Goal: Task Accomplishment & Management: Use online tool/utility

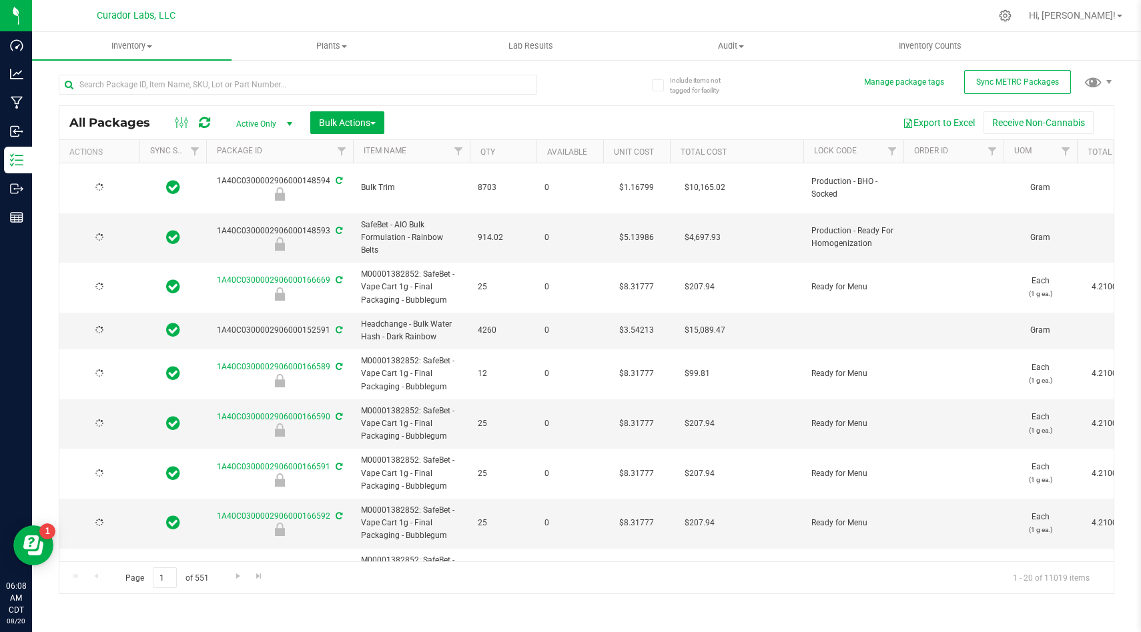
click at [825, 99] on div "All Packages Active Only Active Only Lab Samples Locked All External Internal B…" at bounding box center [586, 328] width 1055 height 532
click at [1026, 78] on span "Sync METRC Packages" at bounding box center [1017, 81] width 83 height 9
click at [930, 119] on button "Export to Excel" at bounding box center [938, 122] width 89 height 23
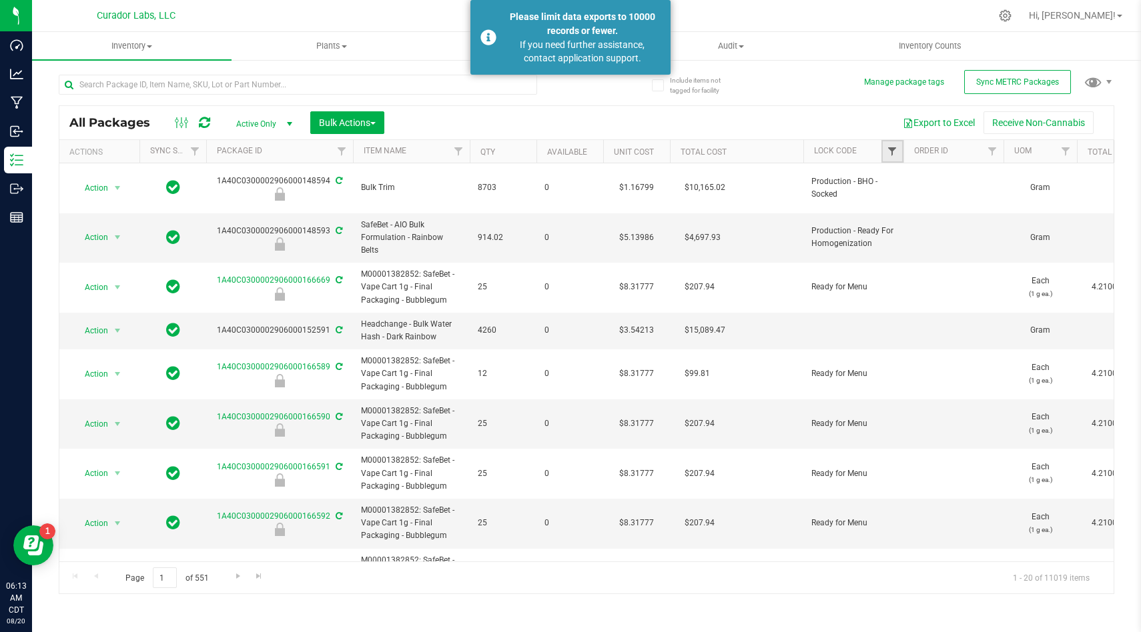
click at [890, 151] on span "Filter" at bounding box center [891, 151] width 11 height 11
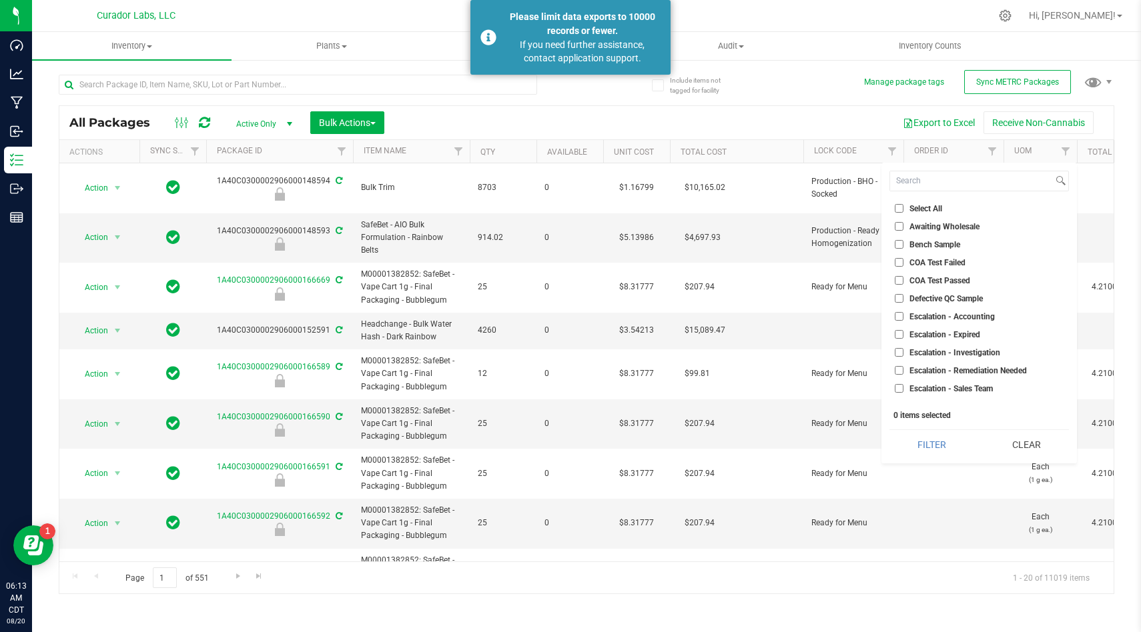
click at [897, 209] on input "Select All" at bounding box center [898, 208] width 9 height 9
checkbox input "true"
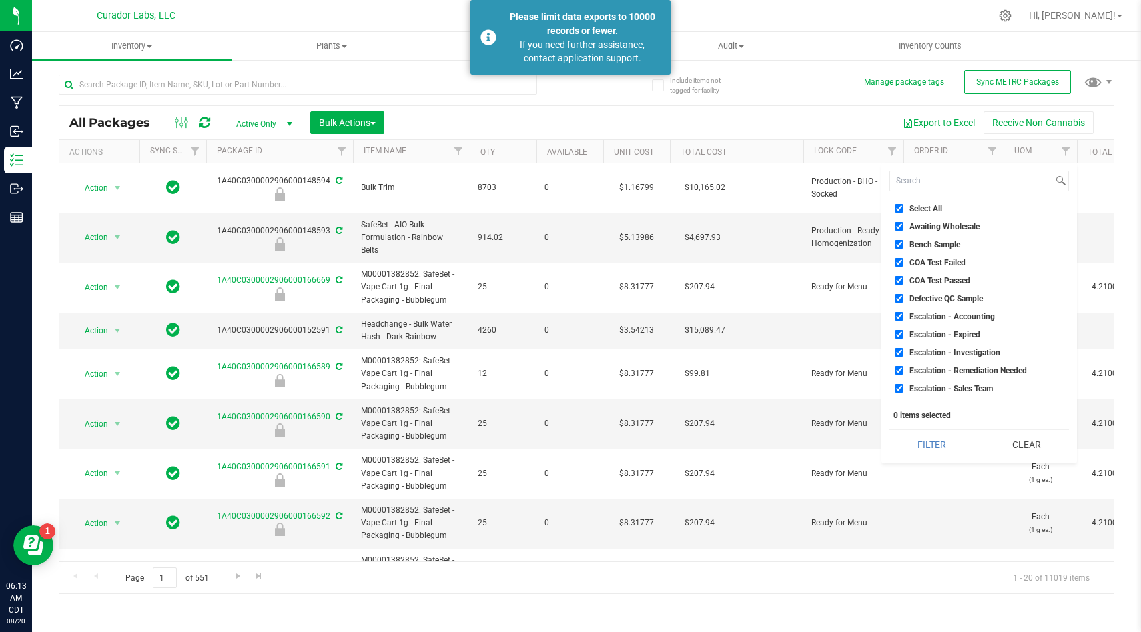
checkbox input "true"
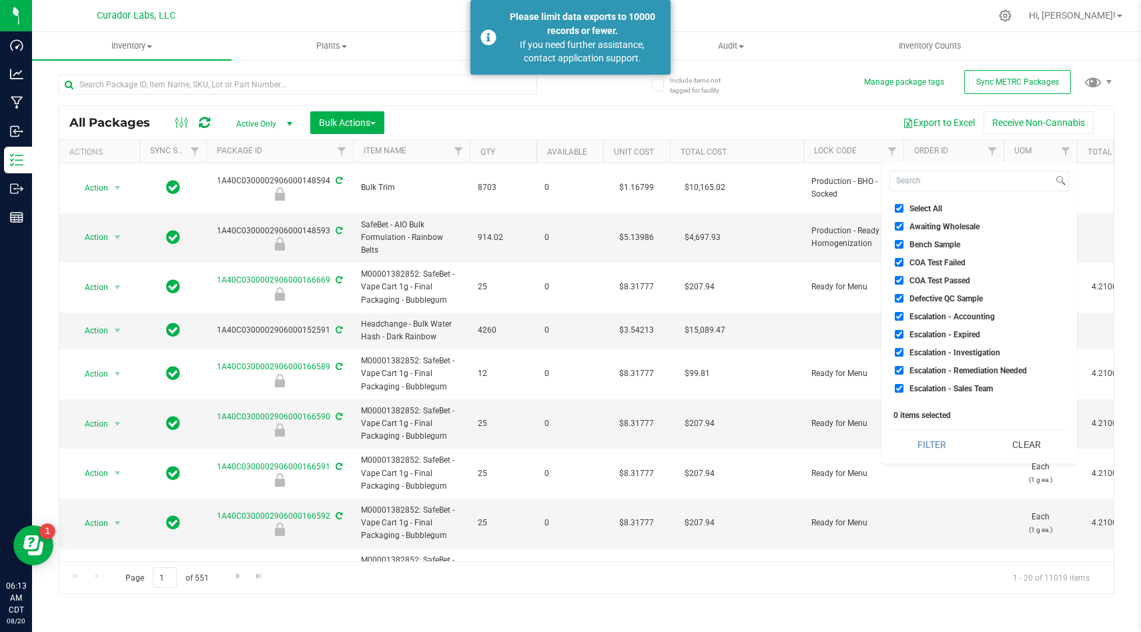
checkbox input "true"
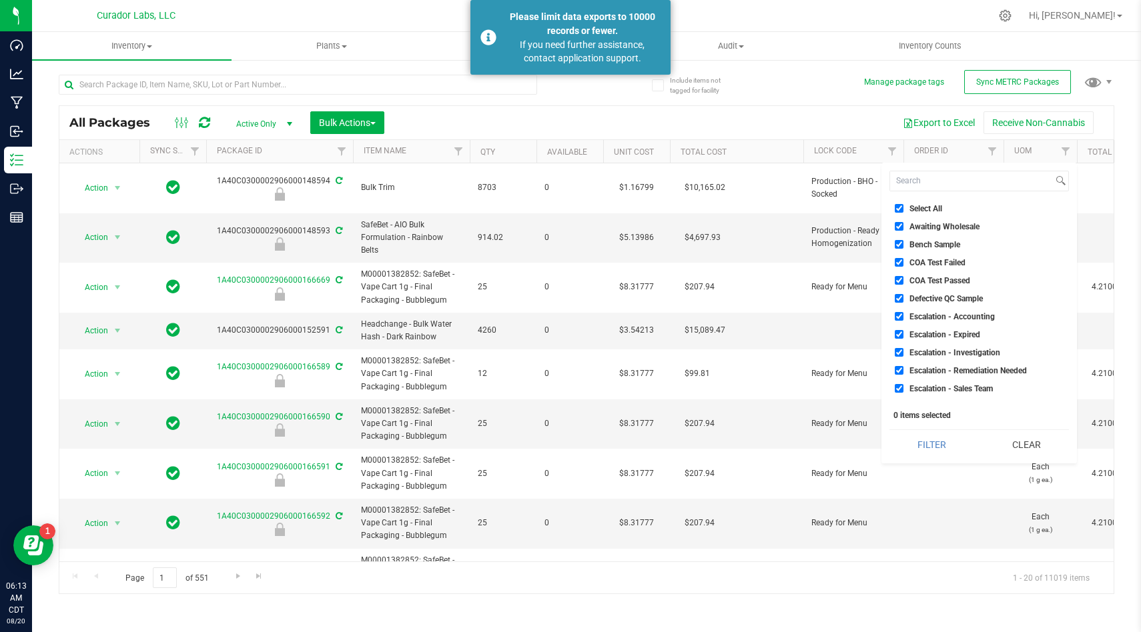
checkbox input "true"
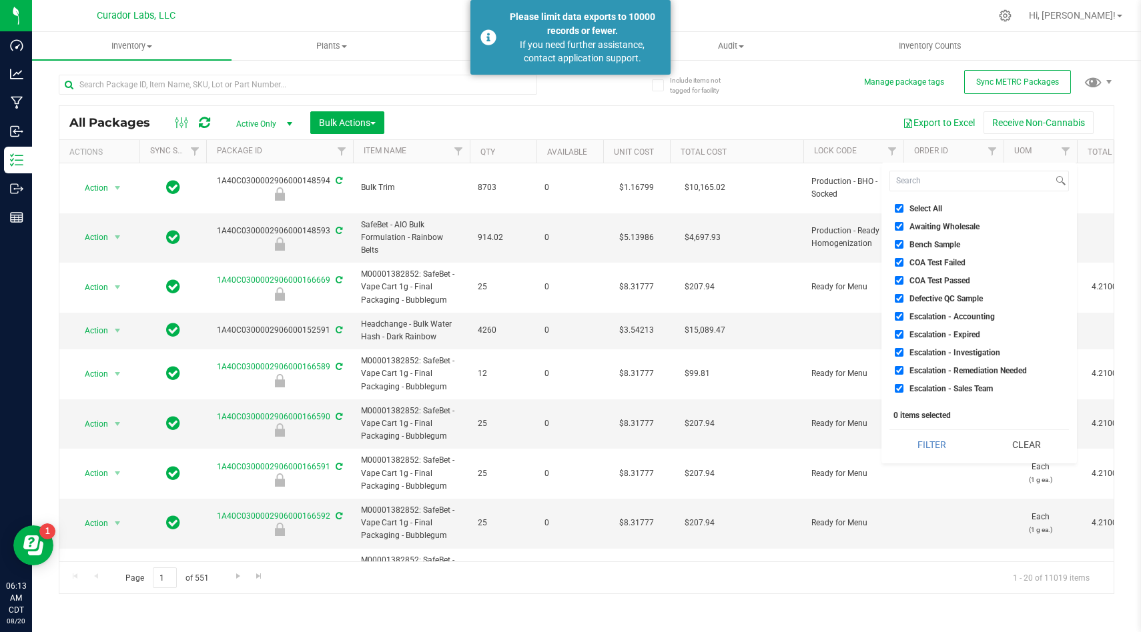
checkbox input "true"
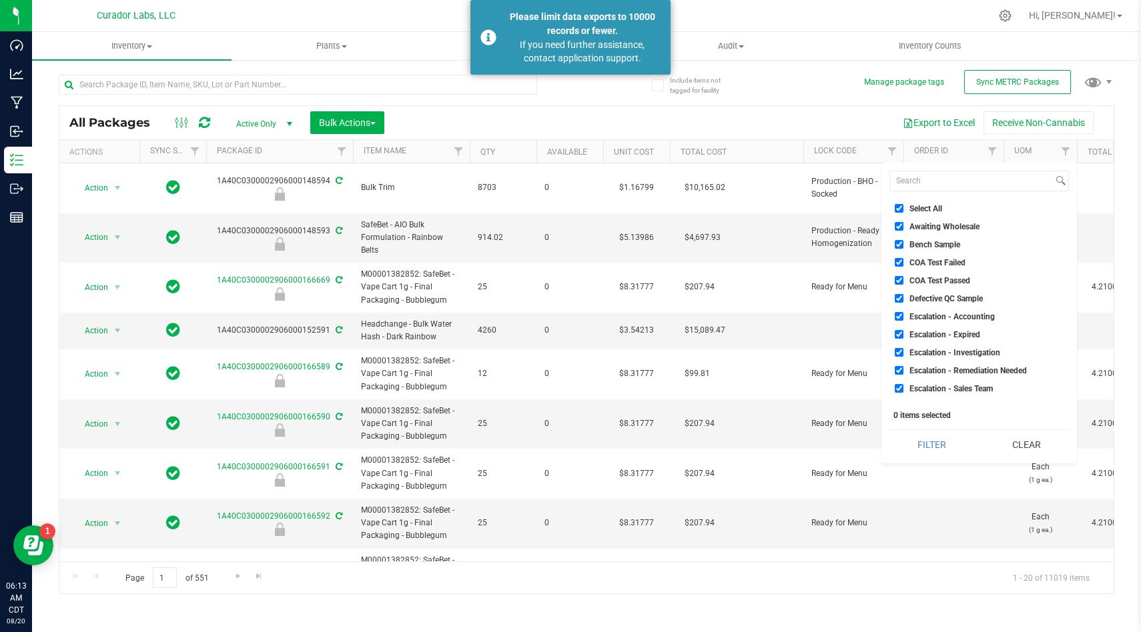
checkbox input "true"
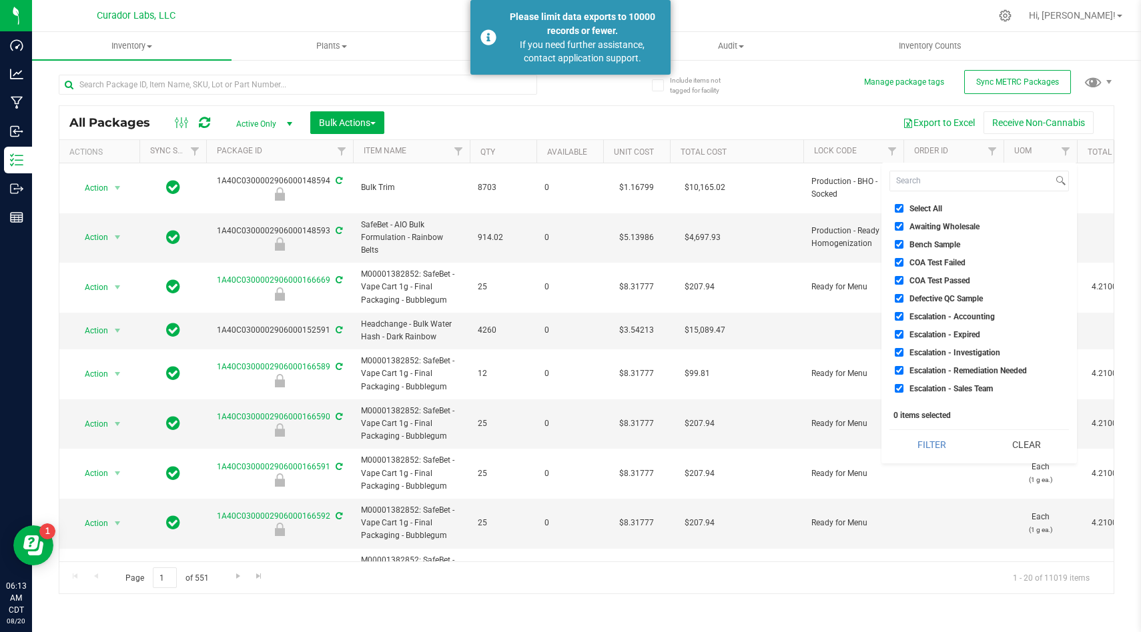
checkbox input "true"
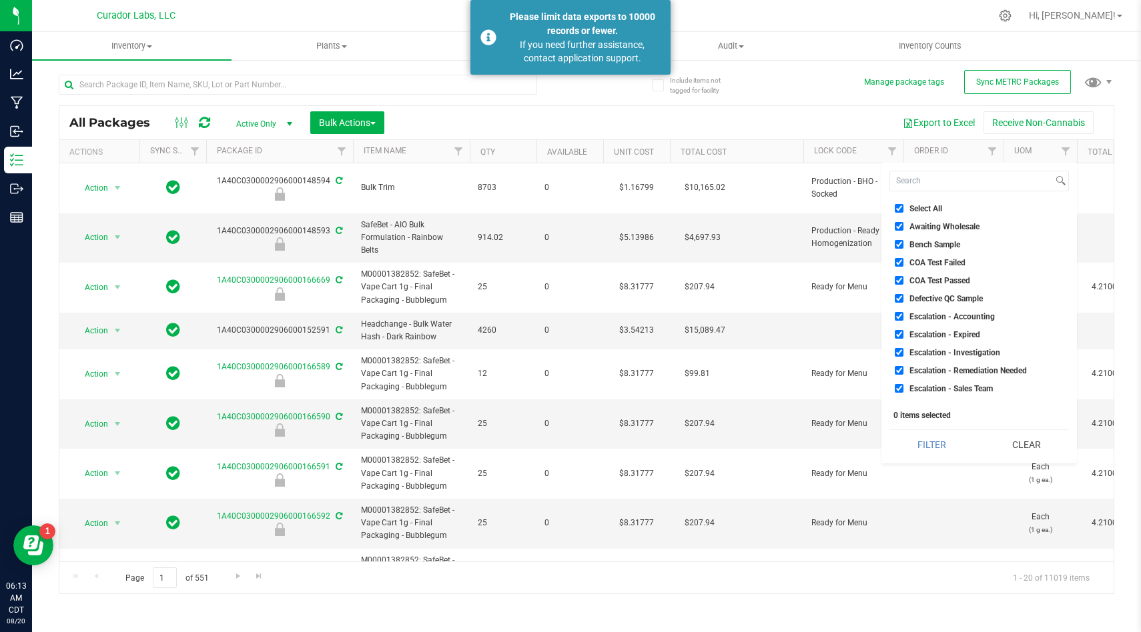
checkbox input "true"
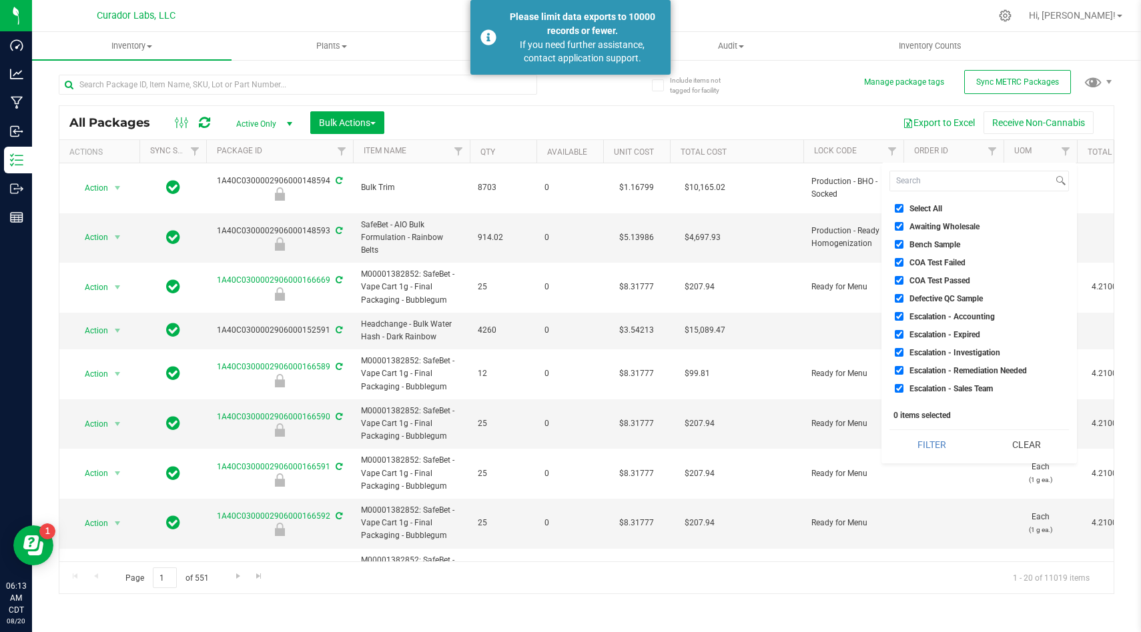
checkbox input "true"
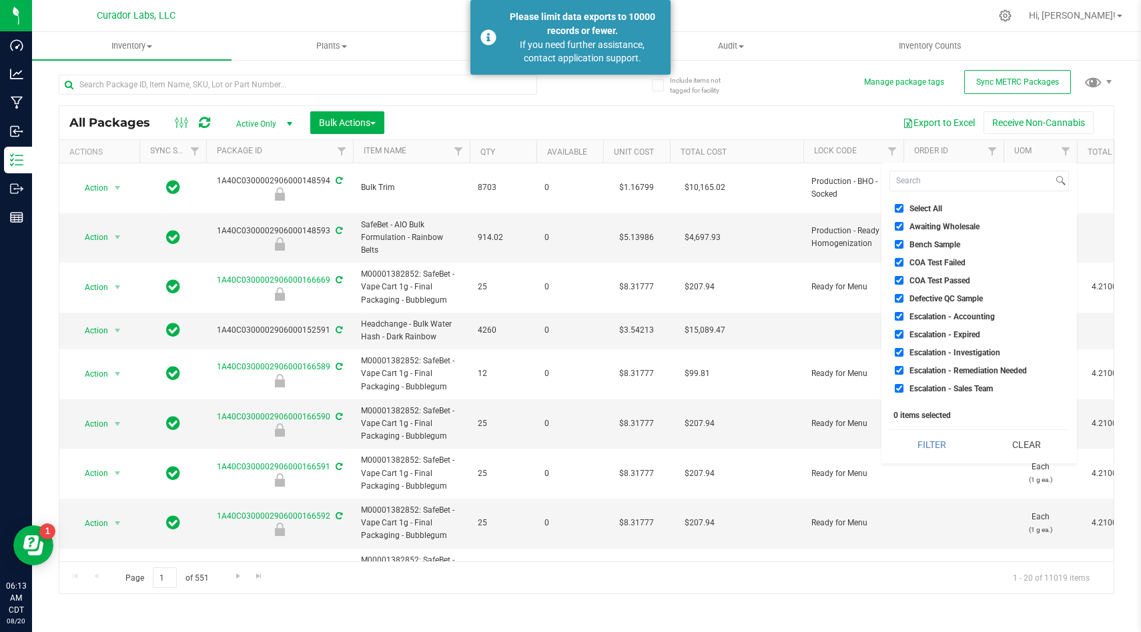
checkbox input "true"
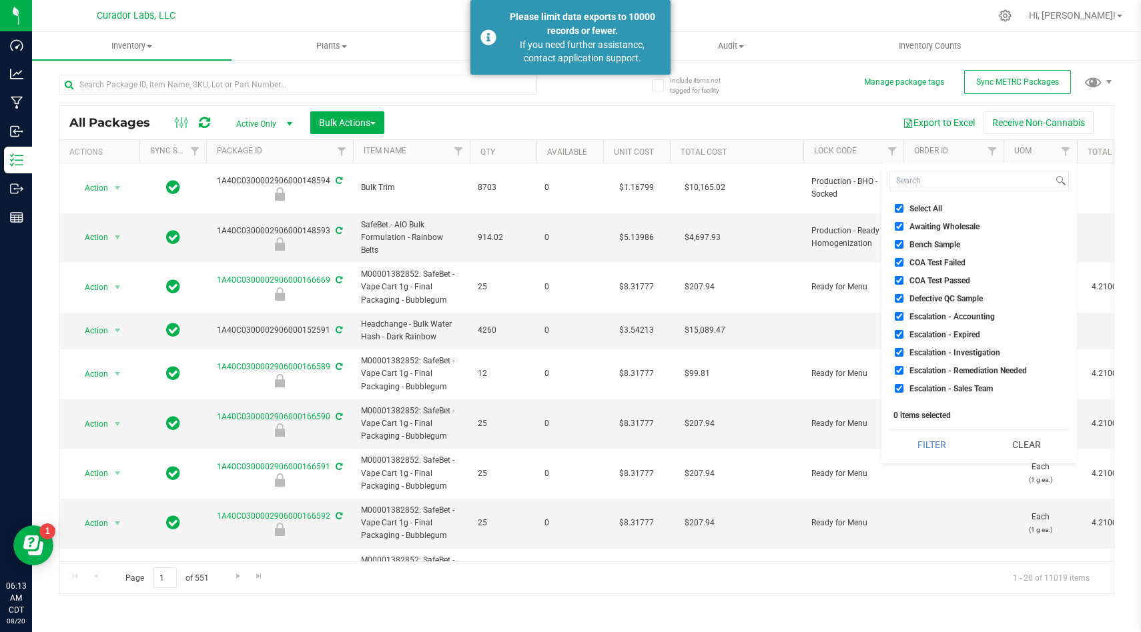
checkbox input "true"
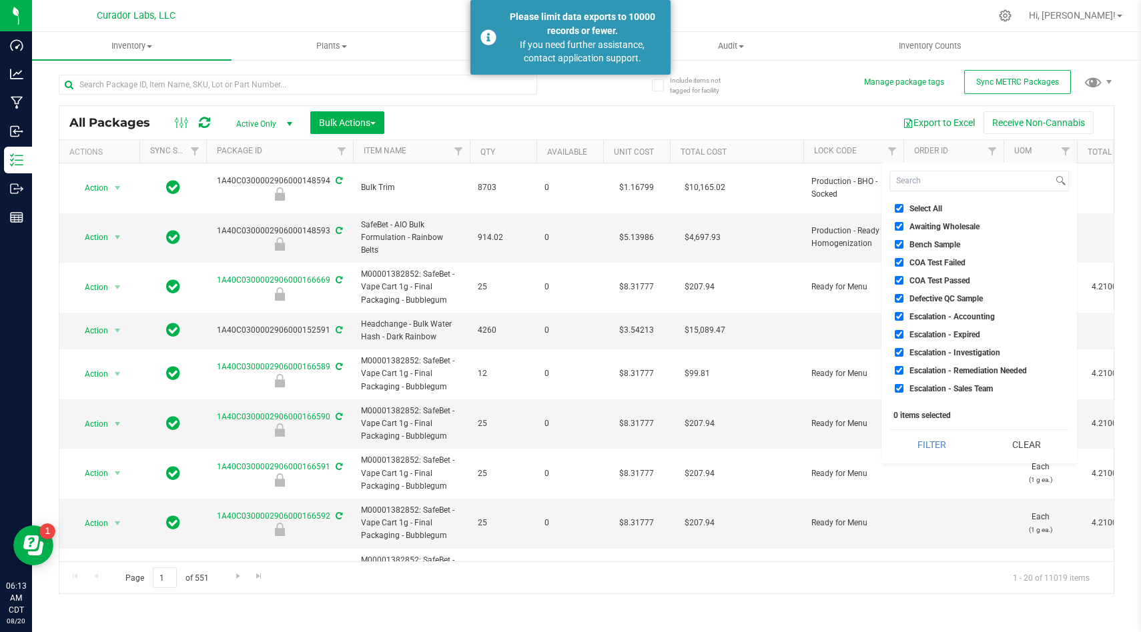
checkbox input "true"
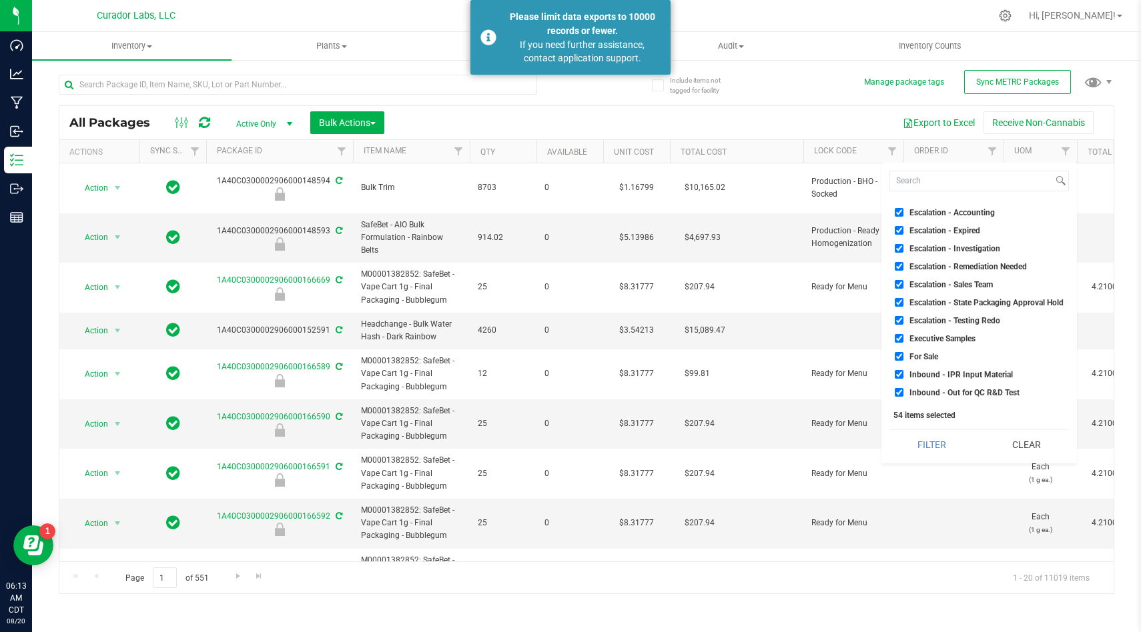
scroll to position [129, 0]
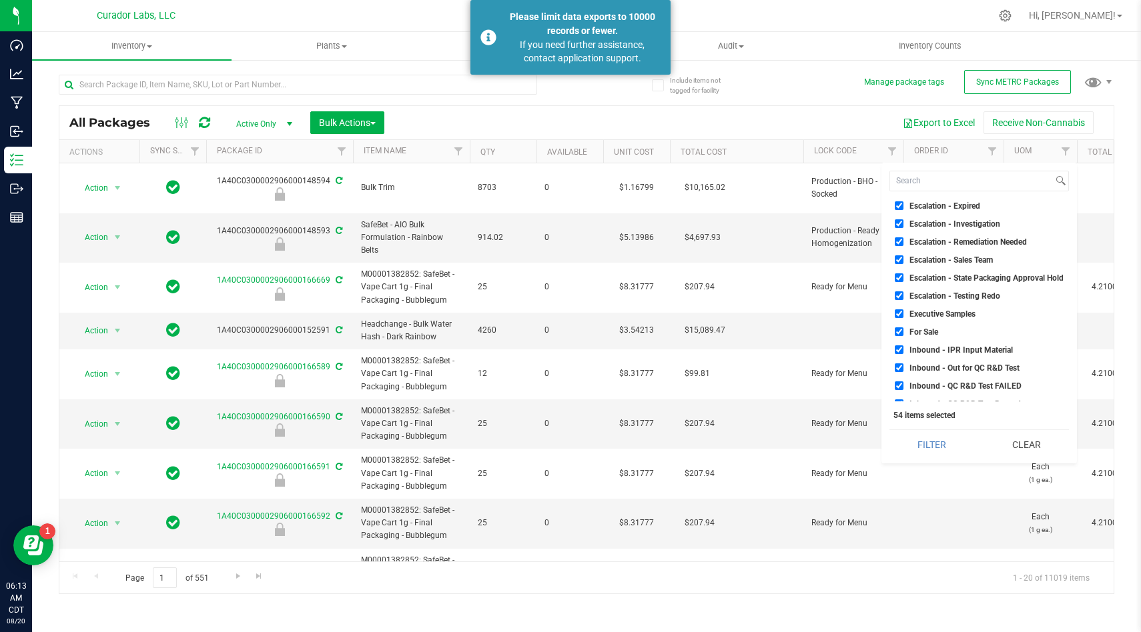
click at [897, 328] on input "For Sale" at bounding box center [898, 332] width 9 height 9
checkbox input "false"
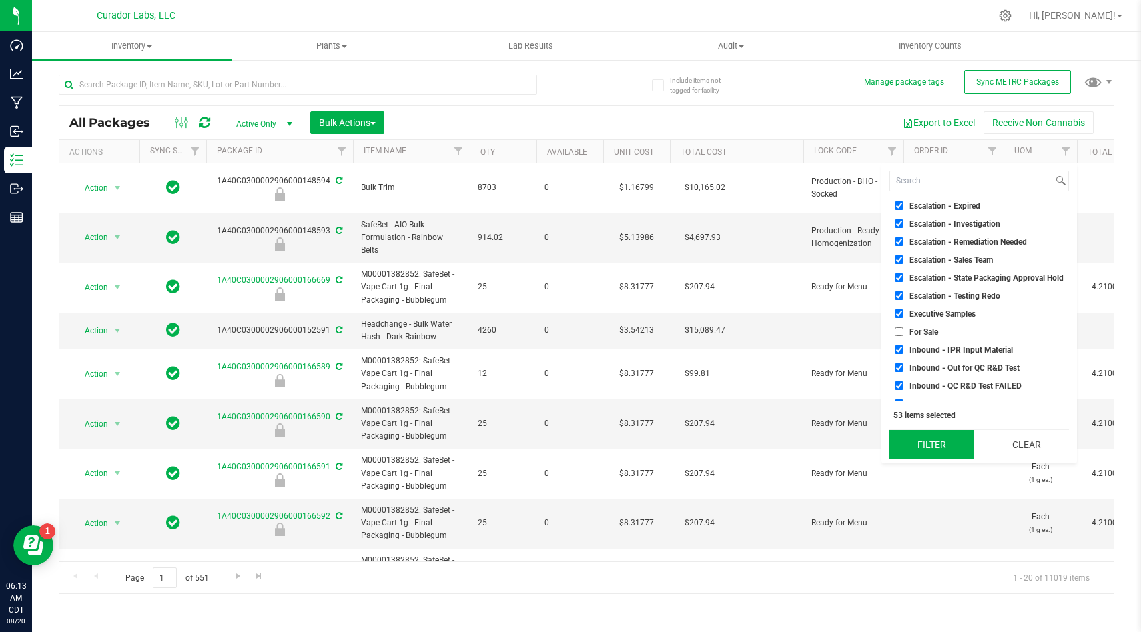
click at [920, 436] on button "Filter" at bounding box center [931, 444] width 85 height 29
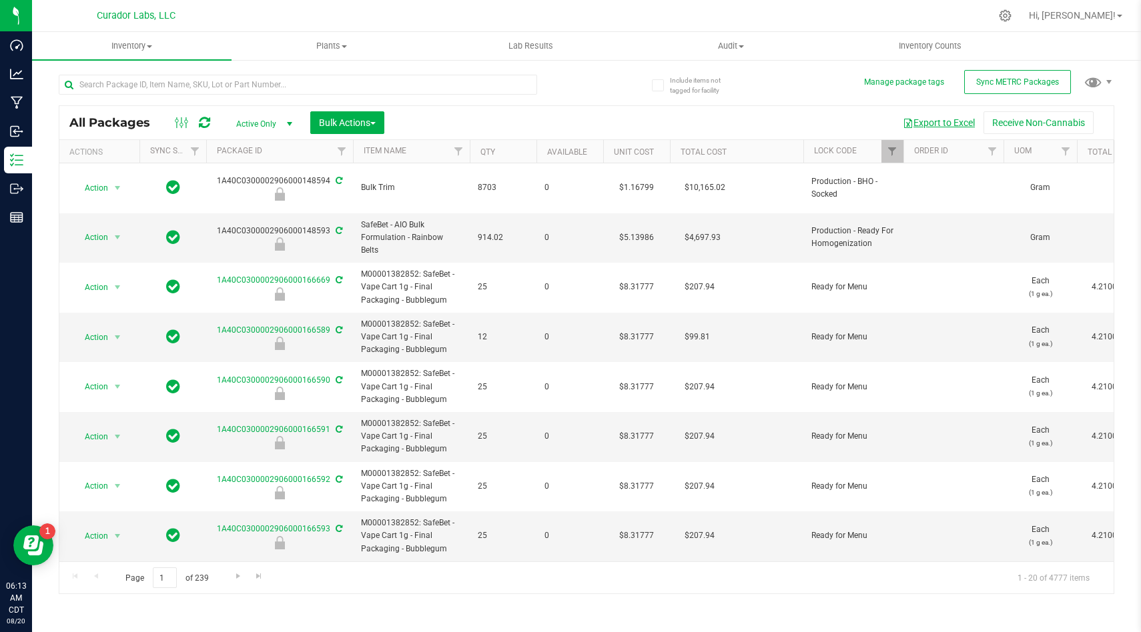
click at [954, 119] on button "Export to Excel" at bounding box center [938, 122] width 89 height 23
click at [897, 151] on link "Filter" at bounding box center [892, 151] width 22 height 23
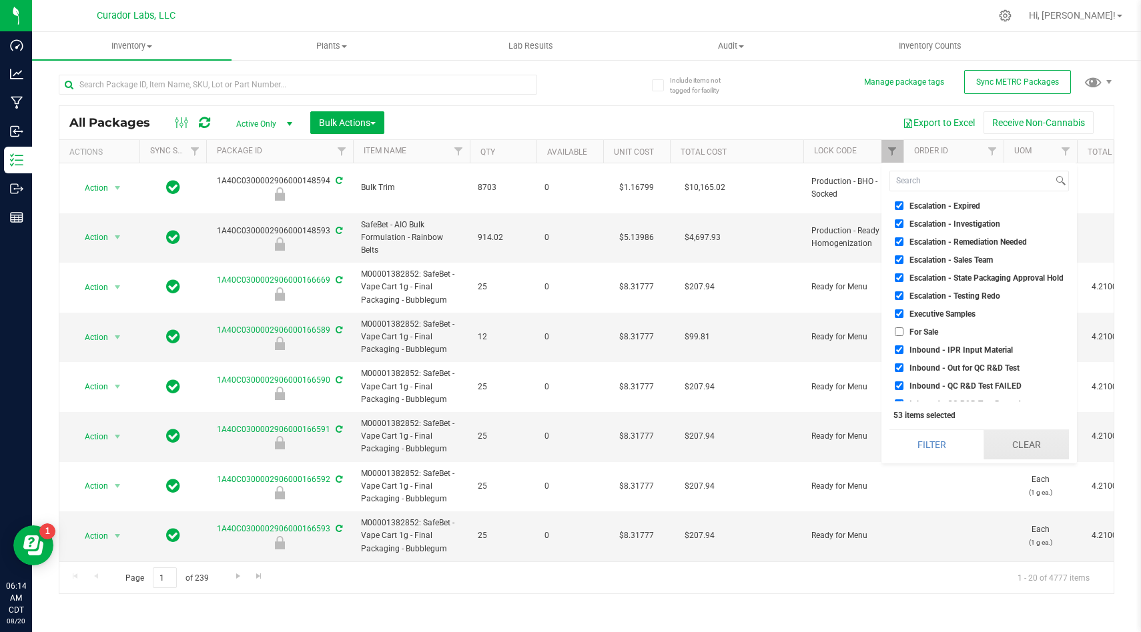
click at [1020, 444] on button "Clear" at bounding box center [1025, 444] width 85 height 29
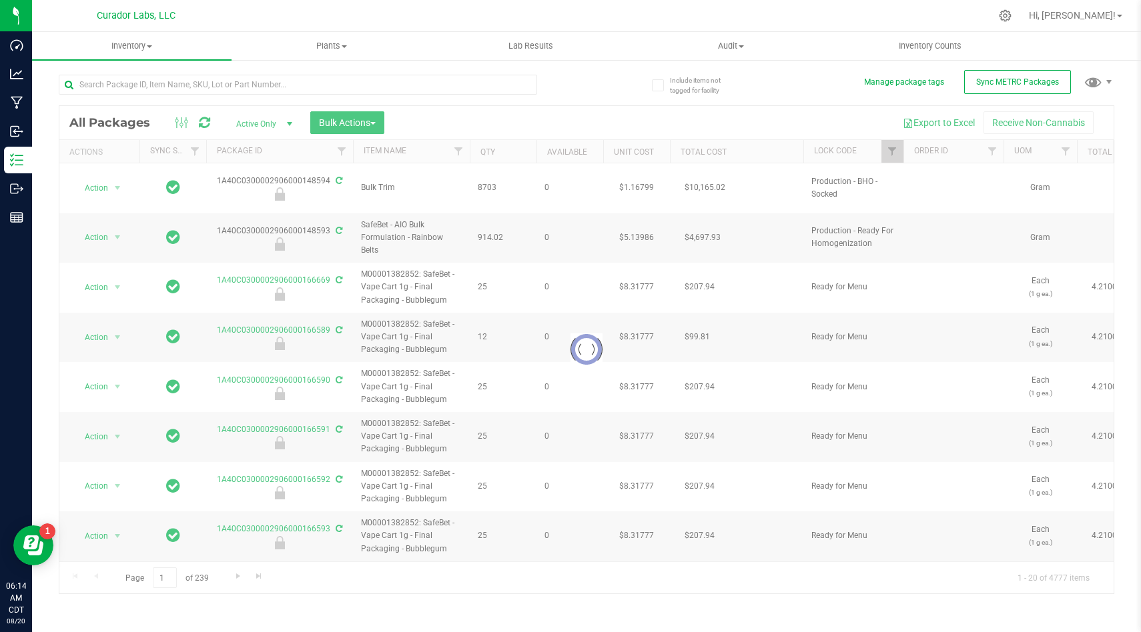
click at [894, 156] on div at bounding box center [586, 350] width 1054 height 488
checkbox input "false"
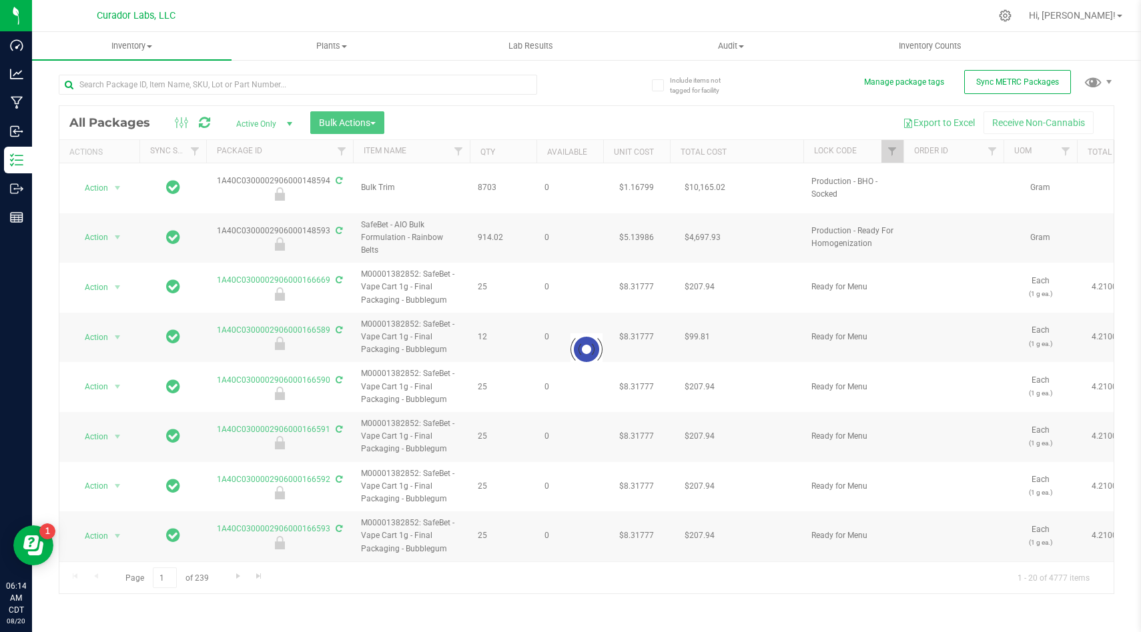
checkbox input "false"
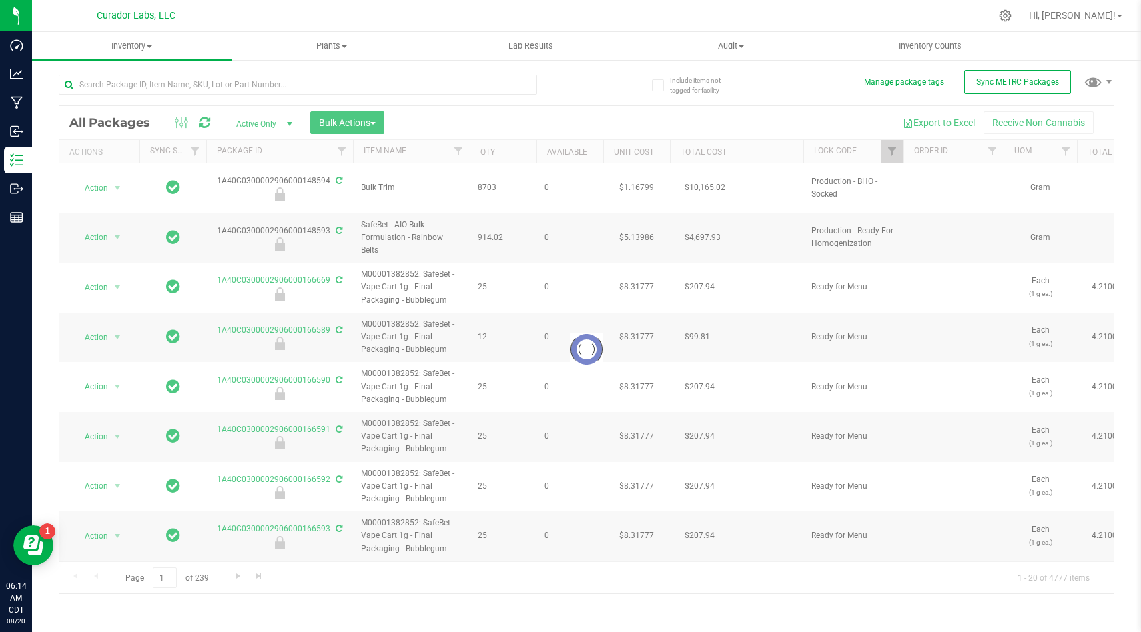
checkbox input "false"
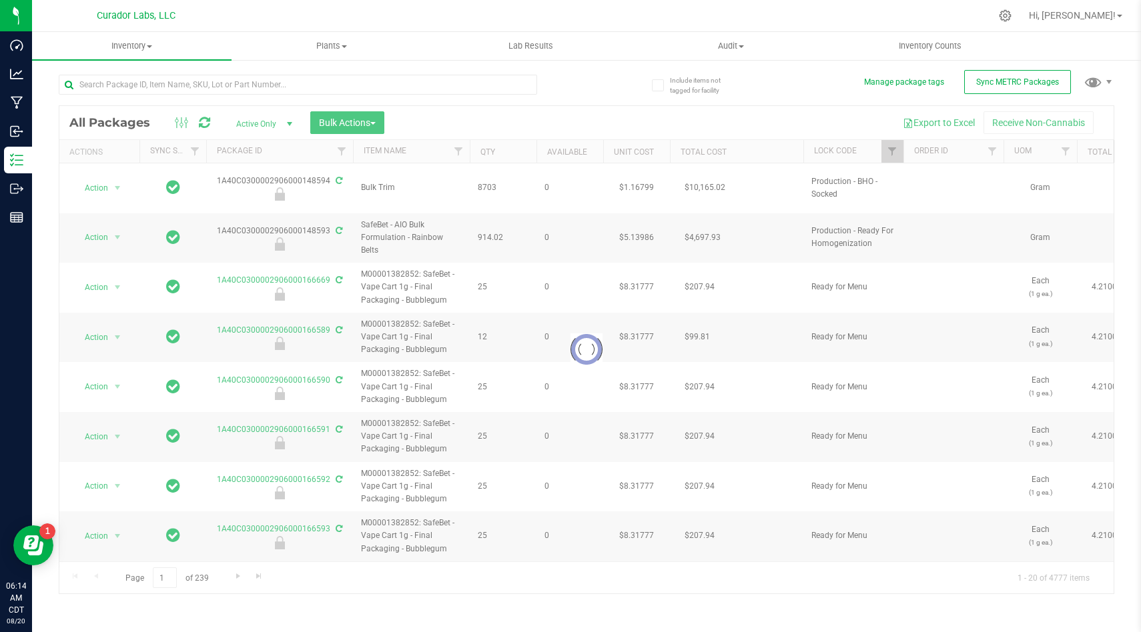
checkbox input "false"
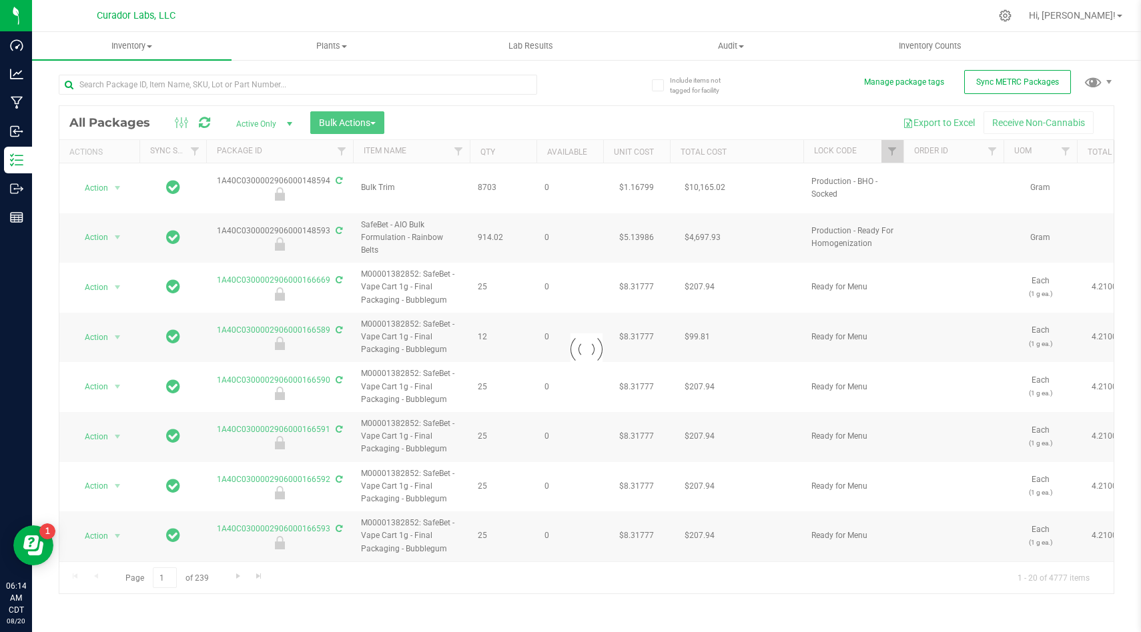
checkbox input "false"
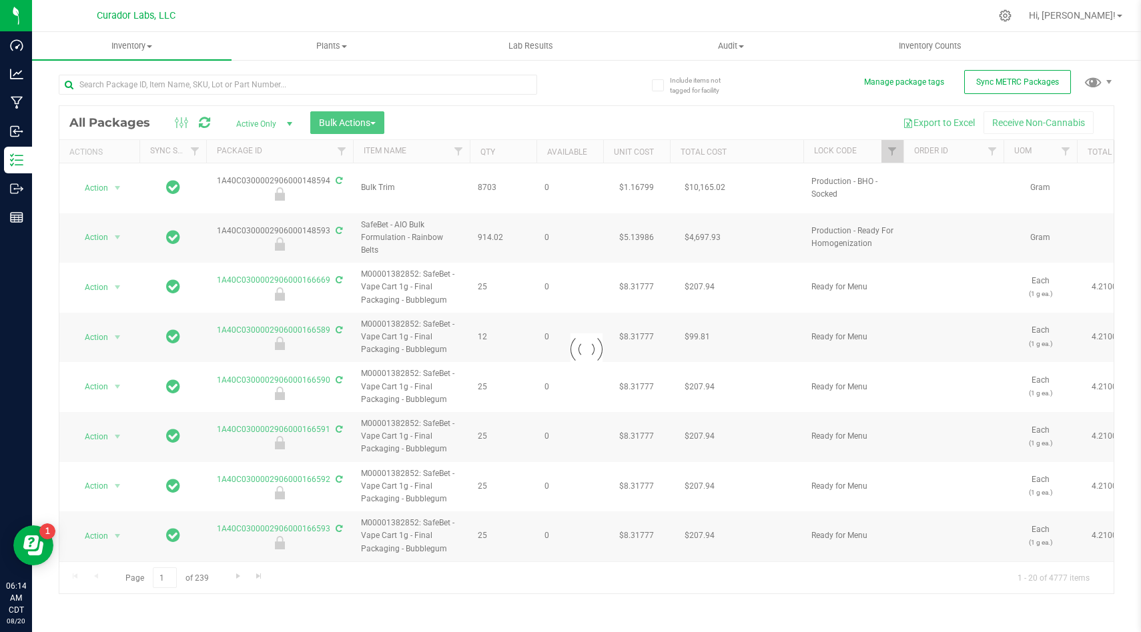
checkbox input "false"
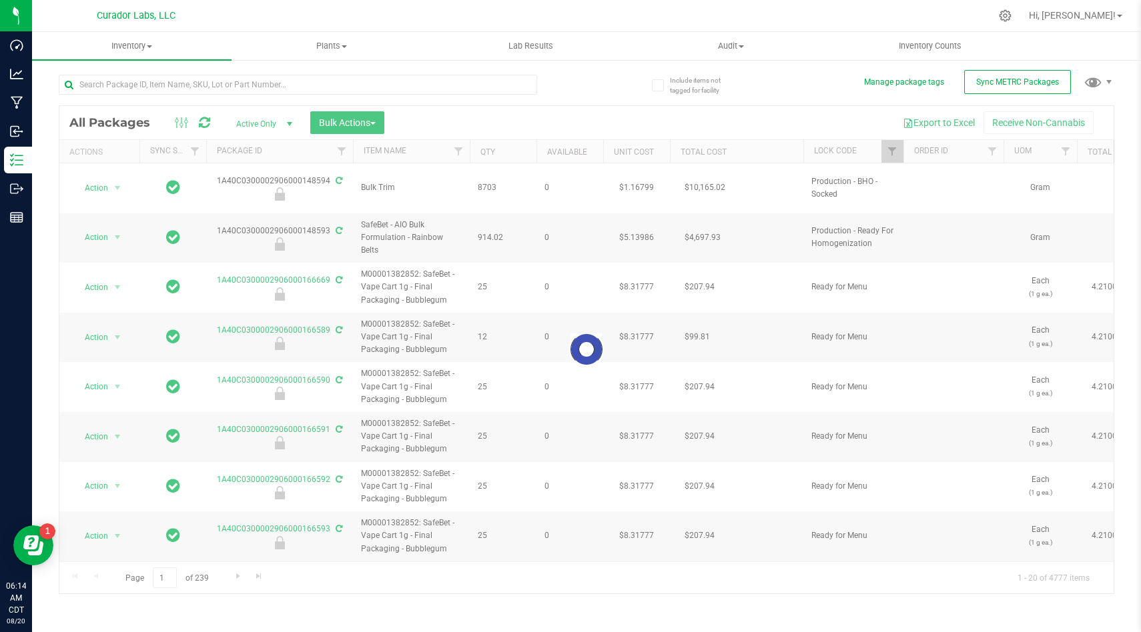
checkbox input "false"
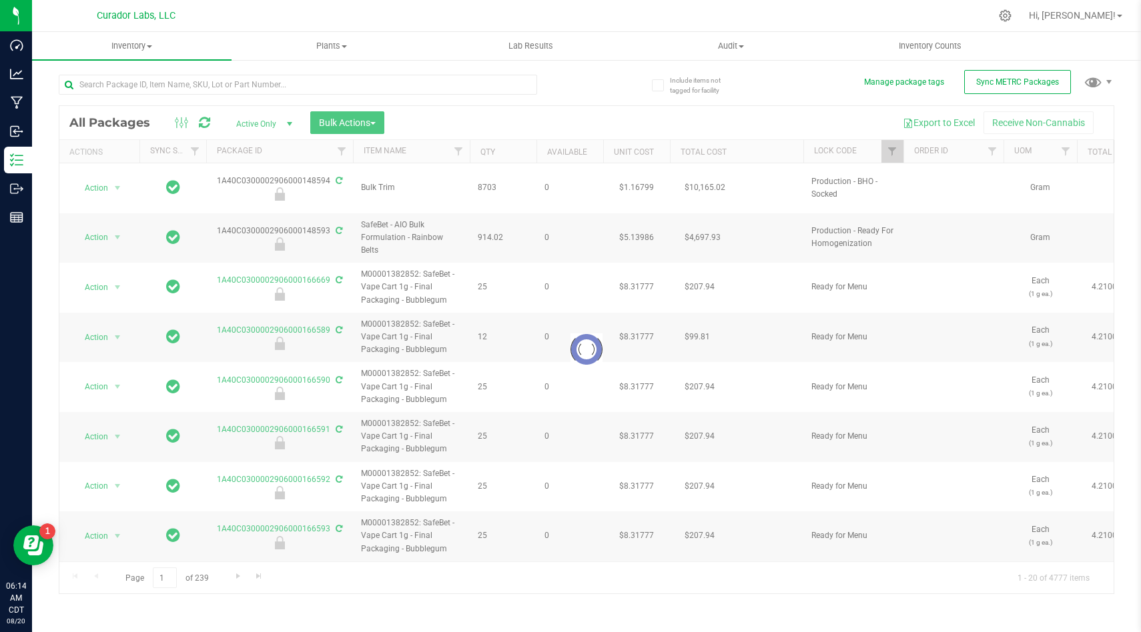
checkbox input "false"
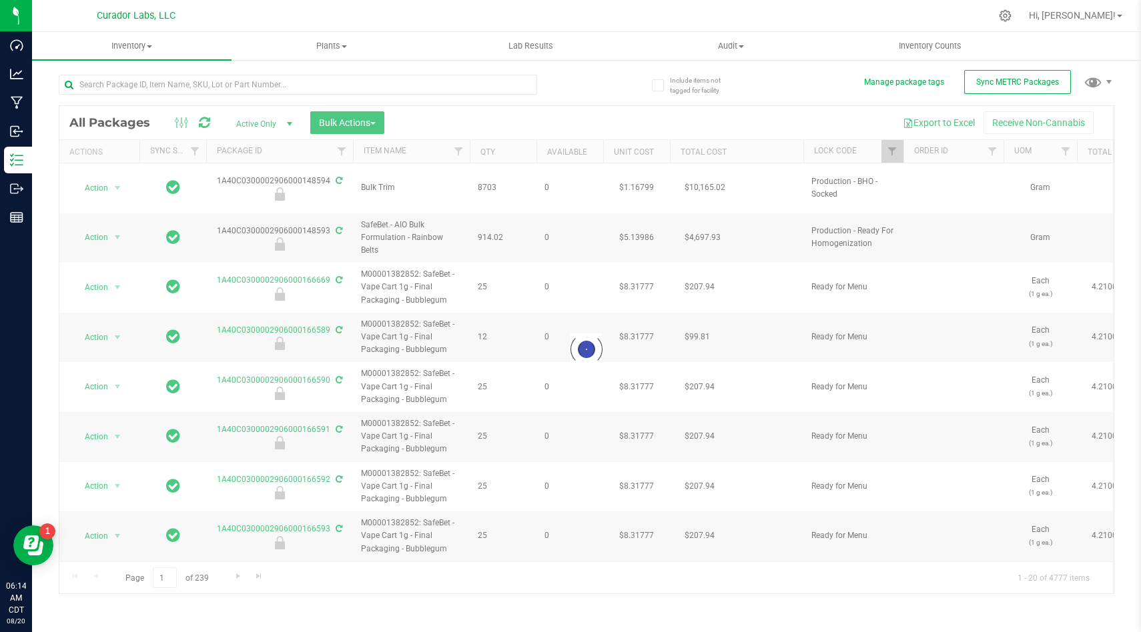
checkbox input "false"
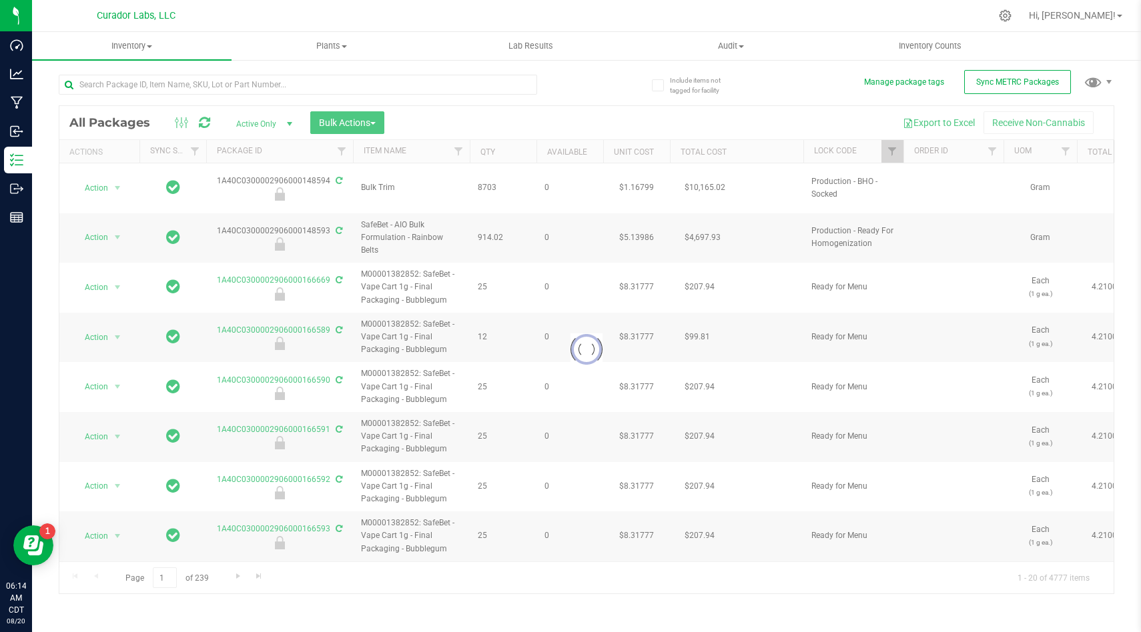
checkbox input "false"
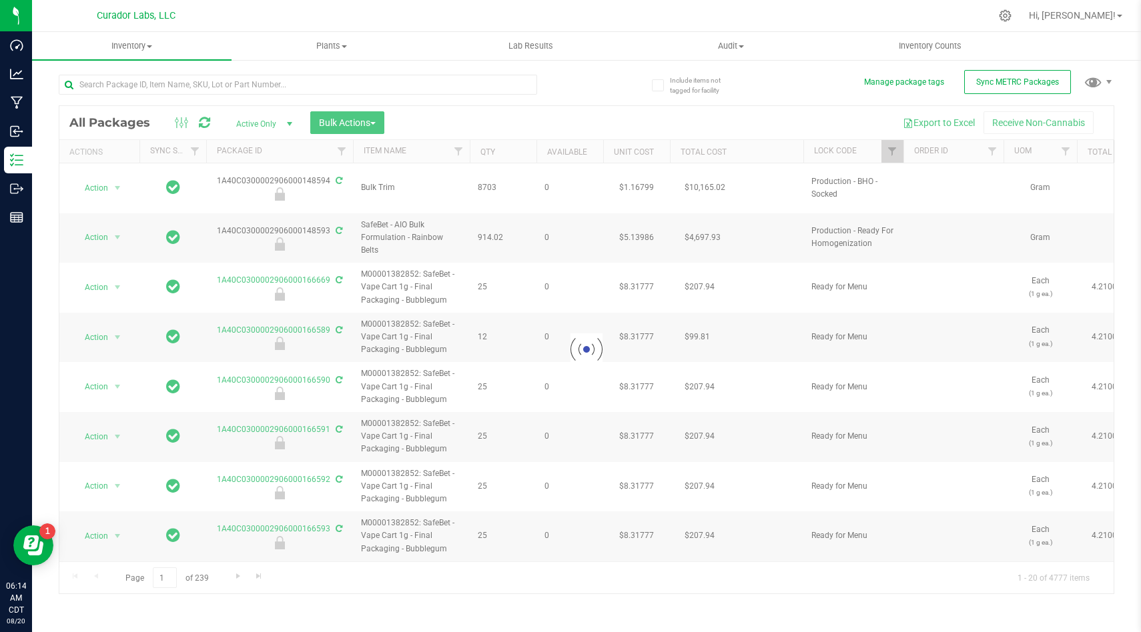
checkbox input "false"
click at [890, 147] on div at bounding box center [586, 350] width 1054 height 488
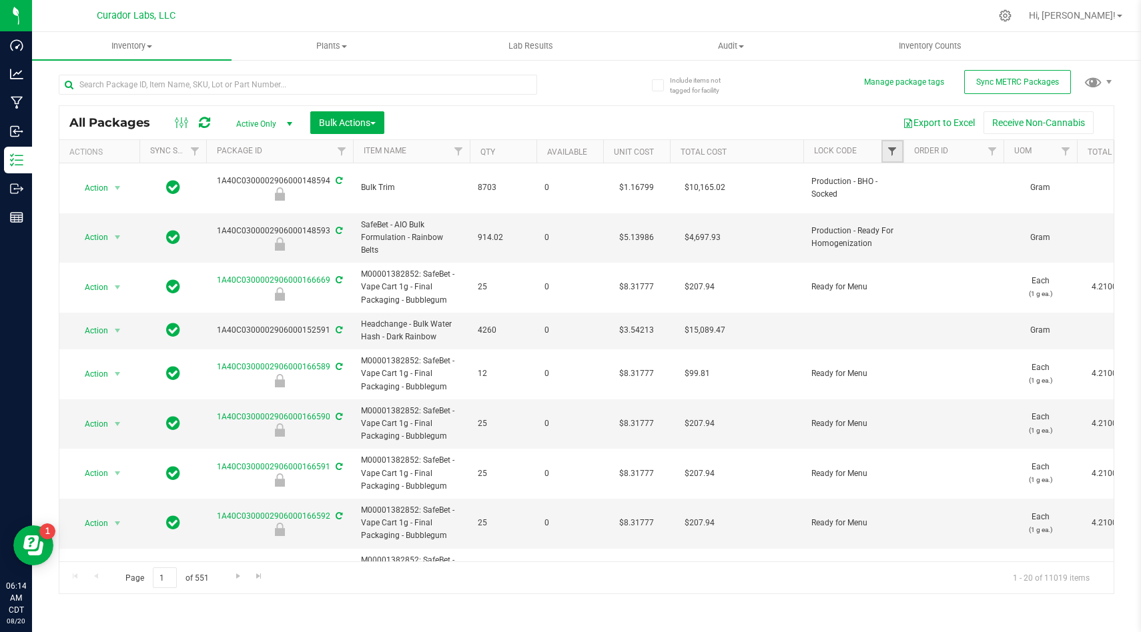
click at [891, 149] on span "Filter" at bounding box center [891, 151] width 11 height 11
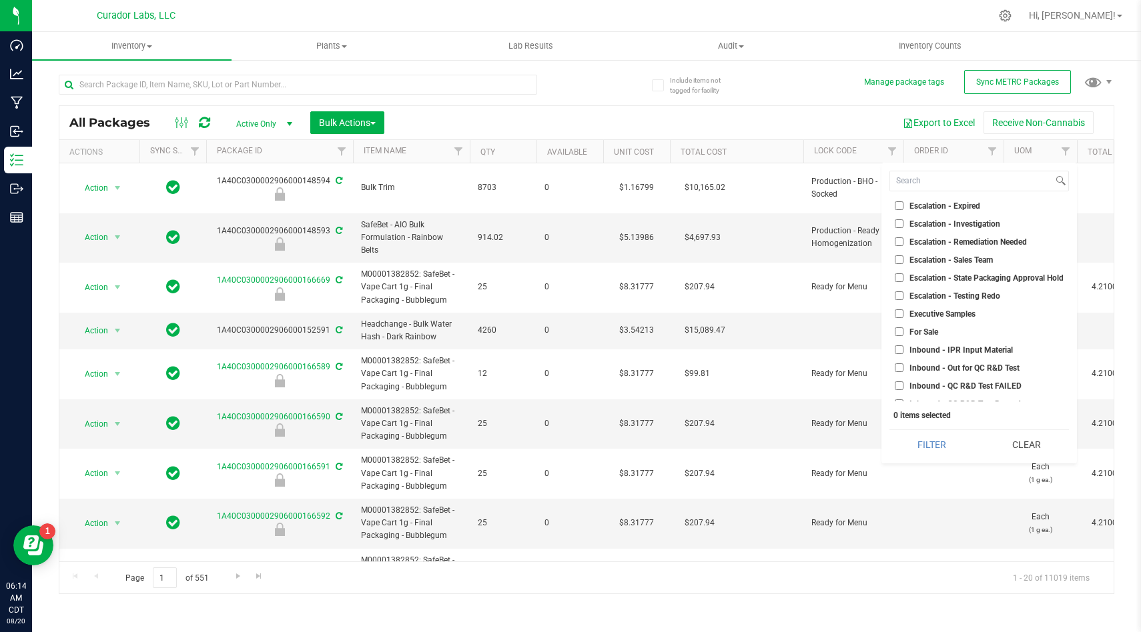
click at [900, 331] on input "For Sale" at bounding box center [898, 332] width 9 height 9
checkbox input "true"
click at [932, 447] on button "Filter" at bounding box center [931, 444] width 85 height 29
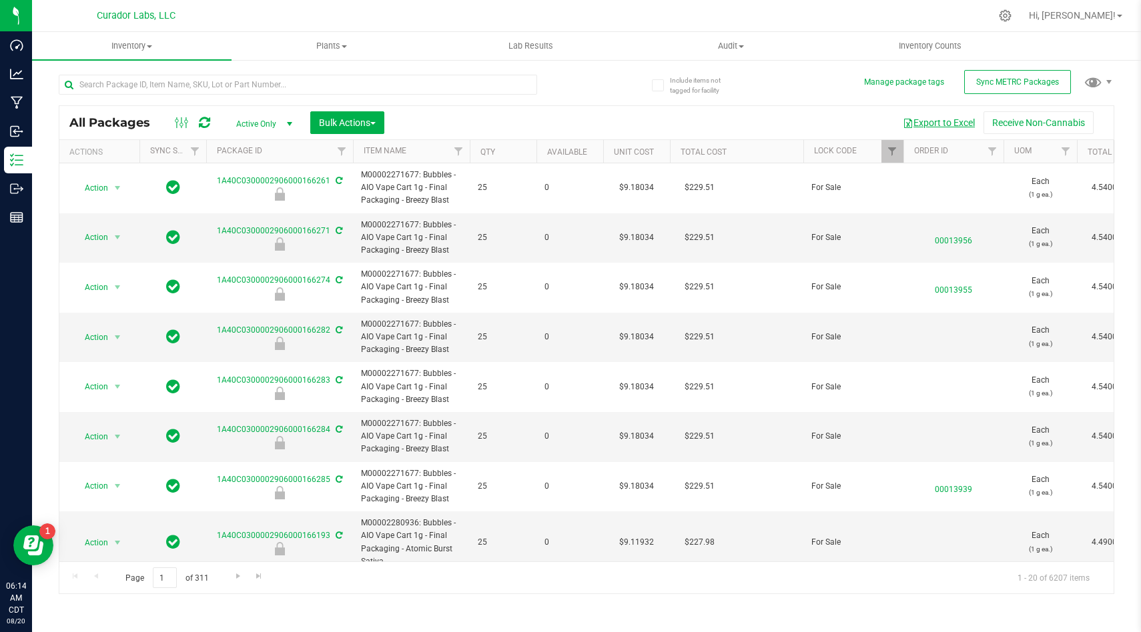
click at [946, 126] on button "Export to Excel" at bounding box center [938, 122] width 89 height 23
click at [892, 151] on span "Filter" at bounding box center [891, 151] width 11 height 11
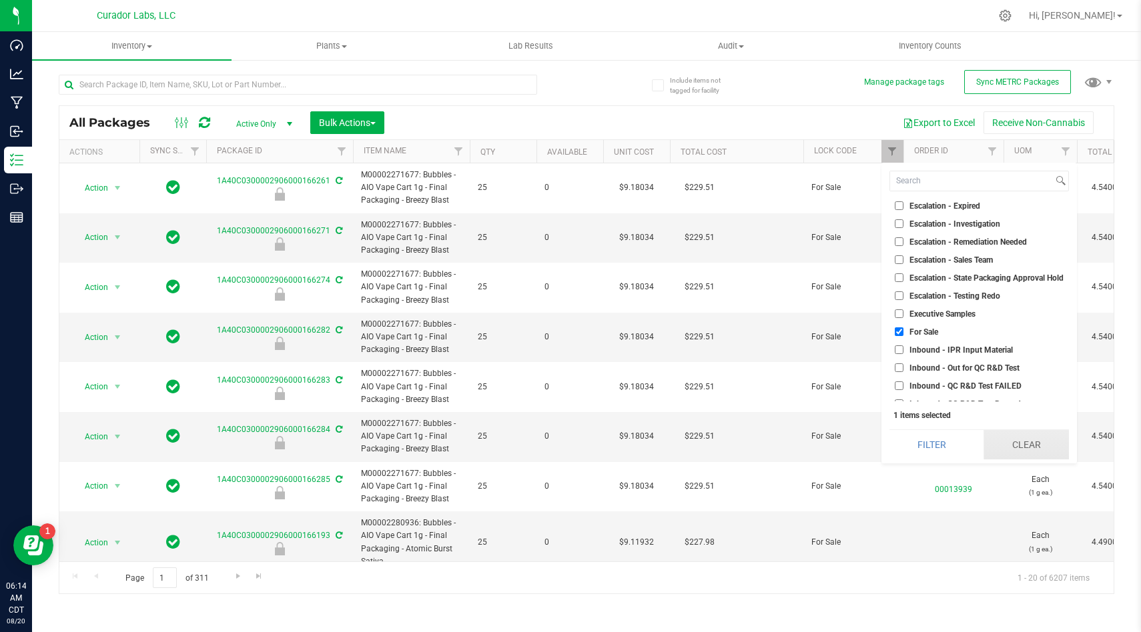
click at [1029, 447] on button "Clear" at bounding box center [1025, 444] width 85 height 29
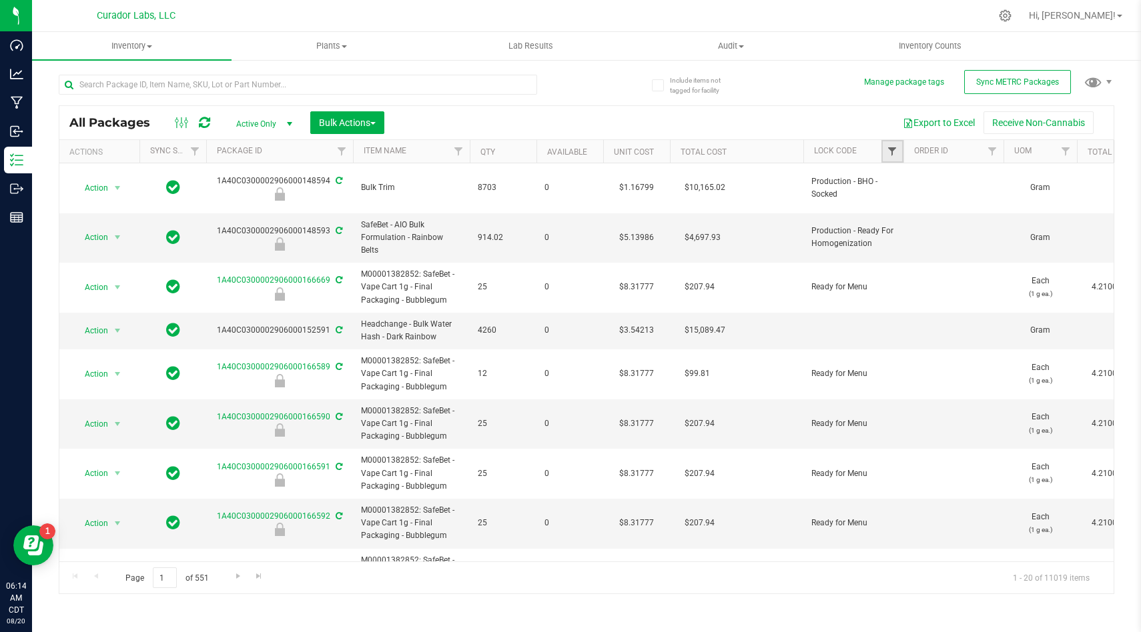
click at [890, 155] on span "Filter" at bounding box center [891, 151] width 11 height 11
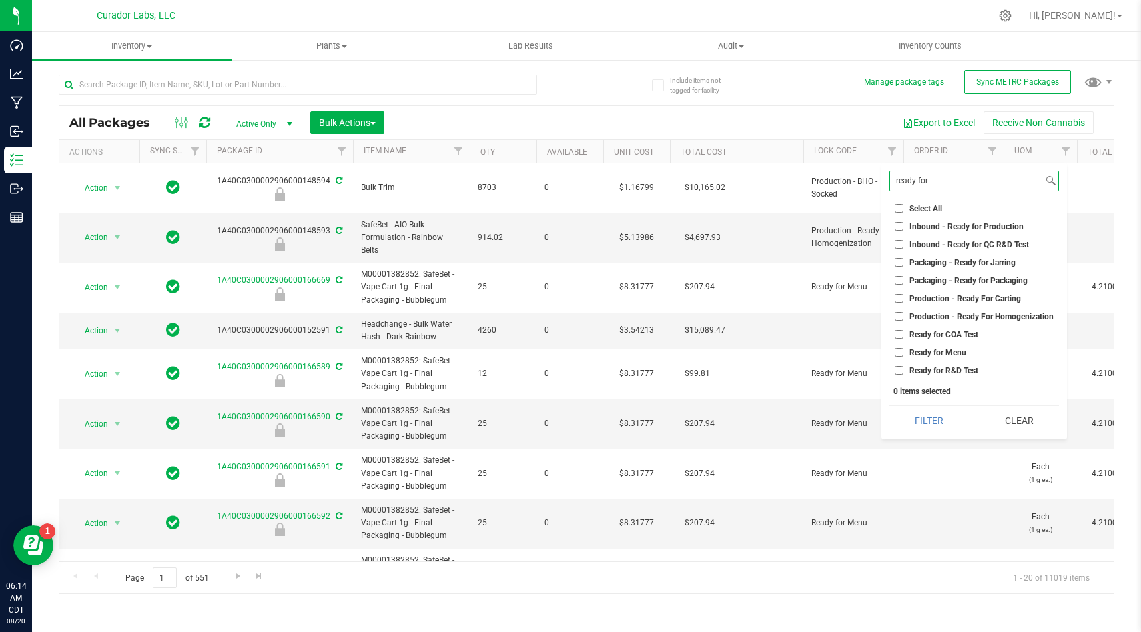
type input "ready for"
click at [900, 332] on input "Ready for COA Test" at bounding box center [898, 334] width 9 height 9
checkbox input "true"
click at [921, 427] on button "Filter" at bounding box center [929, 420] width 80 height 29
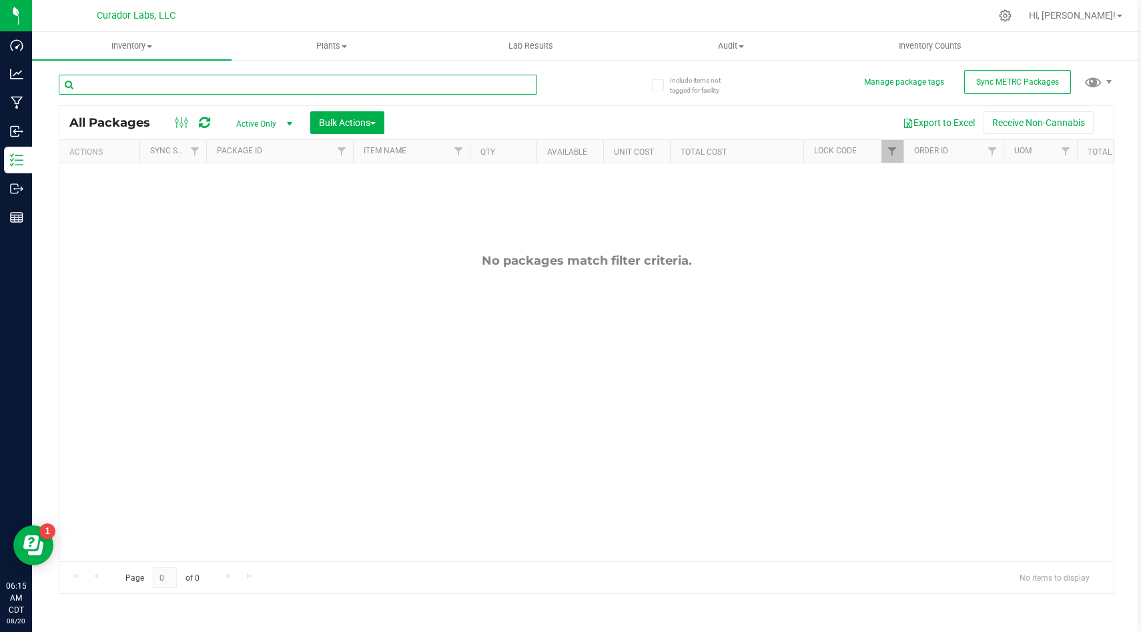
click at [347, 85] on input "text" at bounding box center [298, 85] width 478 height 20
click at [884, 152] on link "Filter" at bounding box center [892, 151] width 22 height 23
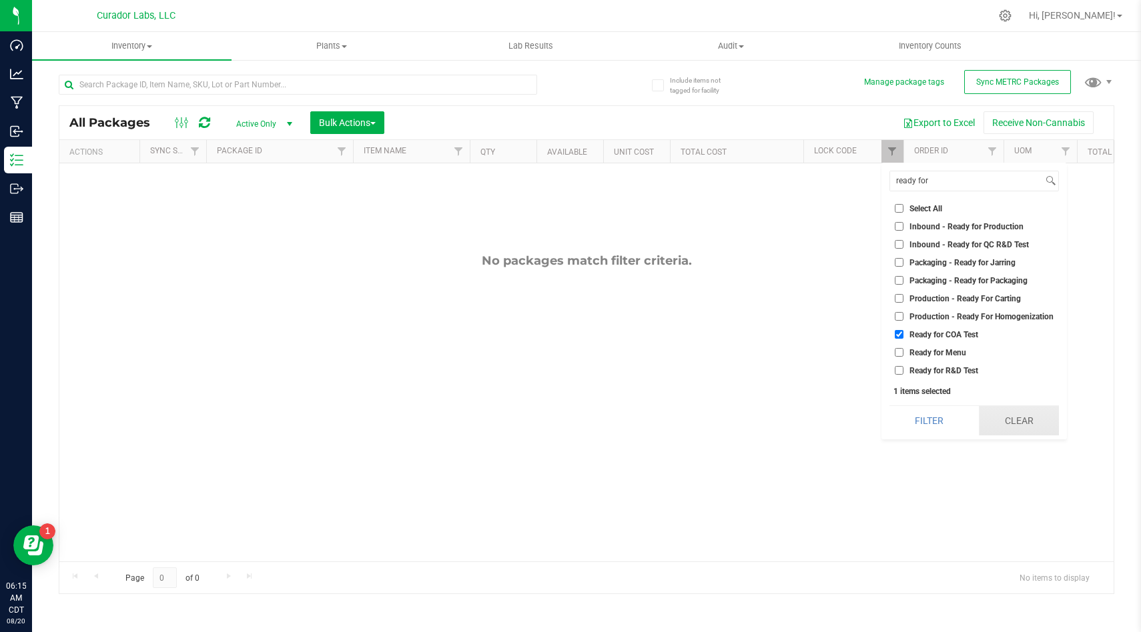
click at [1020, 416] on button "Clear" at bounding box center [1019, 420] width 80 height 29
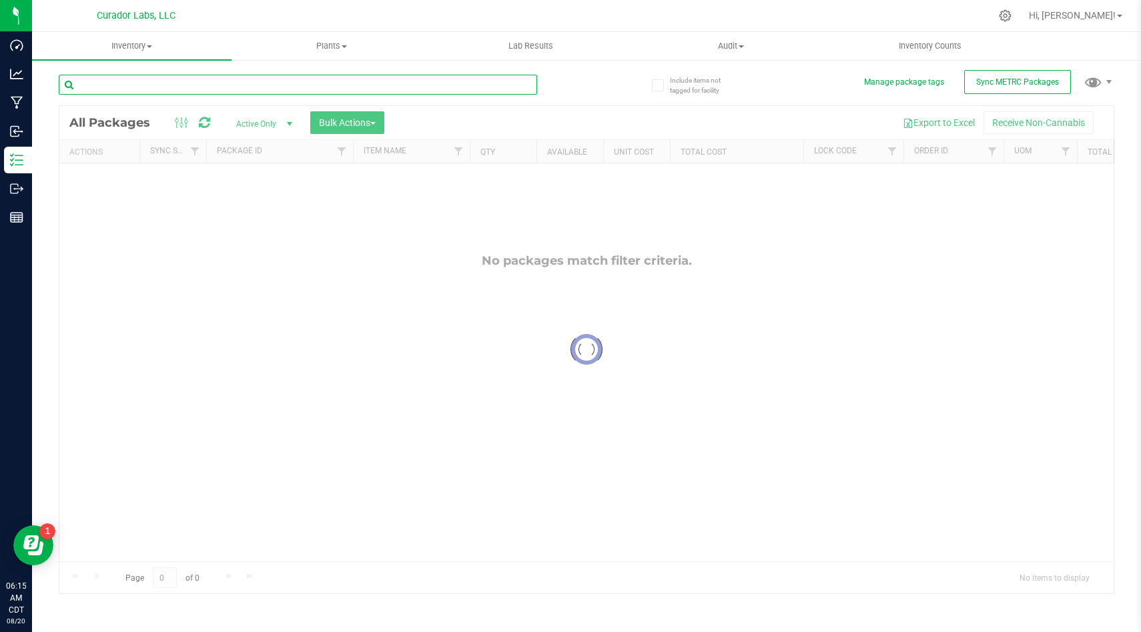
click at [473, 90] on input "text" at bounding box center [298, 85] width 478 height 20
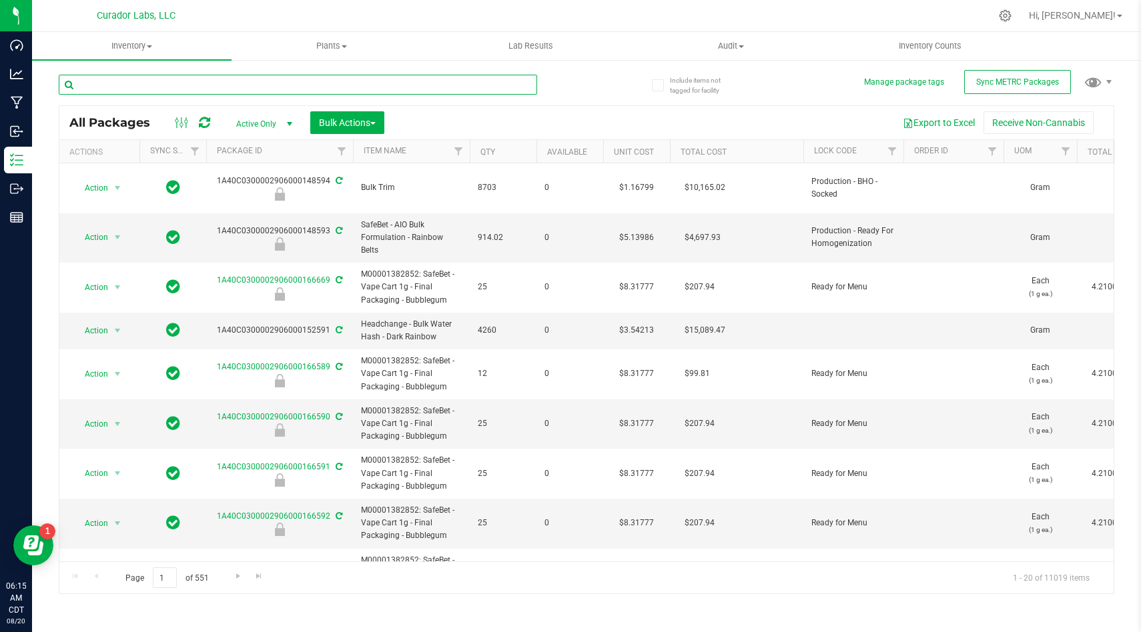
paste input "Bulk Live Rosin Puck Sugar"
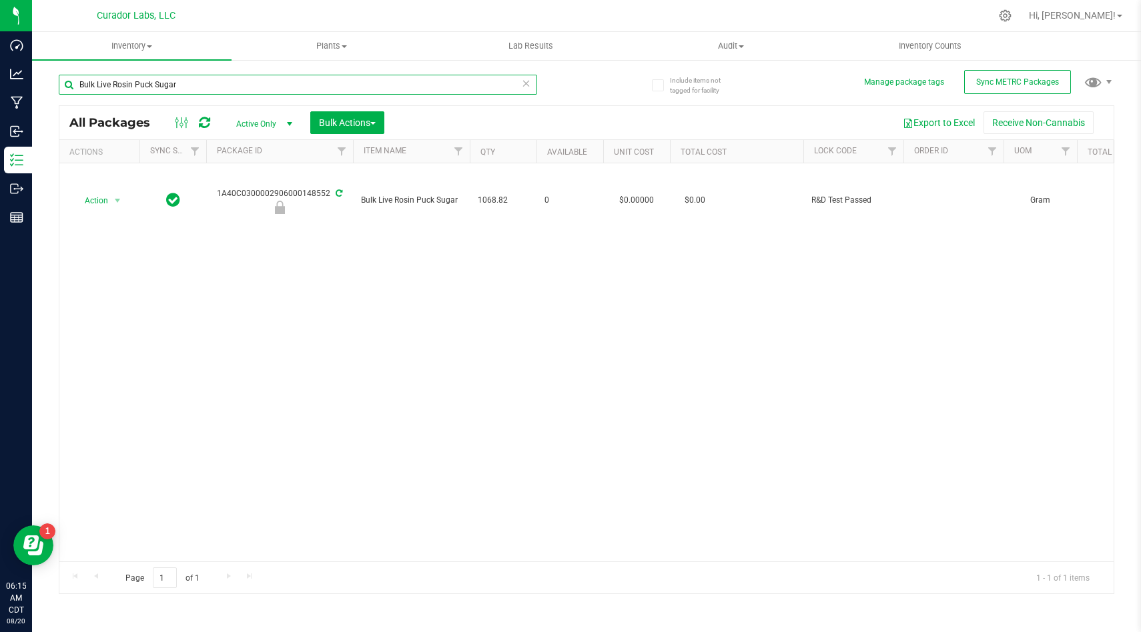
click at [370, 77] on input "Bulk Live Rosin Puck Sugar" at bounding box center [298, 85] width 478 height 20
paste input "HeadChange - Bulk HTE - Apple [PERSON_NAME]"
type input "HeadChange - Bulk HTE - Apple [PERSON_NAME]"
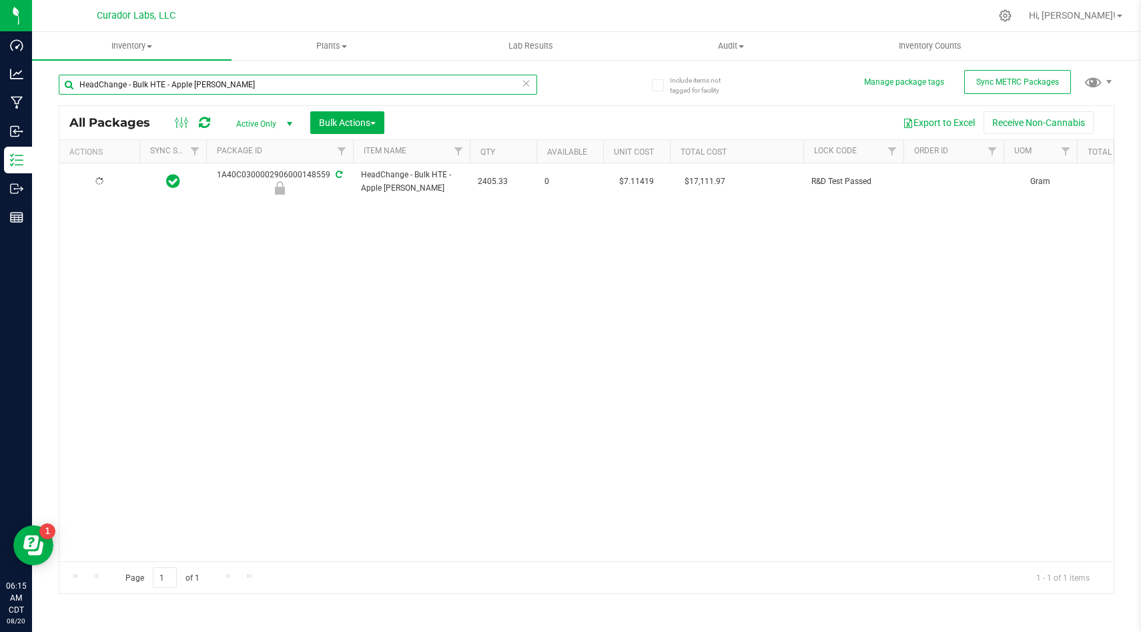
type input "[DATE]"
click at [380, 85] on input "HeadChange - Bulk HTE - Apple [PERSON_NAME]" at bounding box center [298, 85] width 478 height 20
drag, startPoint x: 380, startPoint y: 85, endPoint x: 344, endPoint y: 79, distance: 36.4
click at [344, 79] on input "HeadChange - Bulk HTE - Apple [PERSON_NAME]" at bounding box center [298, 85] width 478 height 20
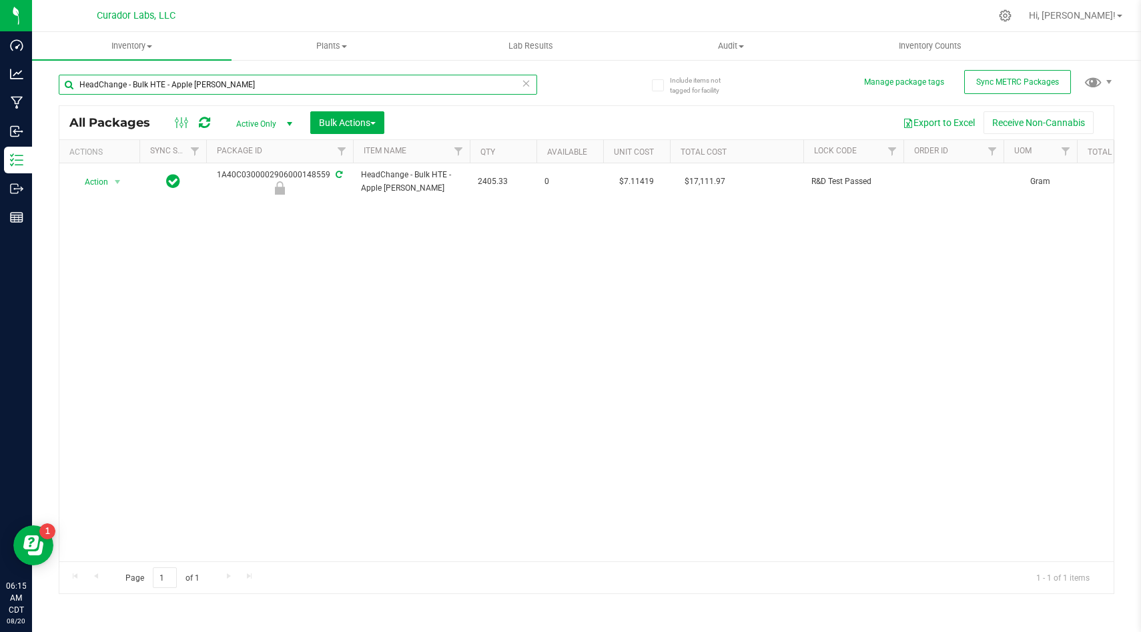
click at [344, 79] on input "HeadChange - Bulk HTE - Apple [PERSON_NAME]" at bounding box center [298, 85] width 478 height 20
paste input "Airo - Bulk Vape Cart 1g Each - Lemon Cherry Gelato"
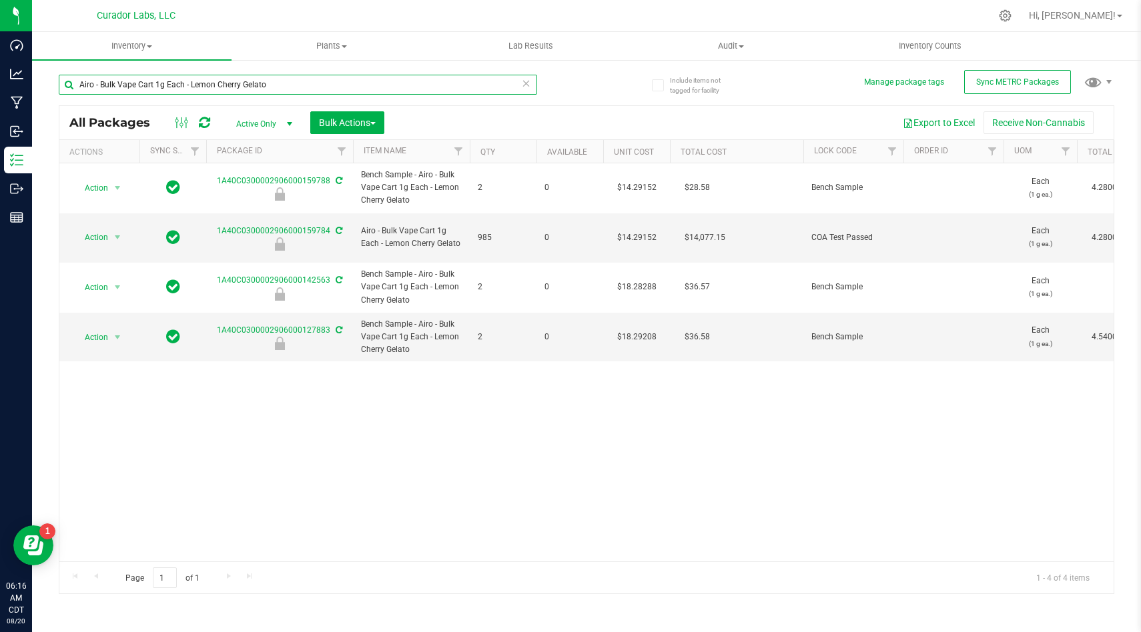
type input "Airo - Bulk Vape Cart 1g Each - Lemon Cherry Gelato"
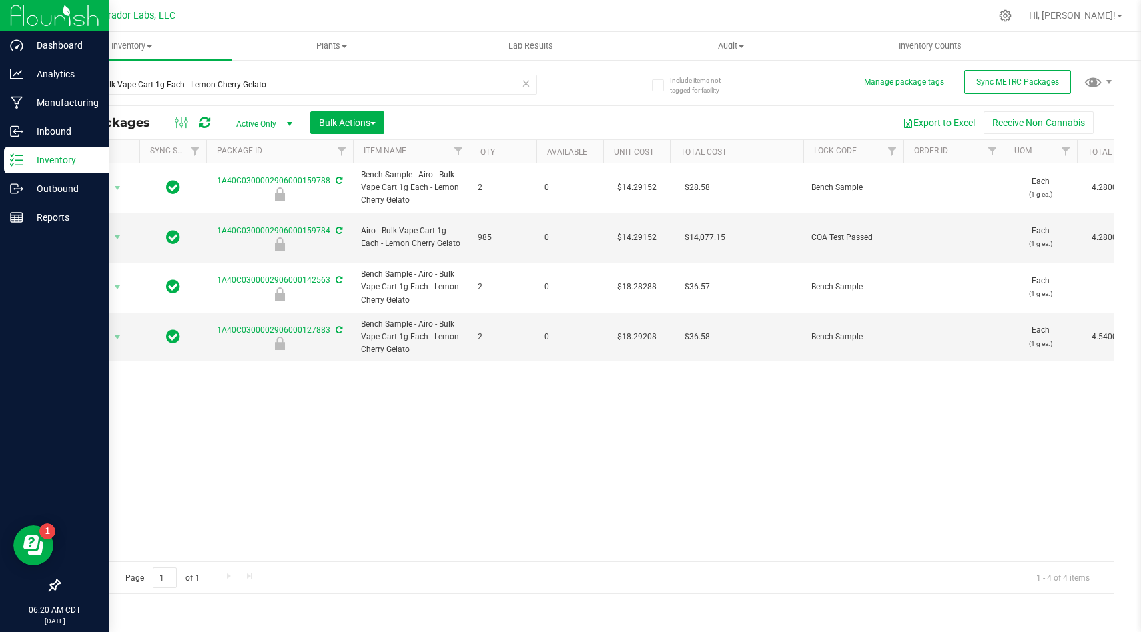
click at [22, 18] on img at bounding box center [54, 15] width 89 height 31
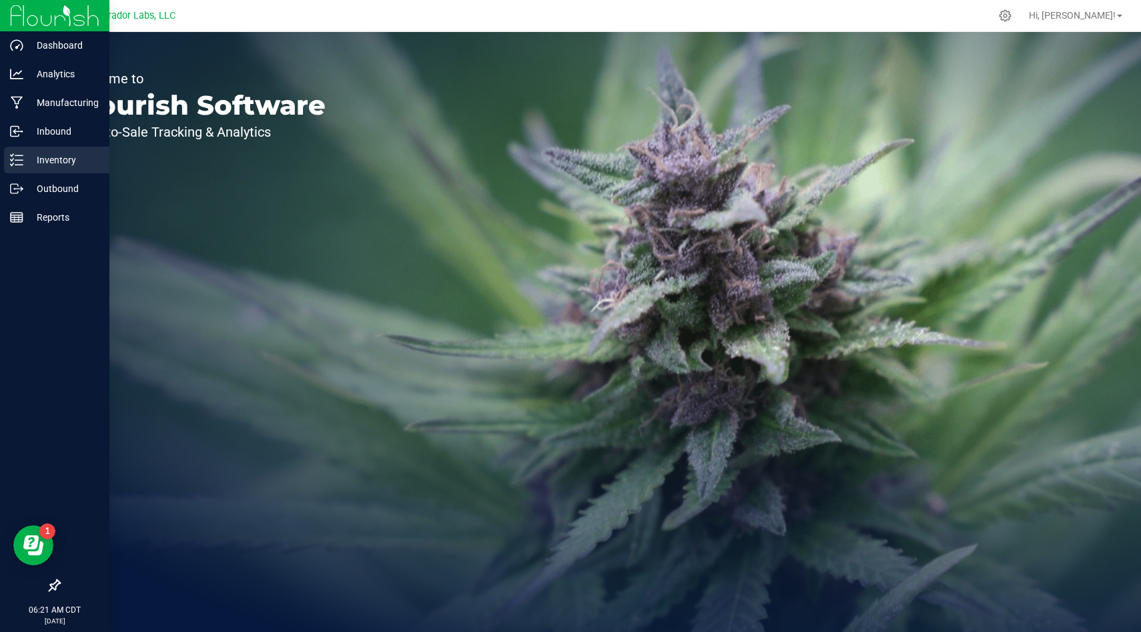
click at [13, 162] on icon at bounding box center [16, 159] width 13 height 13
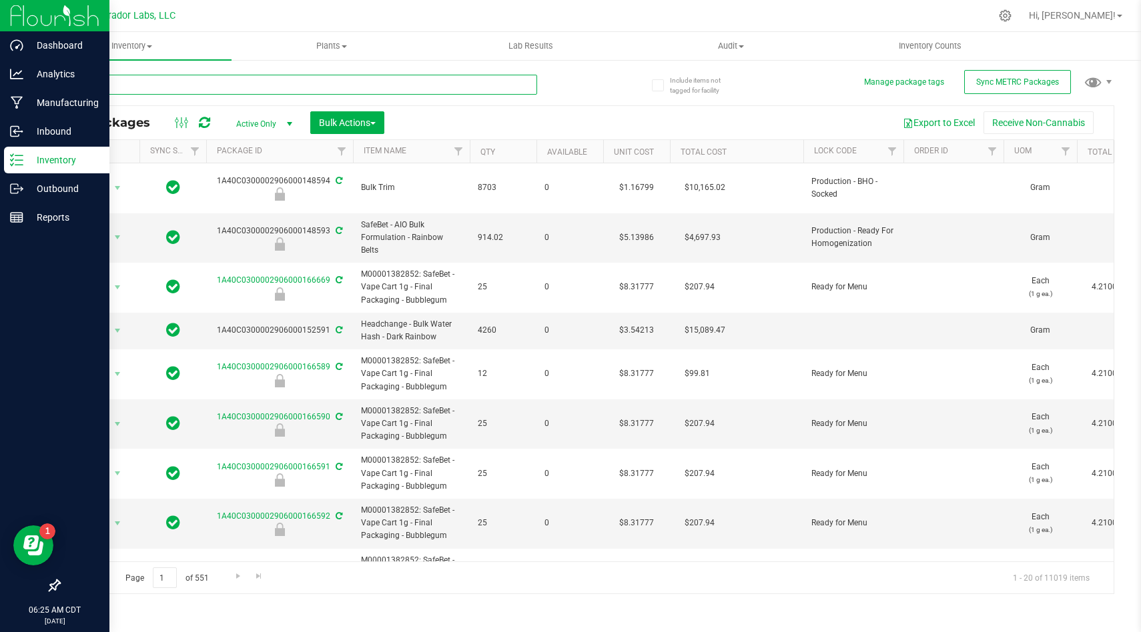
click at [504, 87] on input "text" at bounding box center [298, 85] width 478 height 20
paste input "1A40C0300002906000152586"
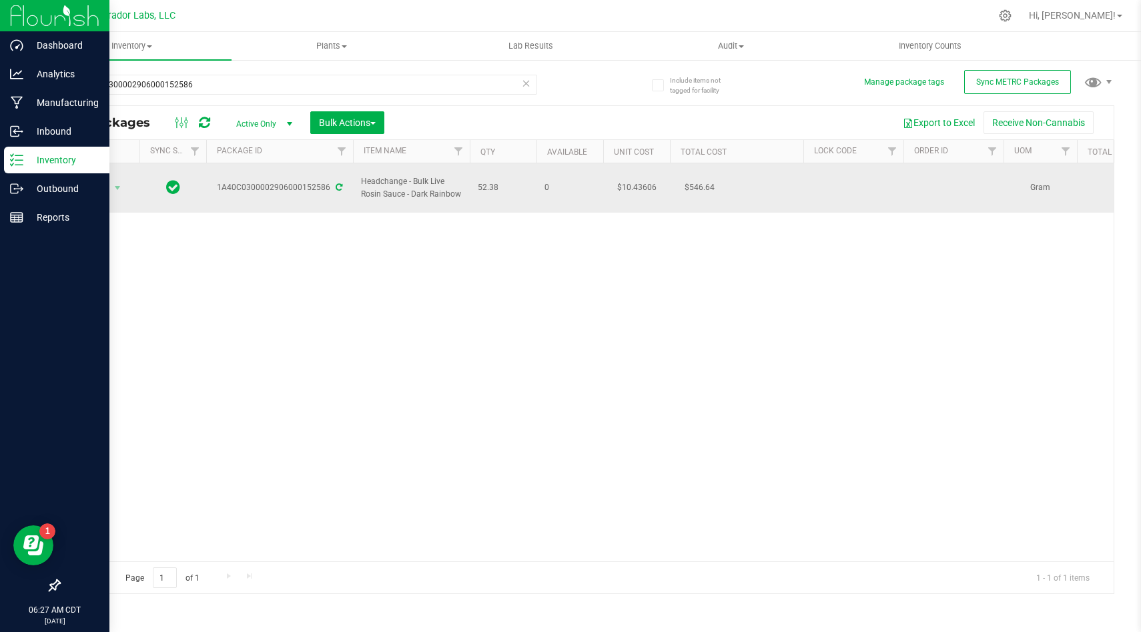
drag, startPoint x: 500, startPoint y: 183, endPoint x: 362, endPoint y: 177, distance: 138.2
copy tr "Headchange - Bulk Live Rosin Sauce - Dark Rainbow 52.38"
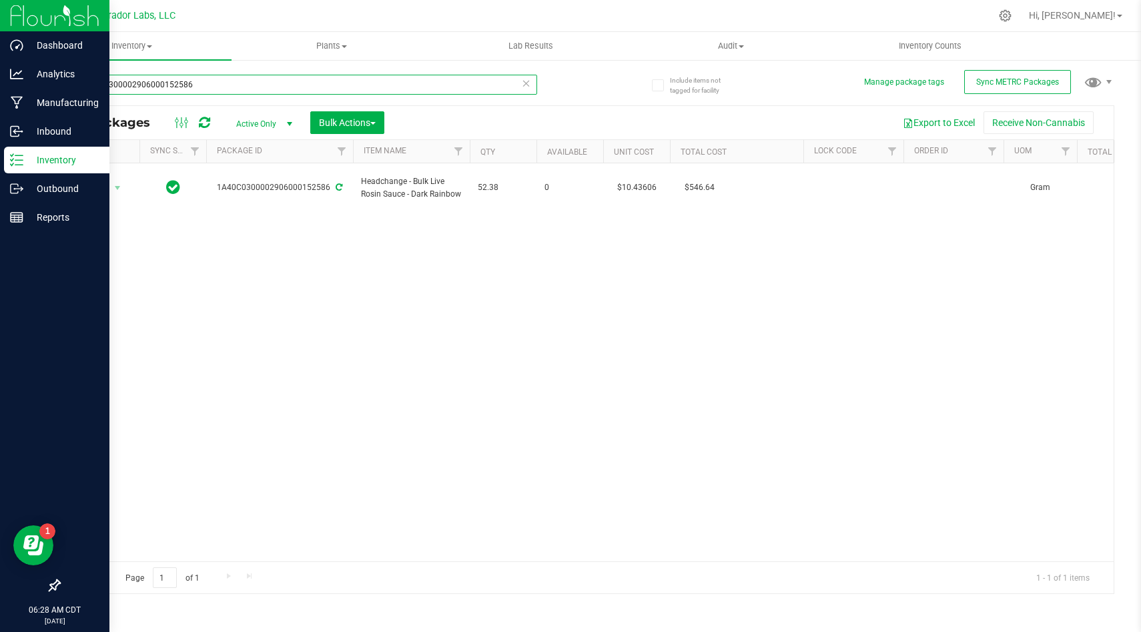
click at [334, 83] on input "1A40C0300002906000152586" at bounding box center [298, 85] width 478 height 20
paste input "7"
type input "1A40C0300002906000152587"
type input "[DATE]"
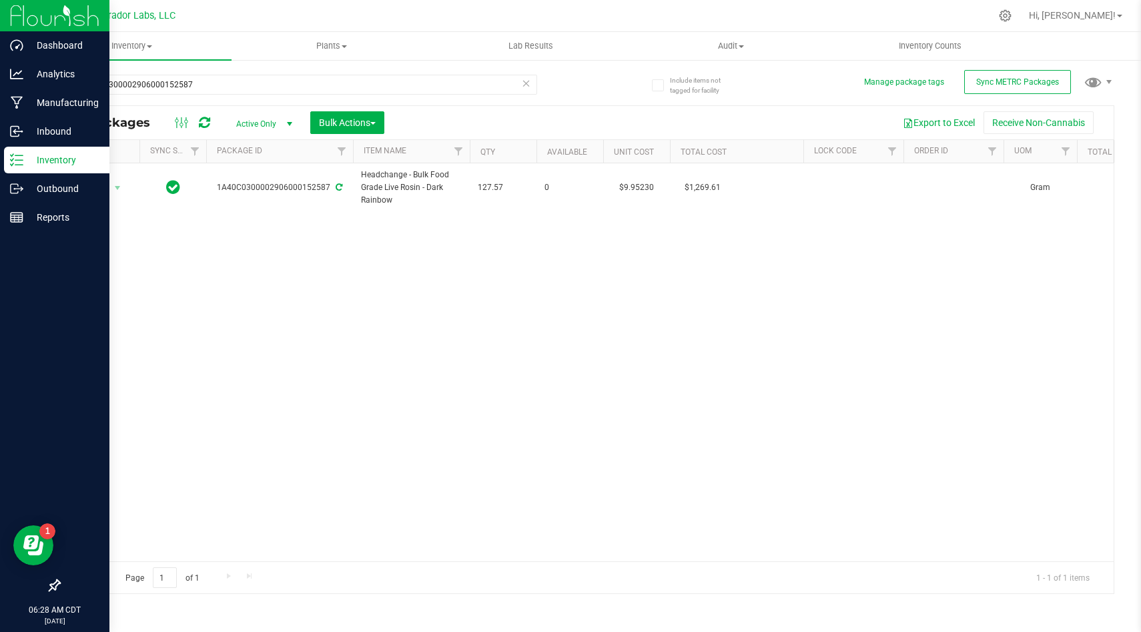
click at [586, 261] on div "Action Action Adjust qty Create package Edit attributes Global inventory Locate…" at bounding box center [586, 362] width 1054 height 398
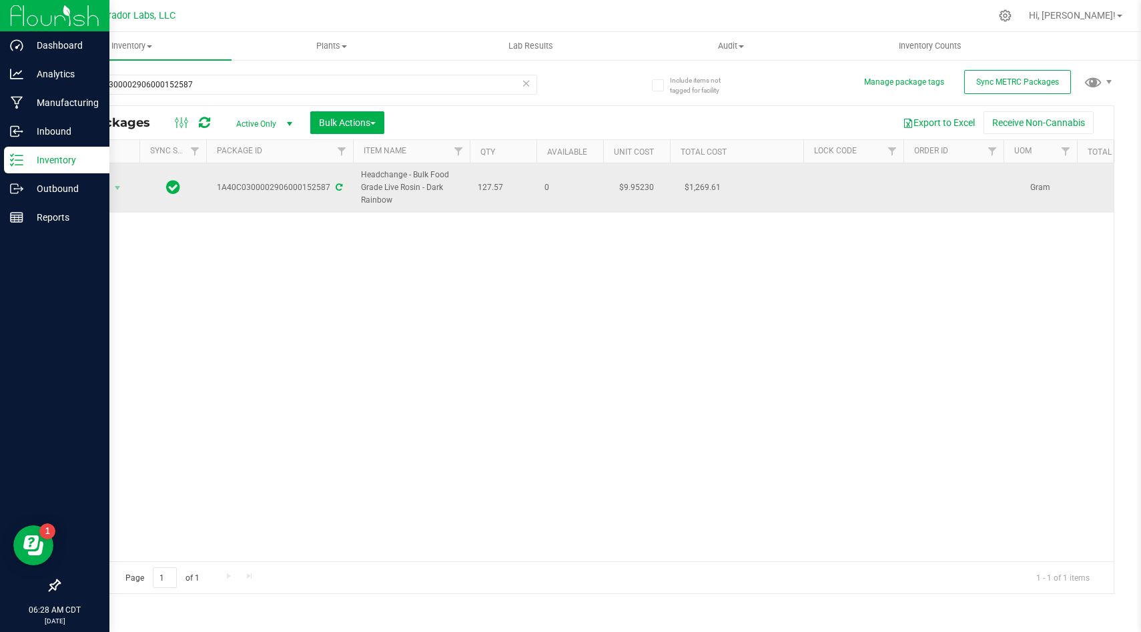
drag, startPoint x: 514, startPoint y: 191, endPoint x: 364, endPoint y: 179, distance: 150.6
copy tr "Headchange - Bulk Food Grade Live Rosin - Dark Rainbow 127.57"
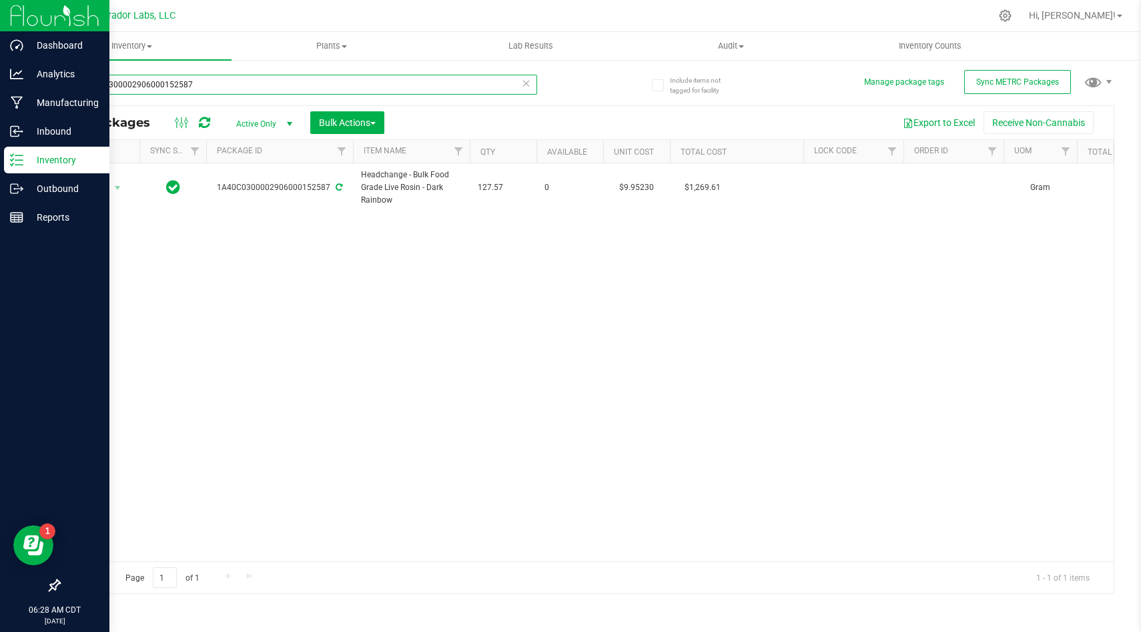
click at [274, 82] on input "1A40C0300002906000152587" at bounding box center [298, 85] width 478 height 20
paste input "8"
click at [545, 218] on div "Action Action Adjust qty Create package Edit attributes Global inventory Locate…" at bounding box center [586, 362] width 1054 height 398
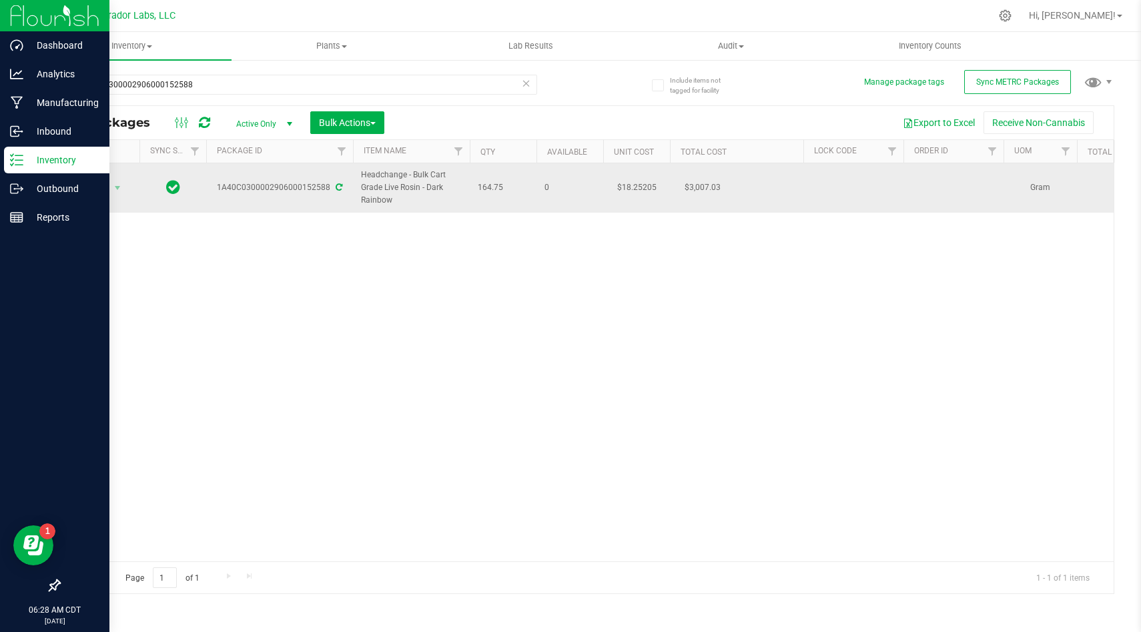
drag, startPoint x: 512, startPoint y: 191, endPoint x: 362, endPoint y: 179, distance: 150.6
copy tr "Headchange - Bulk Cart Grade Live Rosin - Dark Rainbow 164.75"
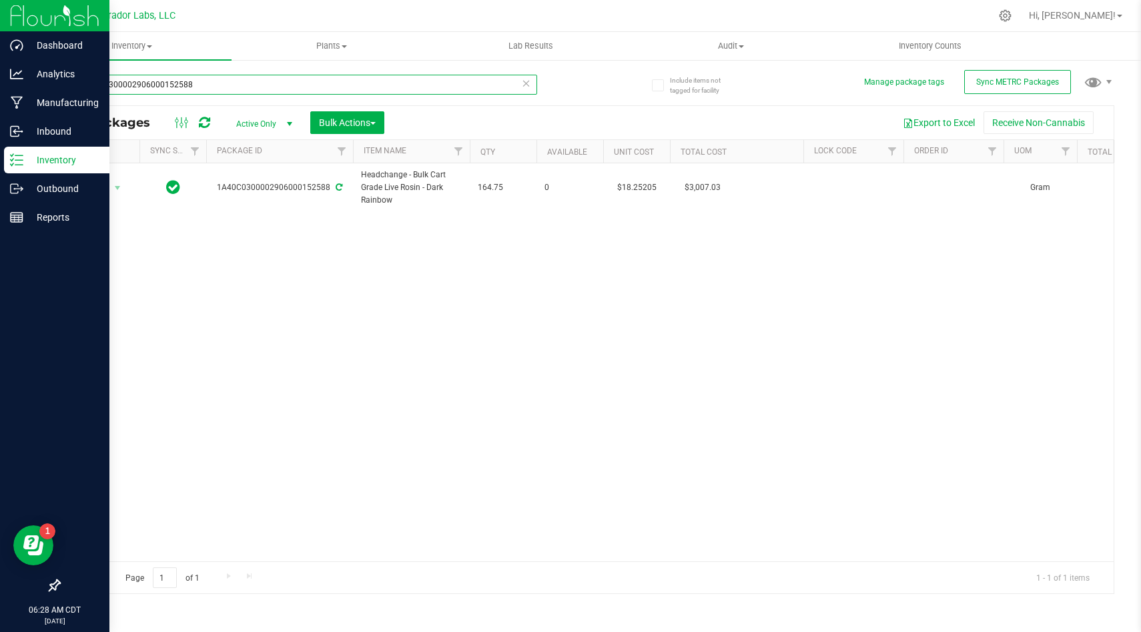
click at [330, 89] on input "1A40C0300002906000152588" at bounding box center [298, 85] width 478 height 20
paste input "91"
click at [372, 224] on div "Action Action Adjust qty Create package Edit attributes Global inventory Locate…" at bounding box center [586, 362] width 1054 height 398
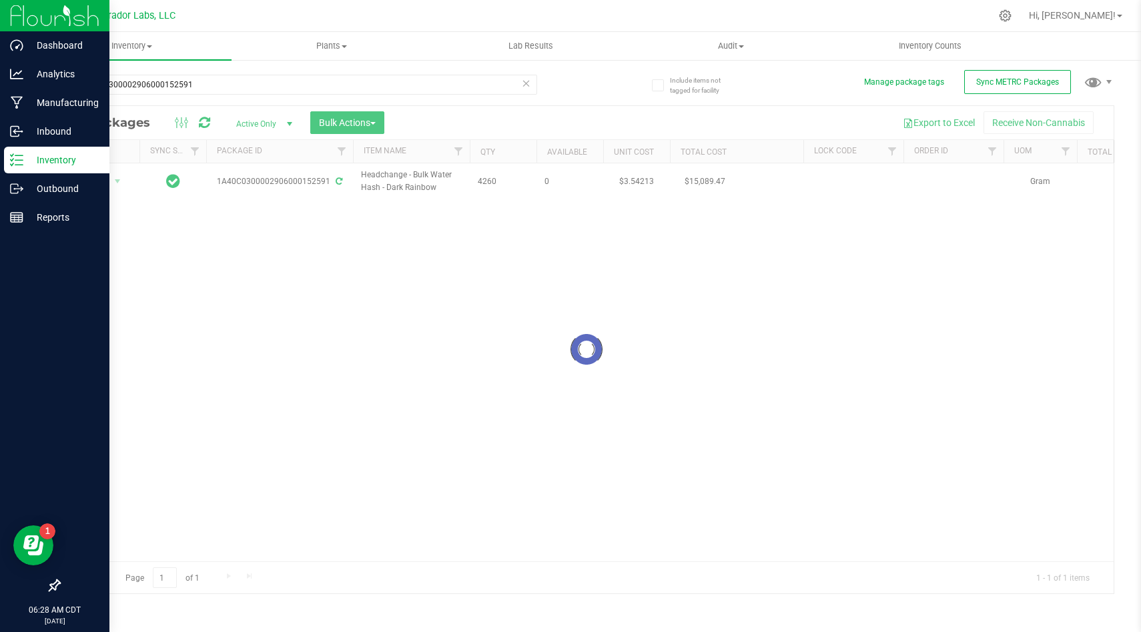
click at [515, 187] on div at bounding box center [586, 350] width 1054 height 488
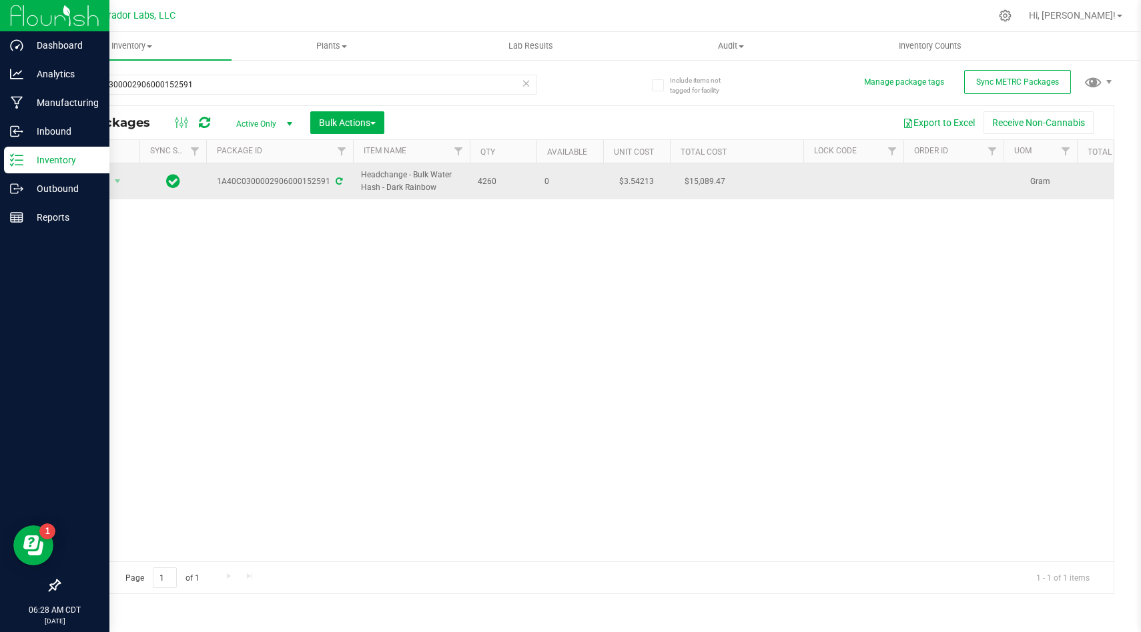
drag, startPoint x: 508, startPoint y: 183, endPoint x: 345, endPoint y: 179, distance: 163.5
copy tr "Headchange - Bulk Water Hash - Dark Rainbow 4260"
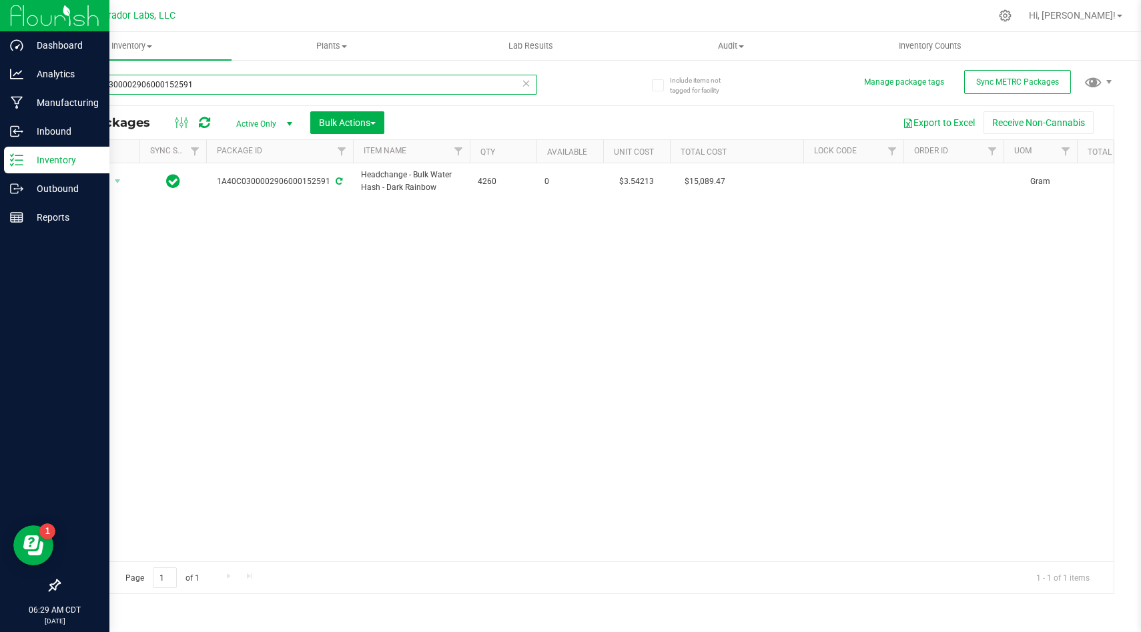
click at [370, 87] on input "1A40C0300002906000152591" at bounding box center [298, 85] width 478 height 20
paste input "75"
click at [614, 255] on div "Action Action Adjust qty Create package Edit attributes Global inventory Locate…" at bounding box center [586, 362] width 1054 height 398
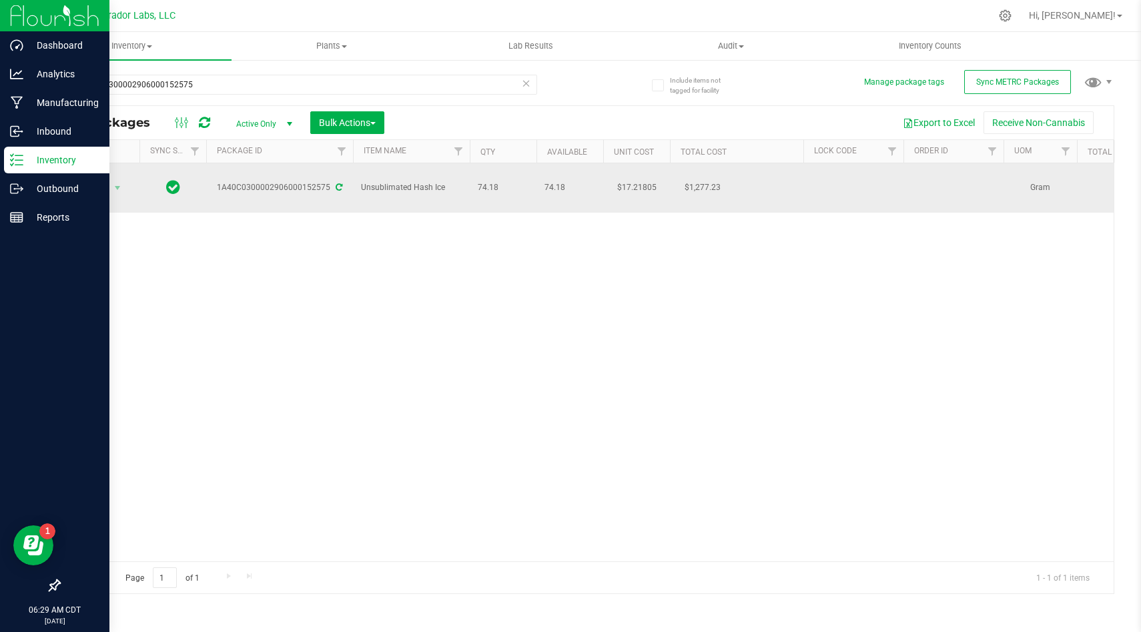
drag, startPoint x: 504, startPoint y: 187, endPoint x: 361, endPoint y: 187, distance: 143.4
copy tr "Unsublimated Hash Ice 74.18"
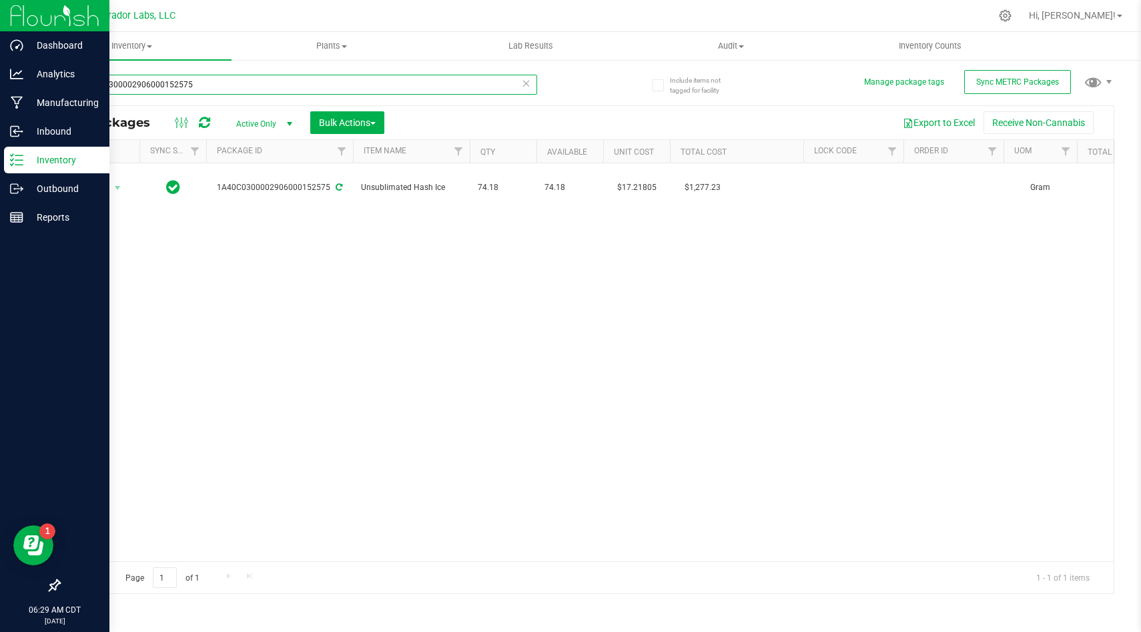
click at [330, 87] on input "1A40C0300002906000152575" at bounding box center [298, 85] width 478 height 20
paste input "7"
click at [496, 253] on div "Action Action Adjust qty Create package Edit attributes Global inventory Locate…" at bounding box center [586, 362] width 1054 height 398
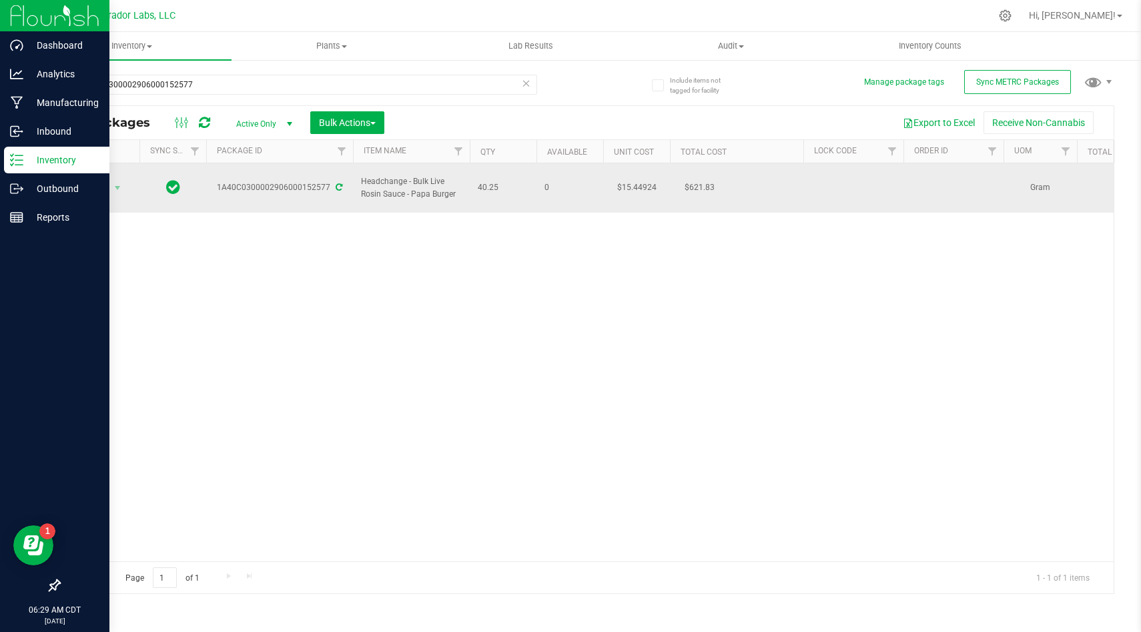
drag, startPoint x: 504, startPoint y: 183, endPoint x: 363, endPoint y: 181, distance: 141.4
copy tr "Headchange - Bulk Live Rosin Sauce - Papa Burger 40.25"
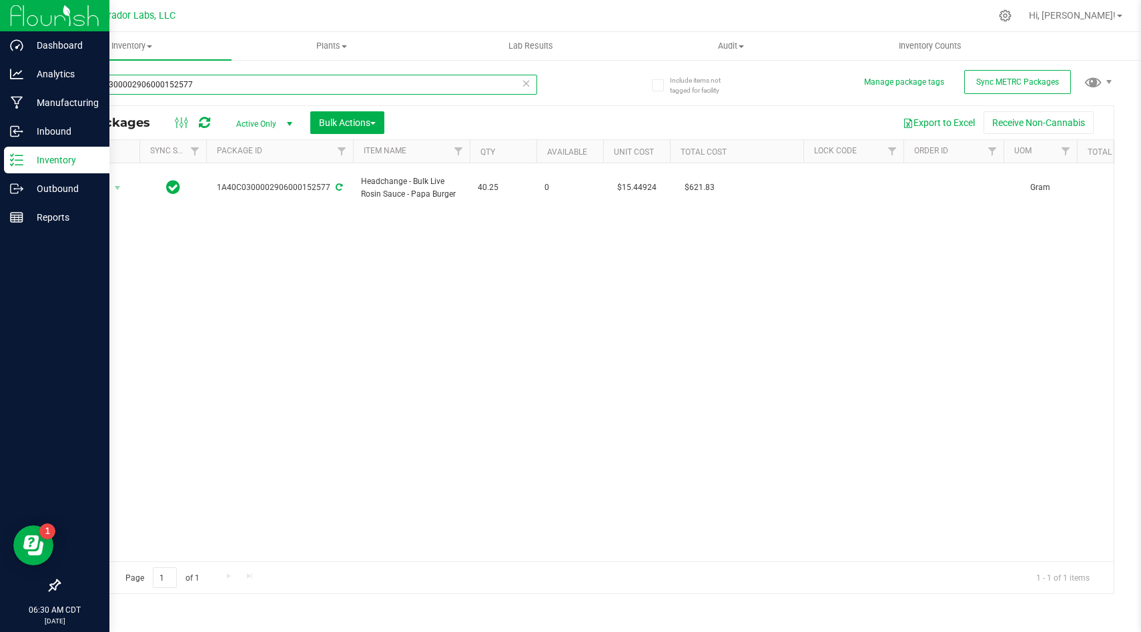
click at [305, 89] on input "1A40C0300002906000152577" at bounding box center [298, 85] width 478 height 20
paste input "8"
click at [620, 250] on div "Action Action Adjust qty Create package Edit attributes Global inventory Locate…" at bounding box center [586, 362] width 1054 height 398
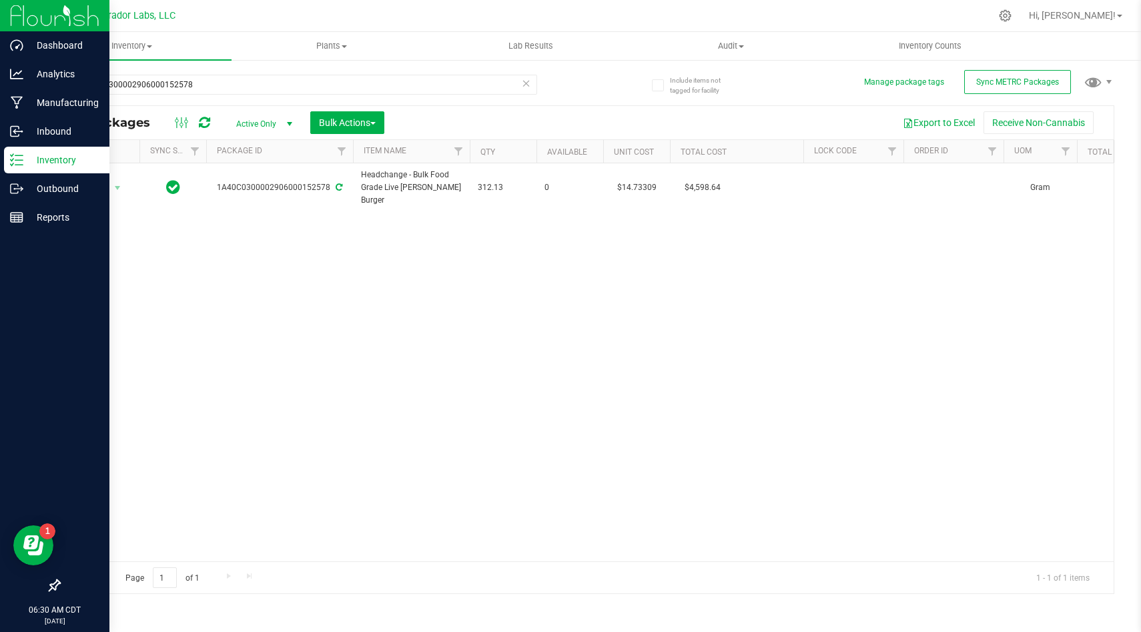
click at [486, 241] on div "Action Action Adjust qty Create package Edit attributes Global inventory Locate…" at bounding box center [586, 362] width 1054 height 398
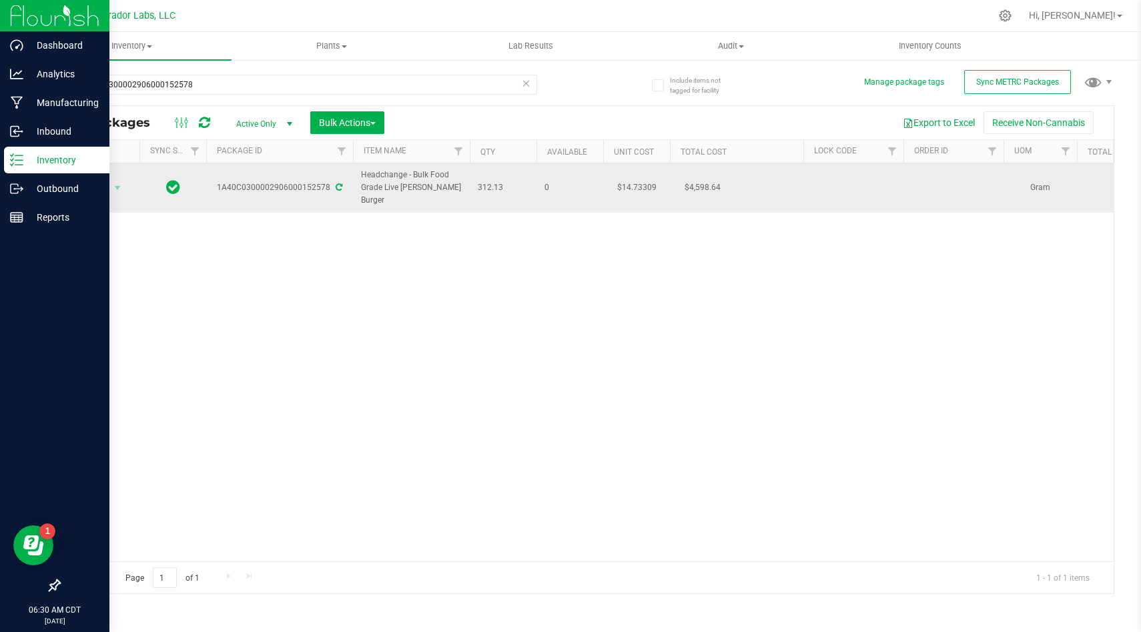
drag, startPoint x: 500, startPoint y: 187, endPoint x: 355, endPoint y: 179, distance: 145.6
copy tr "Headchange - Bulk Food Grade Live [PERSON_NAME] Burger 312.13"
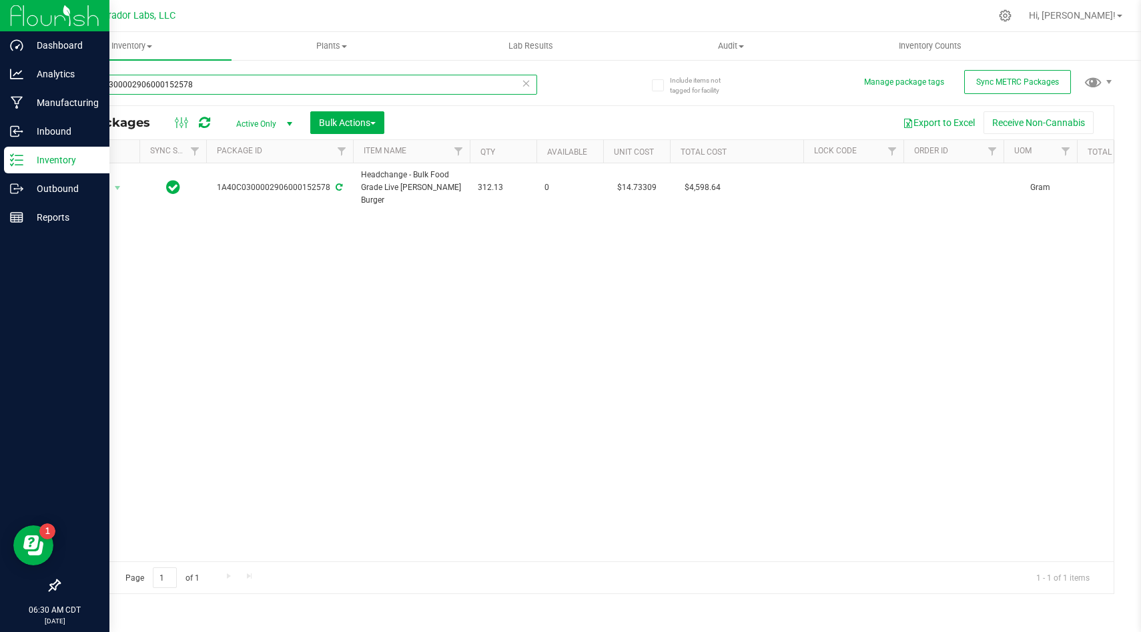
click at [307, 86] on input "1A40C0300002906000152578" at bounding box center [298, 85] width 478 height 20
paste input "9"
type input "1A40C0300002906000152579"
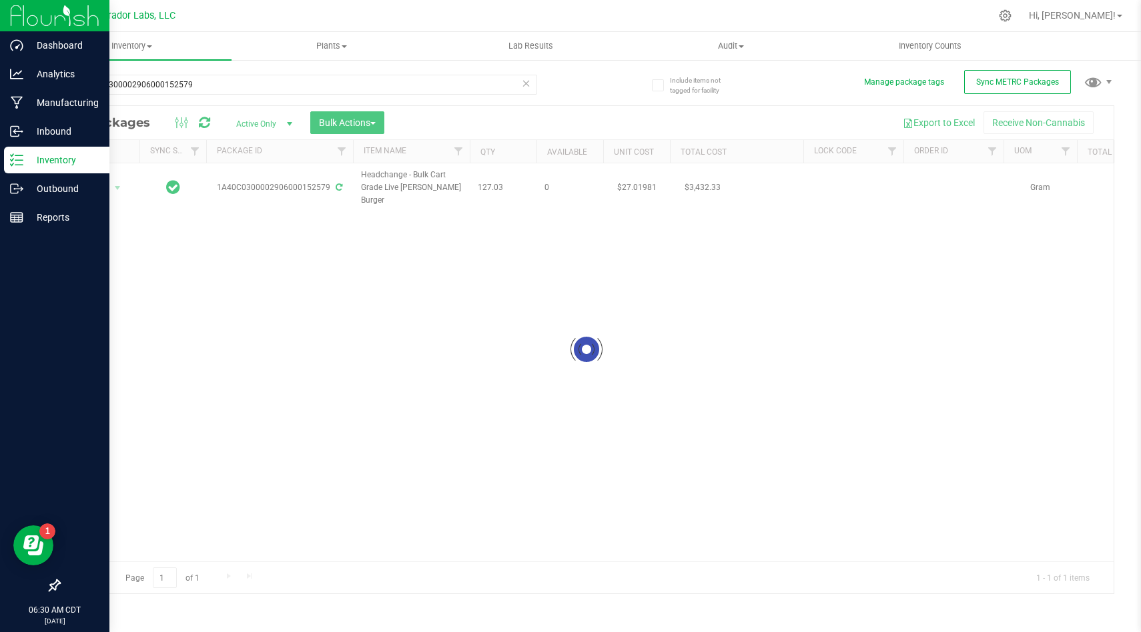
click at [578, 265] on div at bounding box center [586, 350] width 1054 height 488
type input "[DATE]"
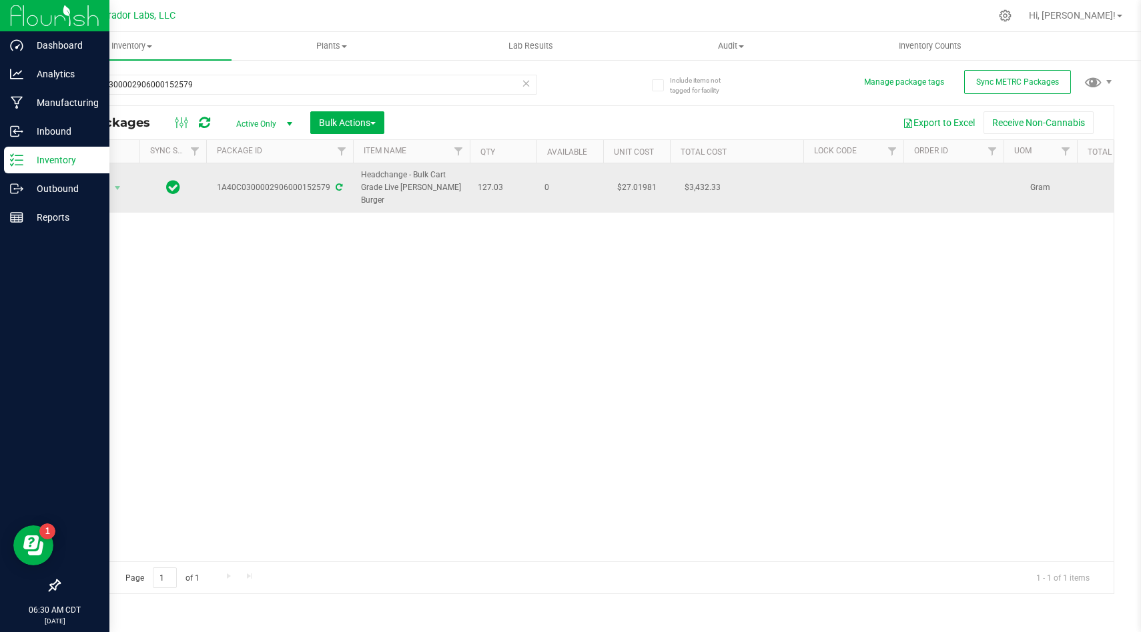
drag, startPoint x: 506, startPoint y: 191, endPoint x: 355, endPoint y: 187, distance: 151.4
copy tr "Headchange - Bulk Cart Grade Live [PERSON_NAME] Burger 127.03"
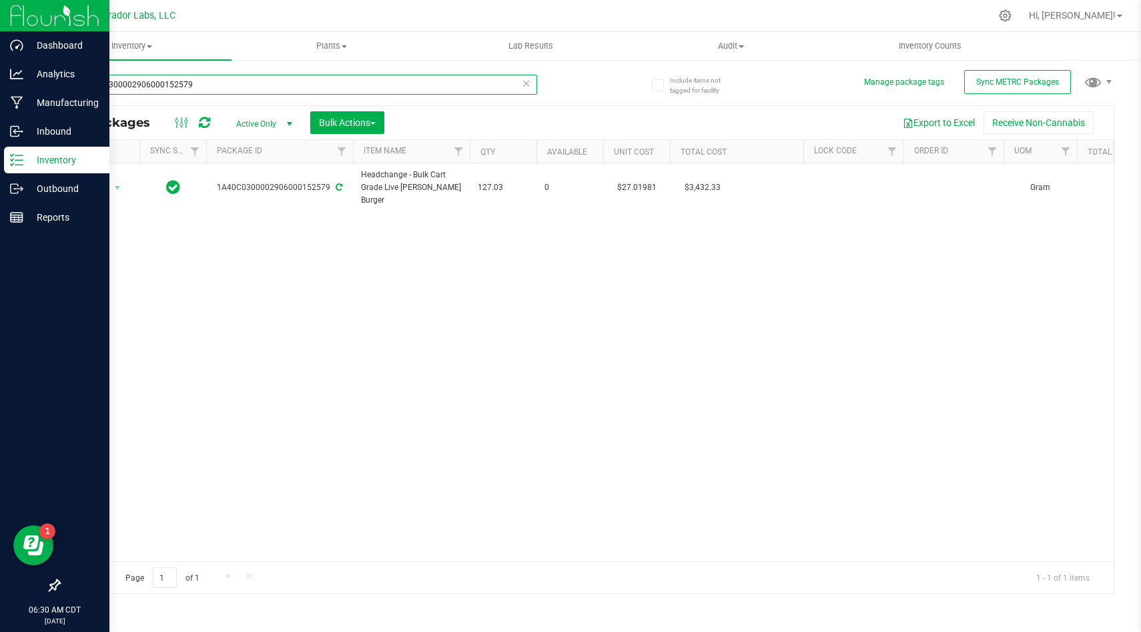
click at [431, 87] on input "1A40C0300002906000152579" at bounding box center [298, 85] width 478 height 20
paste input "81"
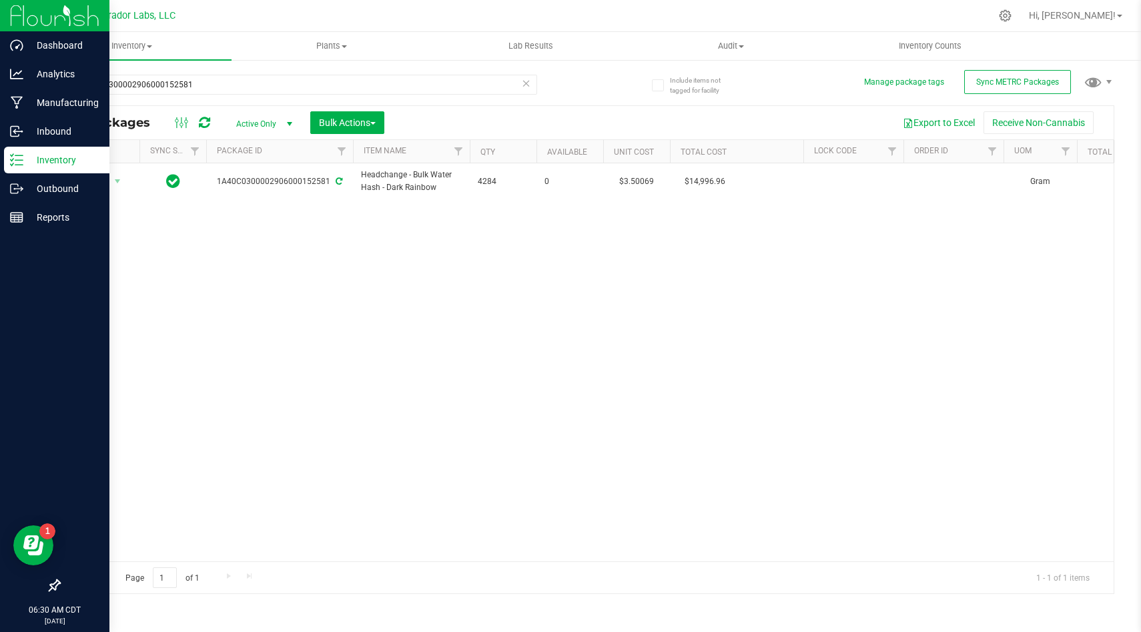
click at [602, 218] on div "Action Action Adjust qty Create package Edit attributes Global inventory Locate…" at bounding box center [586, 362] width 1054 height 398
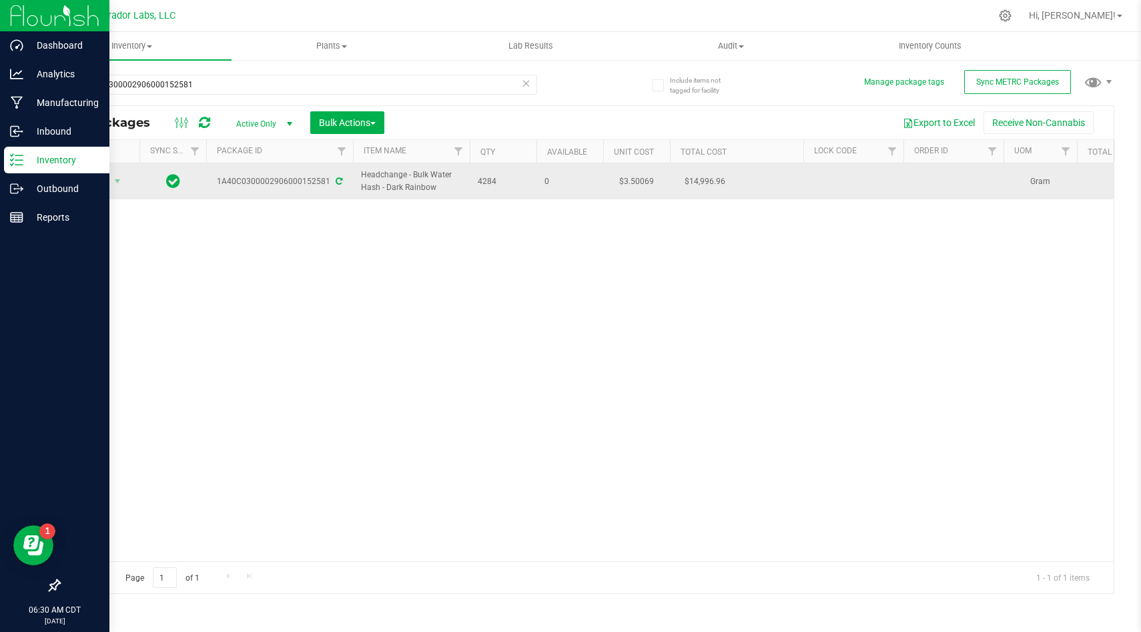
drag, startPoint x: 506, startPoint y: 183, endPoint x: 354, endPoint y: 179, distance: 152.1
copy tr "Headchange - Bulk Water Hash - Dark Rainbow 4284"
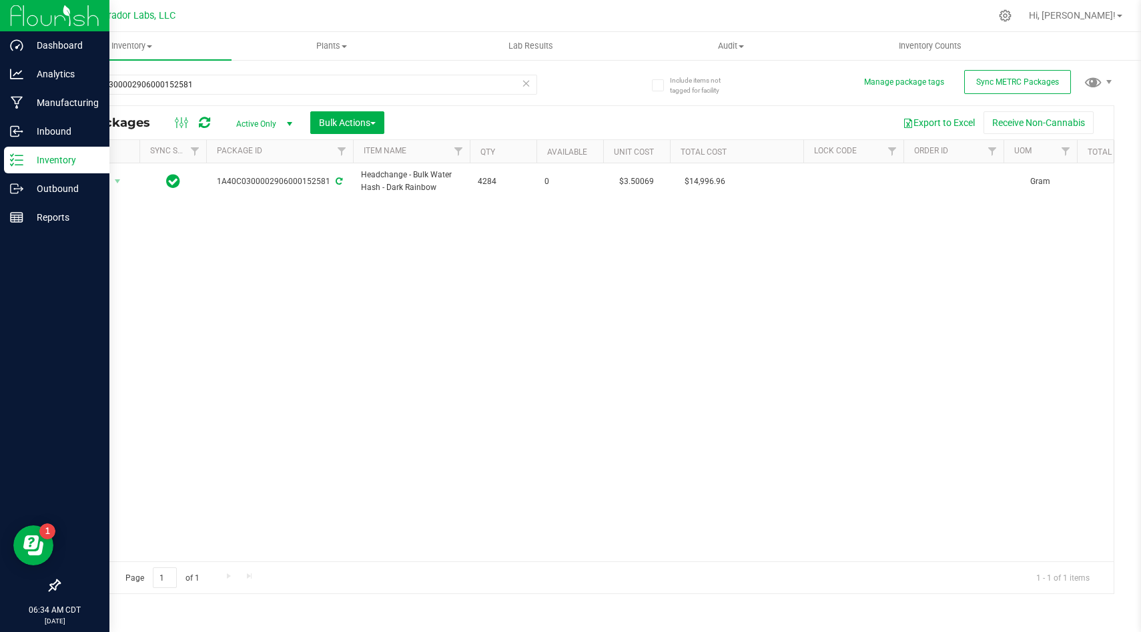
click at [268, 96] on div "1A40C0300002906000152581" at bounding box center [298, 90] width 478 height 31
click at [289, 86] on input "1A40C0300002906000152581" at bounding box center [298, 85] width 478 height 20
paste input "64"
type input "1A40C0300002906000152564"
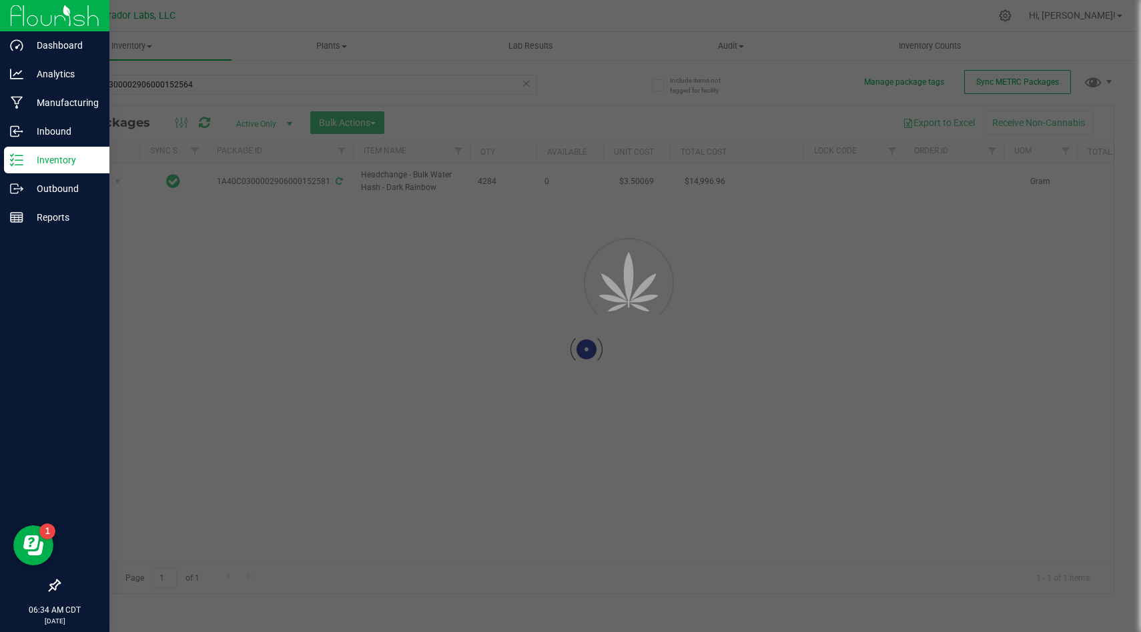
click at [419, 298] on div at bounding box center [570, 316] width 1141 height 632
click at [606, 237] on div at bounding box center [608, 281] width 60 height 120
click at [415, 163] on div at bounding box center [570, 316] width 1141 height 632
click at [442, 87] on div at bounding box center [570, 316] width 1141 height 632
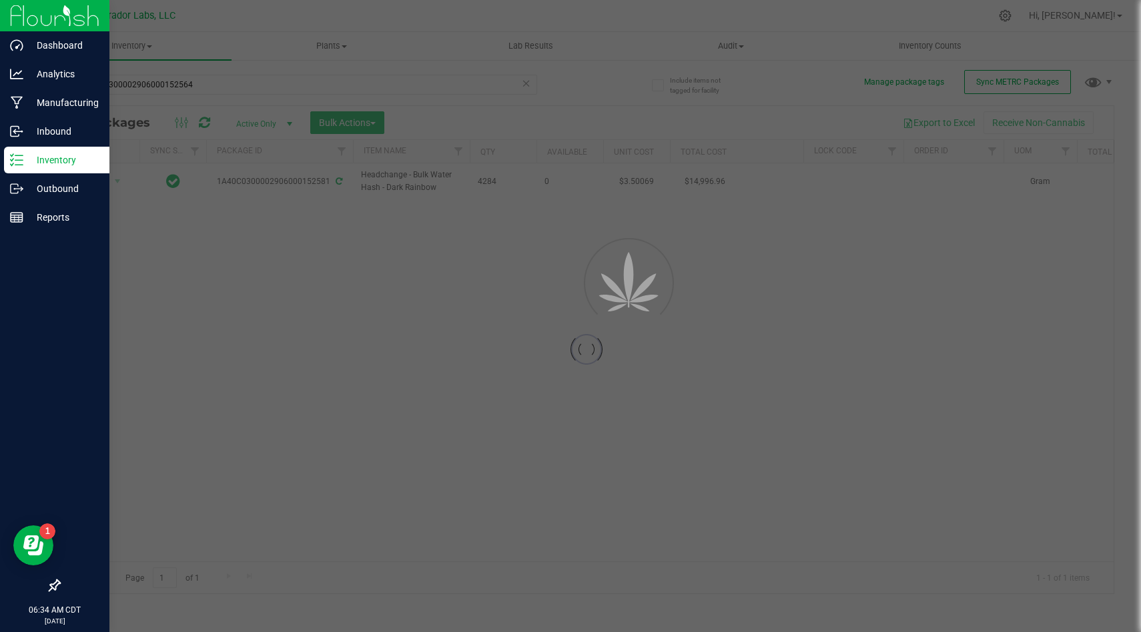
click at [585, 166] on div at bounding box center [570, 316] width 1141 height 632
click at [566, 65] on div at bounding box center [570, 316] width 1141 height 632
click at [499, 269] on div at bounding box center [570, 316] width 1141 height 632
click at [498, 187] on div at bounding box center [570, 316] width 1141 height 632
click at [499, 187] on div at bounding box center [570, 316] width 1141 height 632
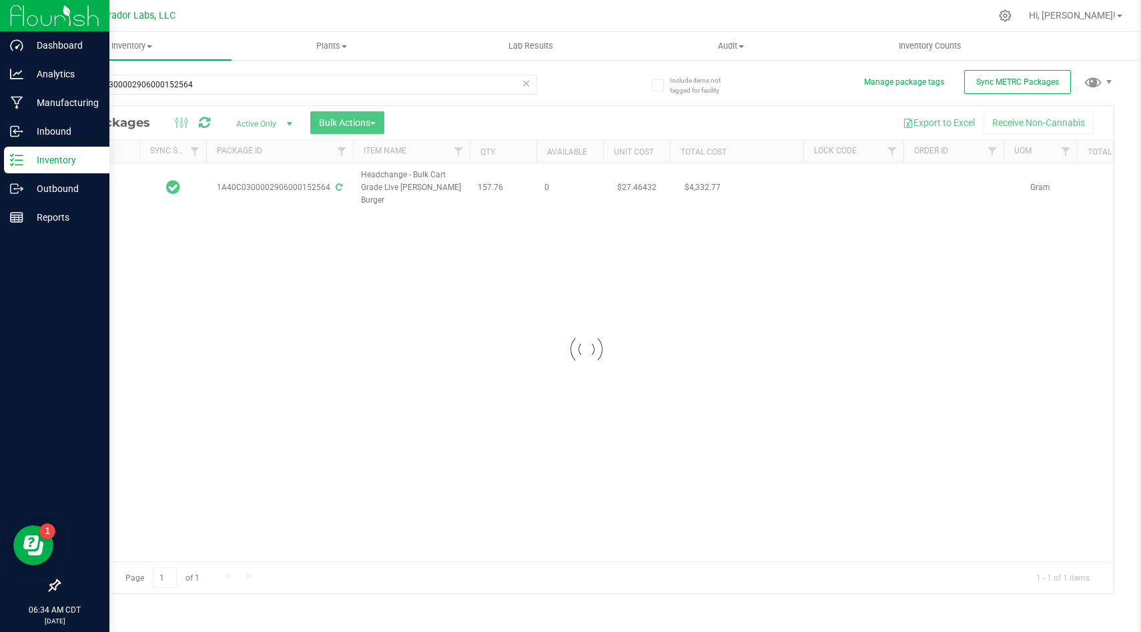
type input "[DATE]"
click at [507, 190] on div at bounding box center [586, 350] width 1054 height 488
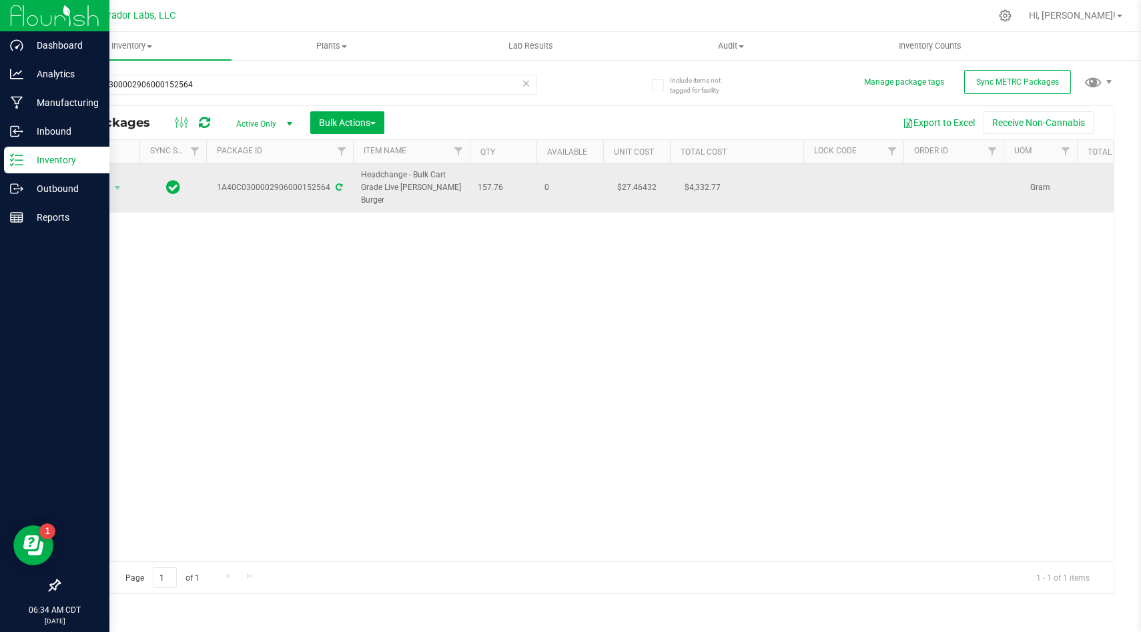
drag, startPoint x: 507, startPoint y: 190, endPoint x: 334, endPoint y: 190, distance: 173.4
copy tr "Headchange - Bulk Cart Grade Live [PERSON_NAME] Burger 157.76"
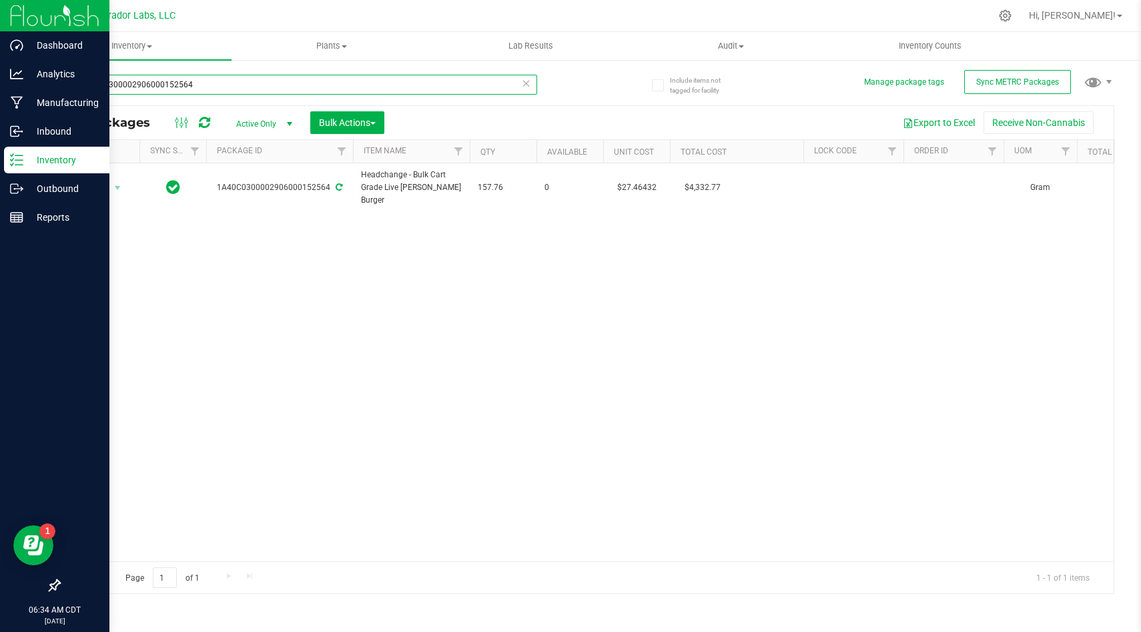
click at [405, 91] on input "1A40C0300002906000152564" at bounding box center [298, 85] width 478 height 20
paste input "5"
click at [438, 322] on div "Action Action Adjust qty Create package Edit attributes Global inventory Locate…" at bounding box center [586, 362] width 1054 height 398
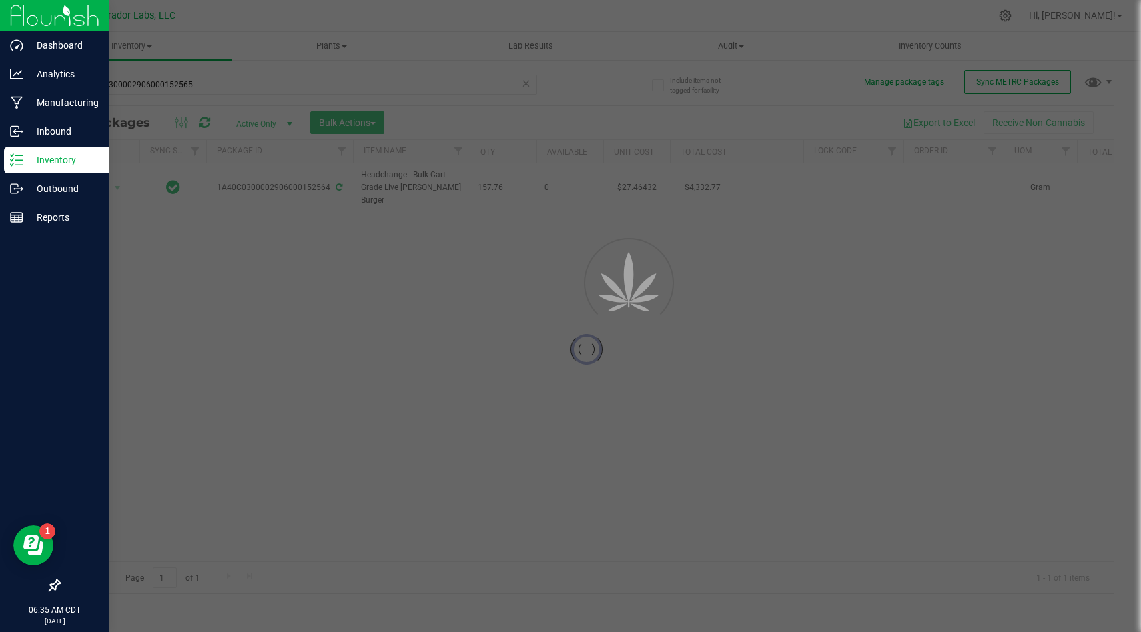
click at [518, 214] on div at bounding box center [570, 316] width 1141 height 632
click at [507, 196] on div at bounding box center [570, 316] width 1141 height 632
click at [502, 181] on div at bounding box center [570, 316] width 1141 height 632
click at [507, 186] on div at bounding box center [570, 316] width 1141 height 632
click at [507, 190] on div at bounding box center [570, 316] width 1141 height 632
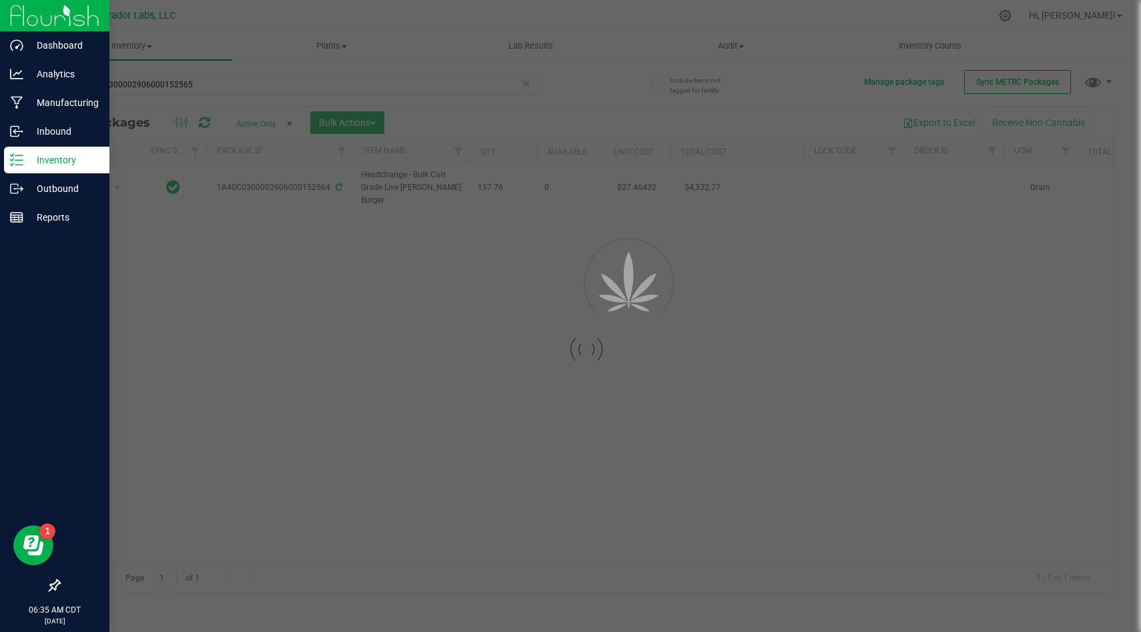
drag, startPoint x: 507, startPoint y: 190, endPoint x: 440, endPoint y: 191, distance: 66.7
click at [441, 191] on div at bounding box center [570, 316] width 1141 height 632
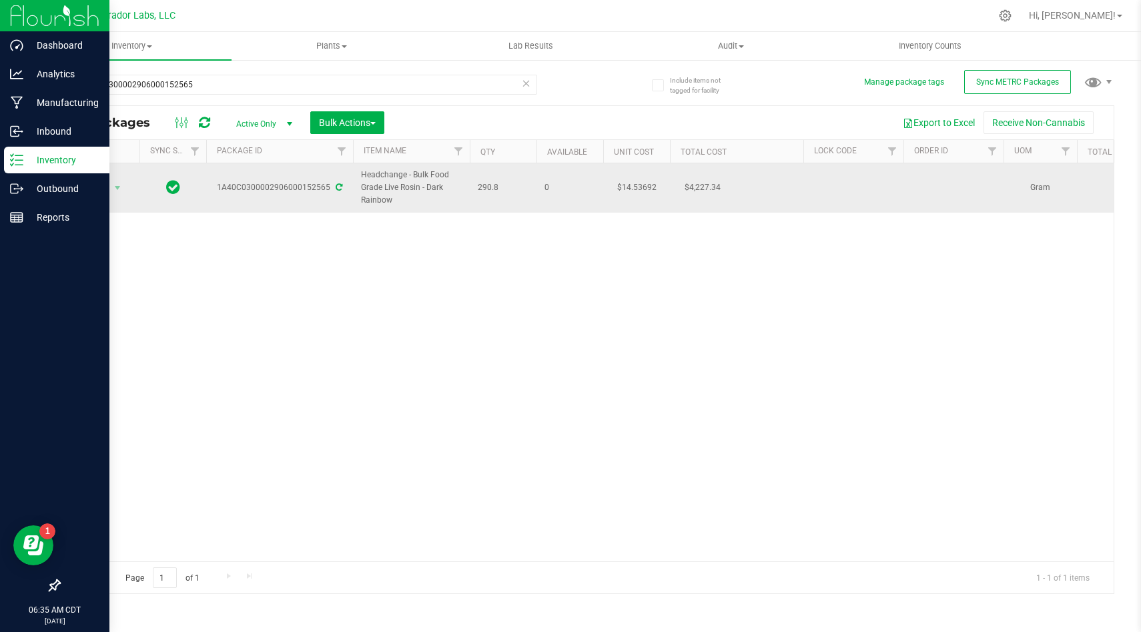
drag, startPoint x: 500, startPoint y: 184, endPoint x: 351, endPoint y: 177, distance: 149.6
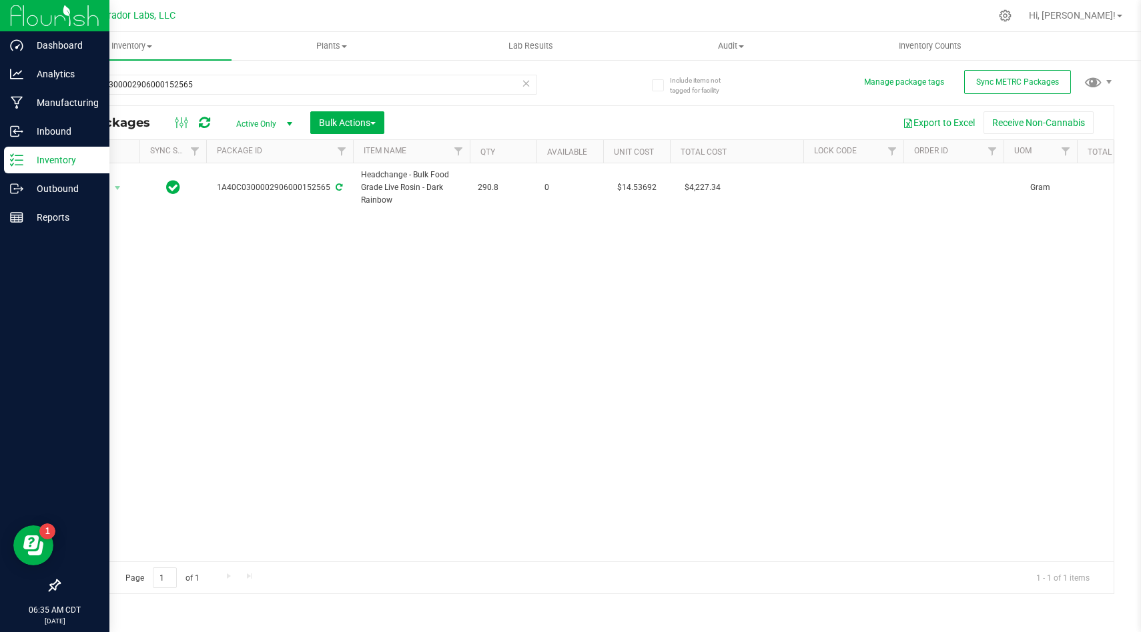
click at [470, 236] on div "Action Action Adjust qty Create package Edit attributes Global inventory Locate…" at bounding box center [586, 362] width 1054 height 398
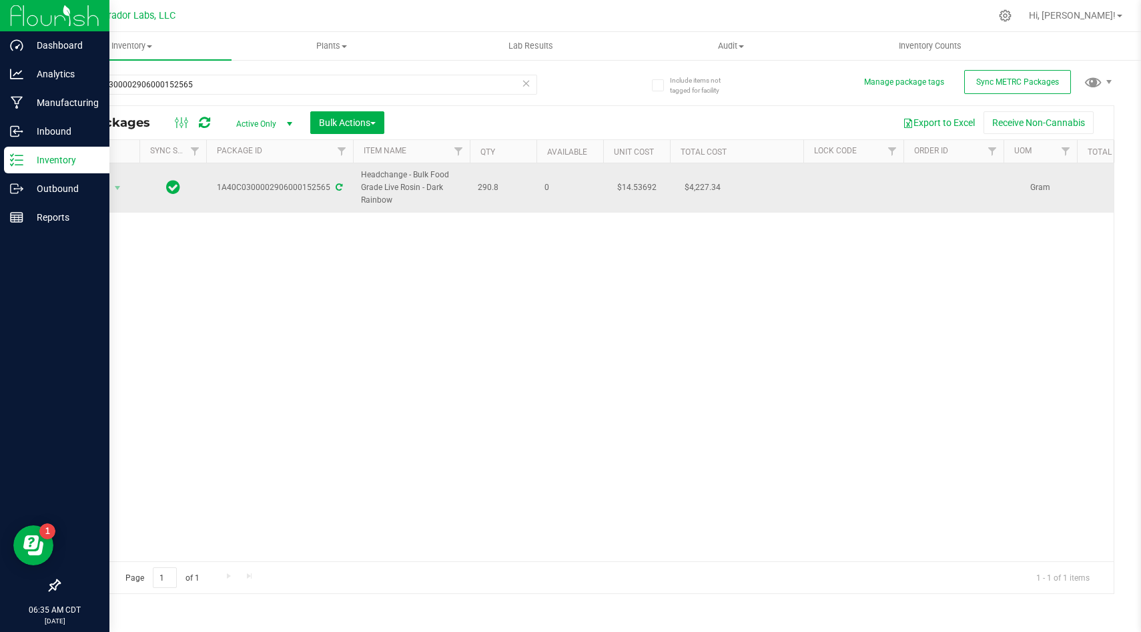
drag, startPoint x: 502, startPoint y: 191, endPoint x: 353, endPoint y: 171, distance: 150.8
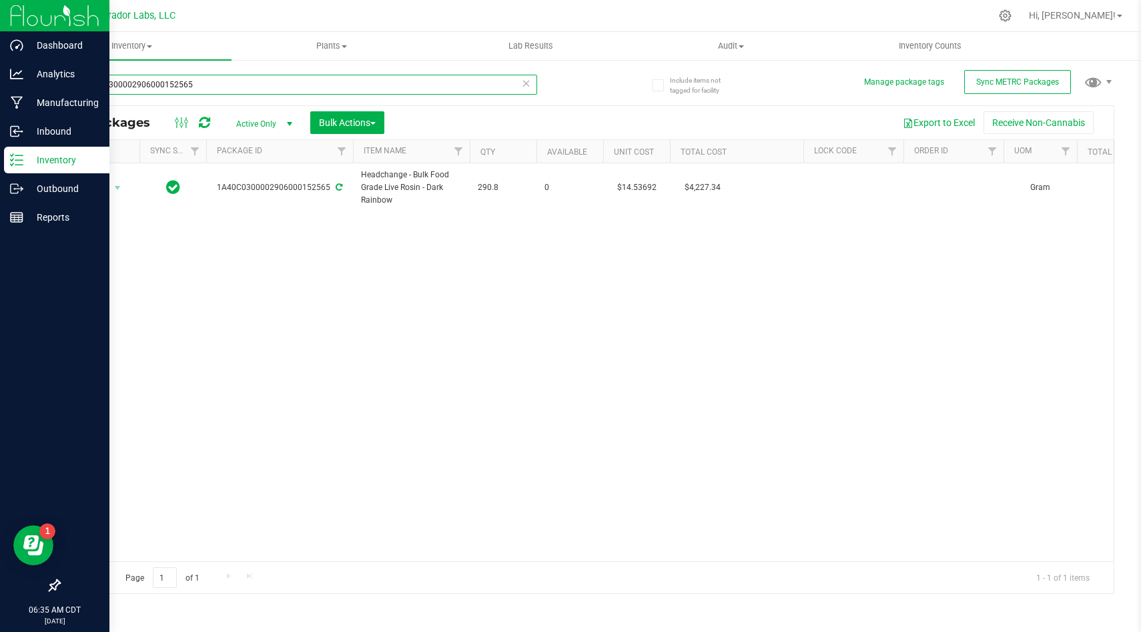
click at [420, 81] on input "1A40C0300002906000152565" at bounding box center [298, 85] width 478 height 20
paste input "6"
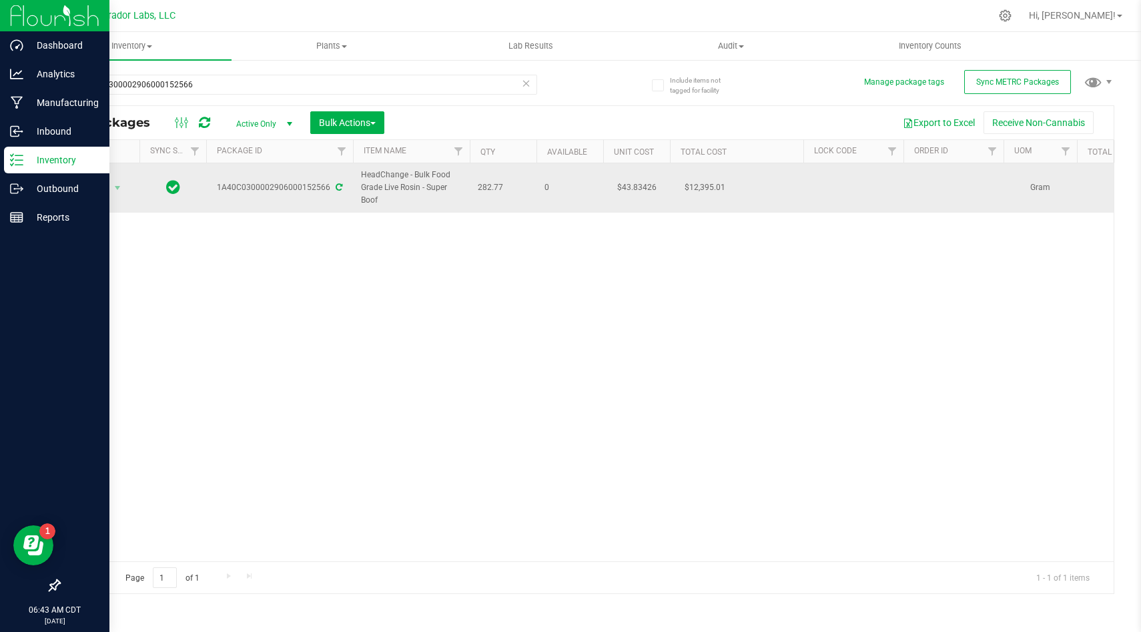
click at [530, 192] on td "282.77" at bounding box center [503, 187] width 67 height 49
drag, startPoint x: 517, startPoint y: 192, endPoint x: 357, endPoint y: 185, distance: 160.2
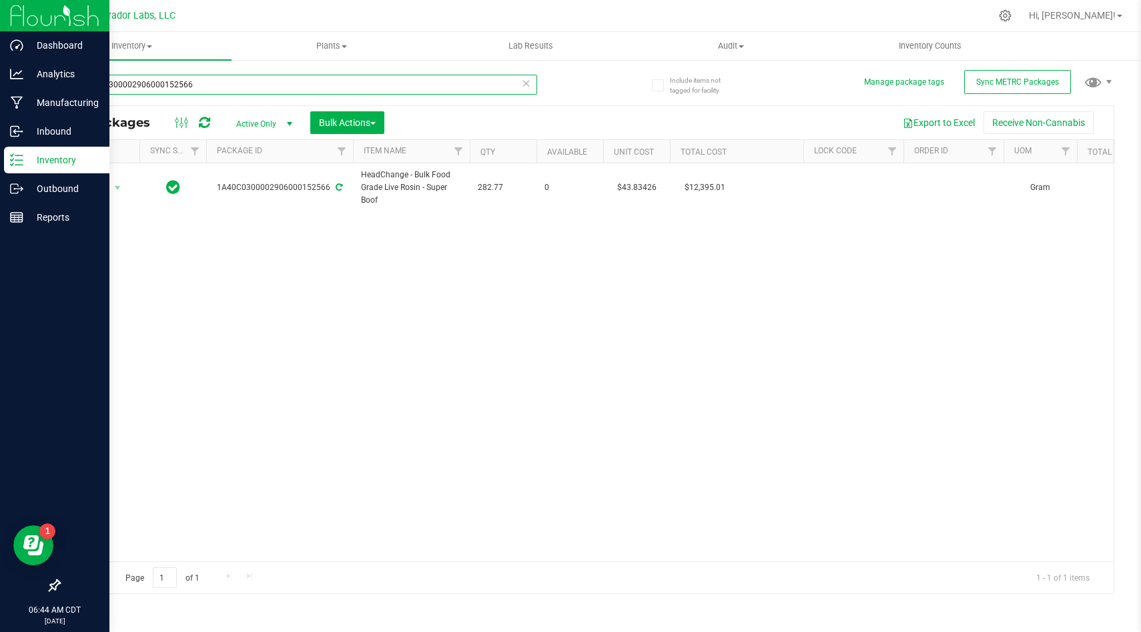
click at [434, 79] on input "1A40C0300002906000152566" at bounding box center [298, 85] width 478 height 20
paste input "53"
click at [422, 255] on div "Action Action Adjust qty Create package Edit attributes Global inventory Locate…" at bounding box center [586, 362] width 1054 height 398
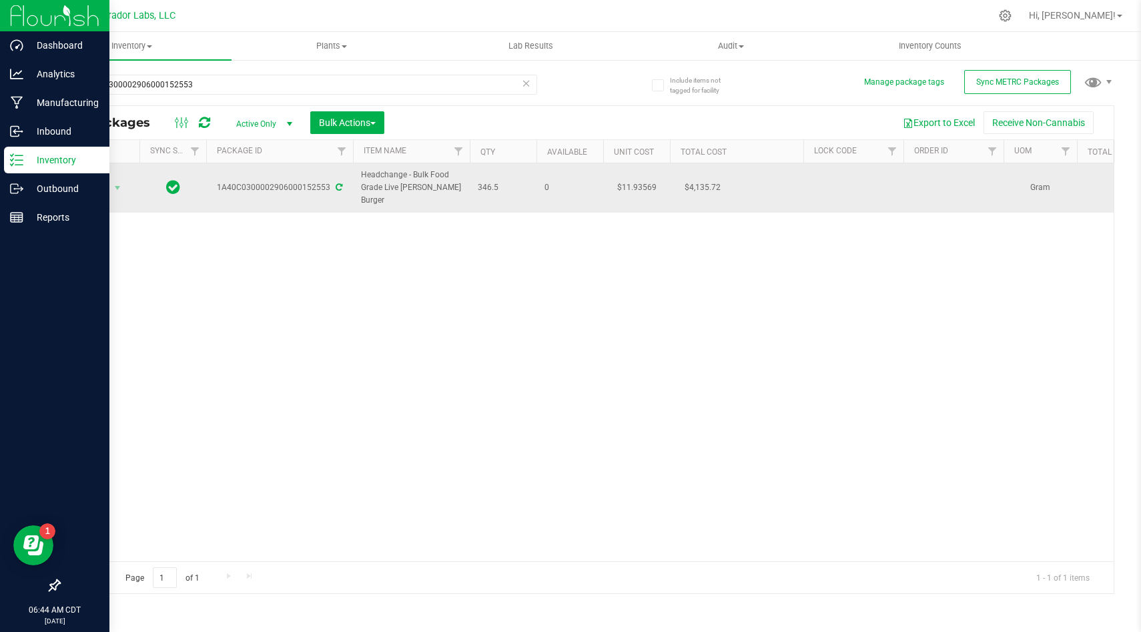
drag, startPoint x: 504, startPoint y: 190, endPoint x: 350, endPoint y: 173, distance: 154.4
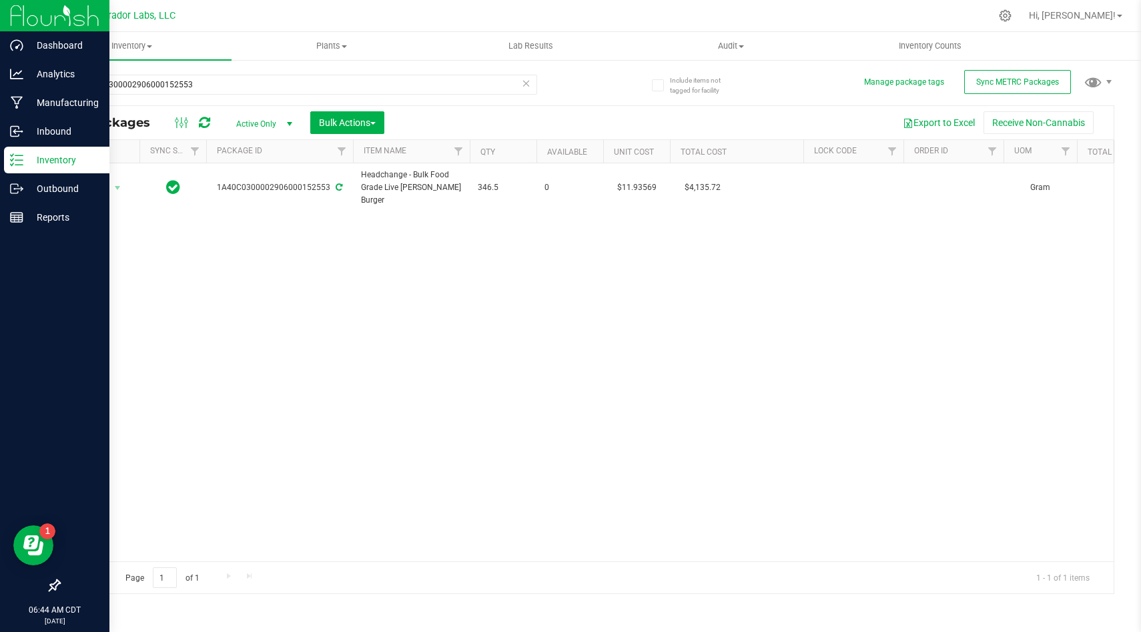
click at [438, 220] on div "Action Action Adjust qty Create package Edit attributes Global inventory Locate…" at bounding box center [586, 362] width 1054 height 398
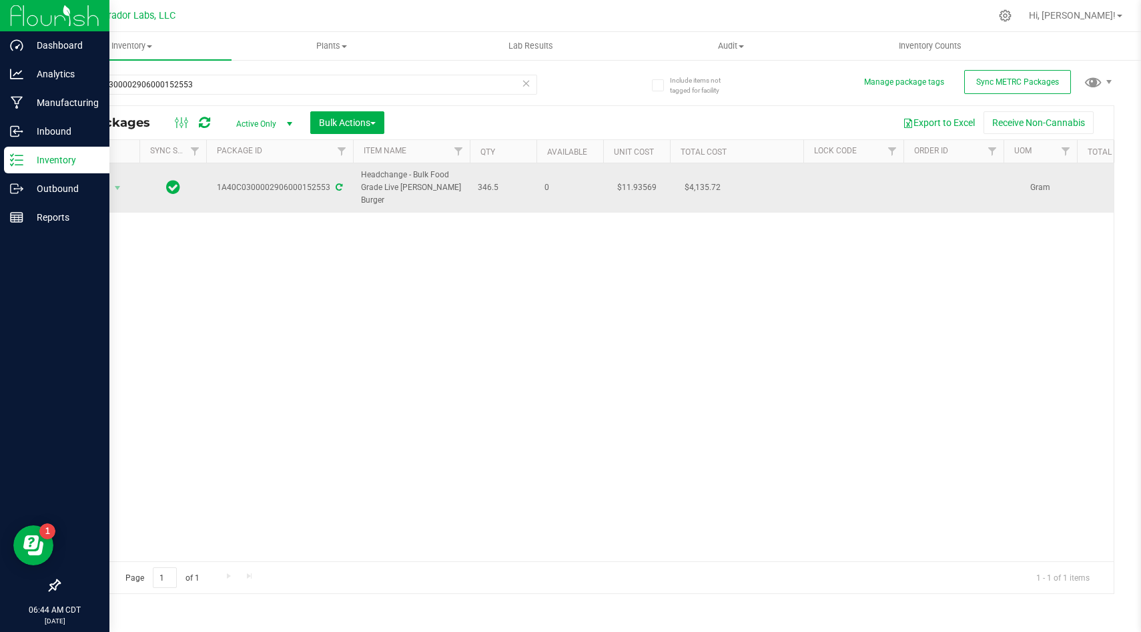
drag, startPoint x: 502, startPoint y: 190, endPoint x: 353, endPoint y: 181, distance: 149.0
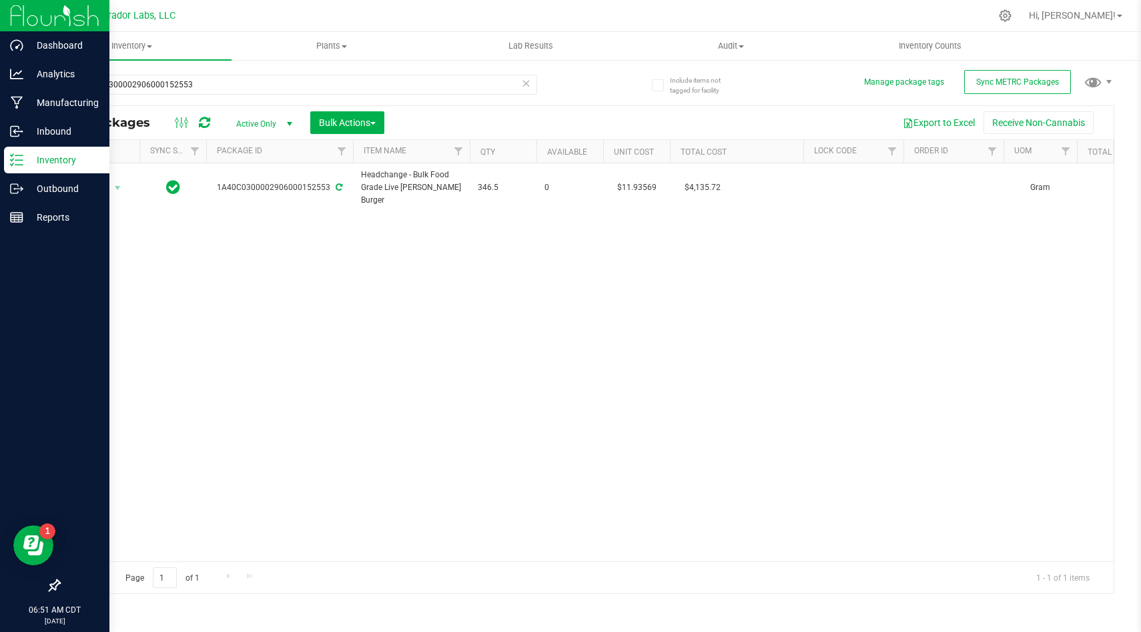
click at [653, 357] on div "Action Action Adjust qty Create package Edit attributes Global inventory Locate…" at bounding box center [586, 362] width 1054 height 398
click at [430, 95] on div "1A40C0300002906000152553" at bounding box center [298, 90] width 478 height 31
click at [432, 83] on input "1A40C0300002906000152553" at bounding box center [298, 85] width 478 height 20
click at [433, 83] on input "1A40C0300002906000152553" at bounding box center [298, 85] width 478 height 20
paste input "6"
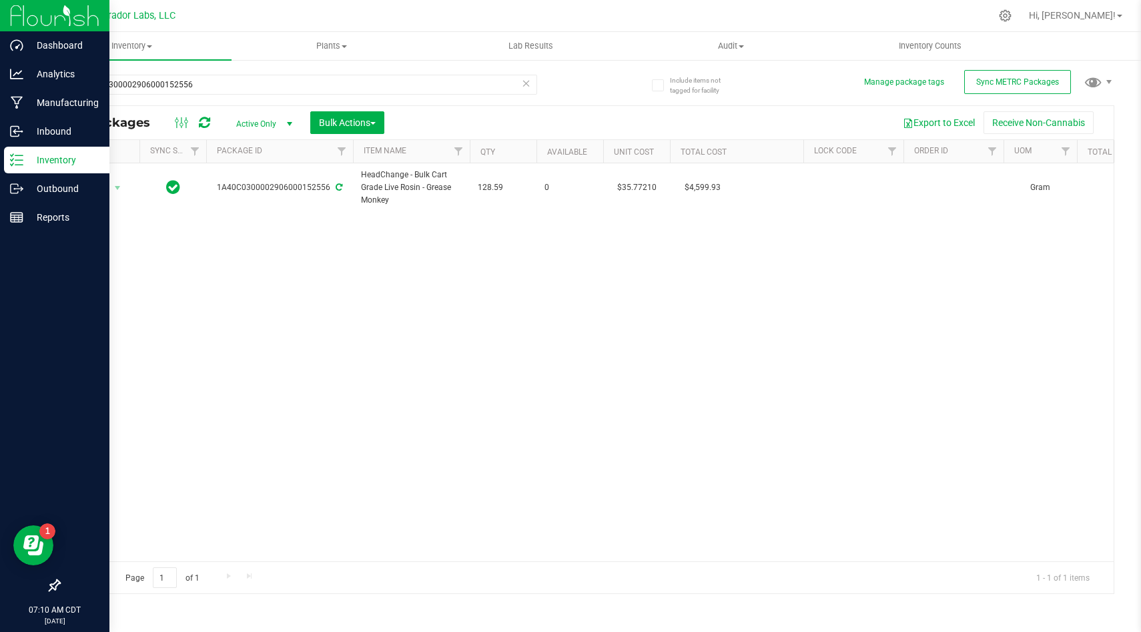
click at [448, 235] on div "Action Action Adjust qty Create package Edit attributes Global inventory Locate…" at bounding box center [586, 362] width 1054 height 398
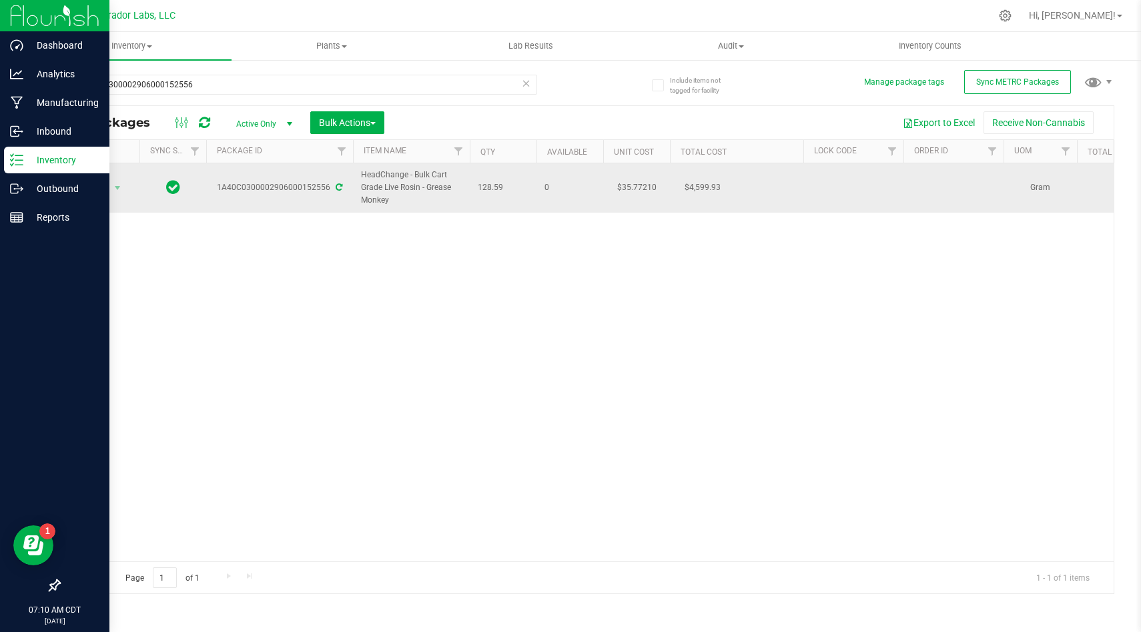
drag, startPoint x: 494, startPoint y: 187, endPoint x: 358, endPoint y: 179, distance: 136.3
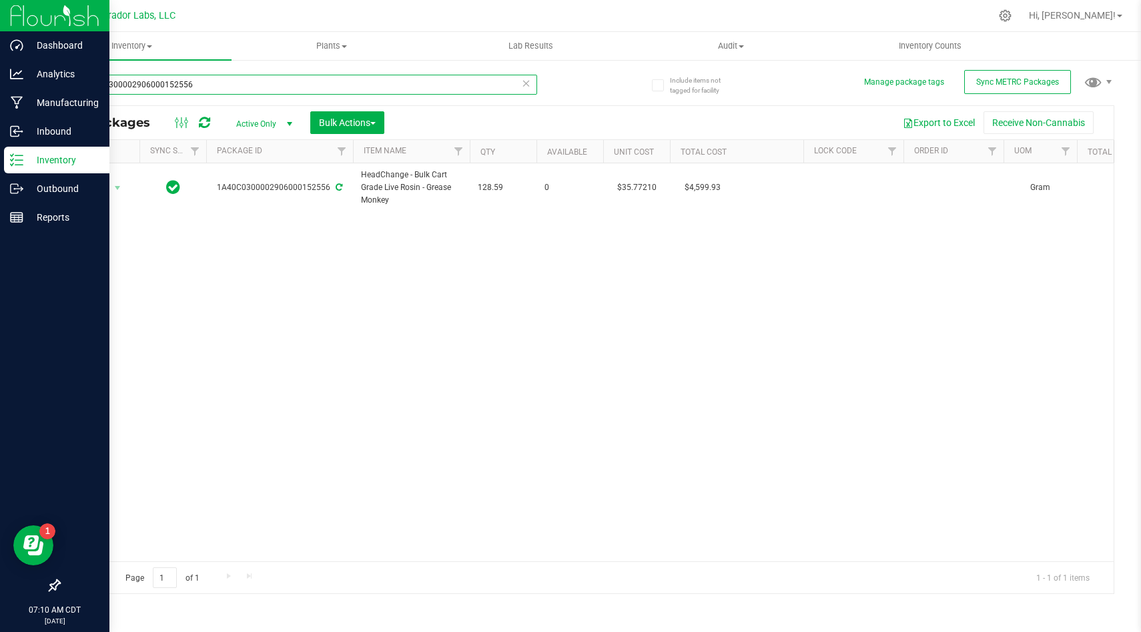
click at [336, 85] on input "1A40C0300002906000152556" at bounding box center [298, 85] width 478 height 20
paste input "63"
click at [563, 303] on div "Action Action Adjust qty Create package Edit attributes Global inventory Locate…" at bounding box center [586, 362] width 1054 height 398
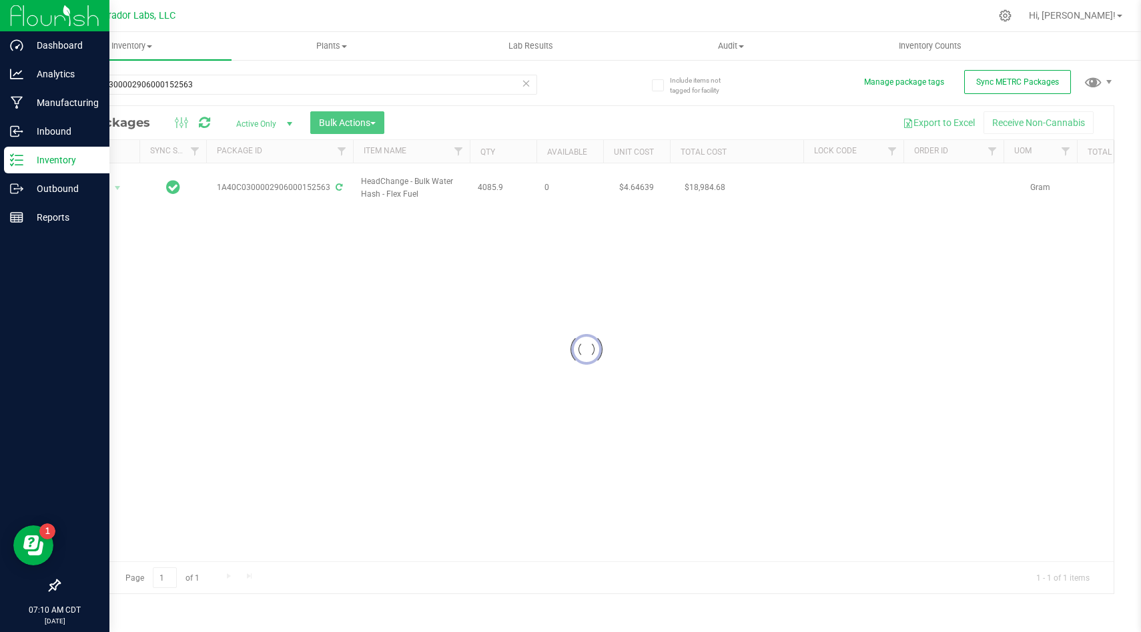
click at [526, 276] on div at bounding box center [586, 350] width 1054 height 488
click at [514, 212] on div at bounding box center [586, 350] width 1054 height 488
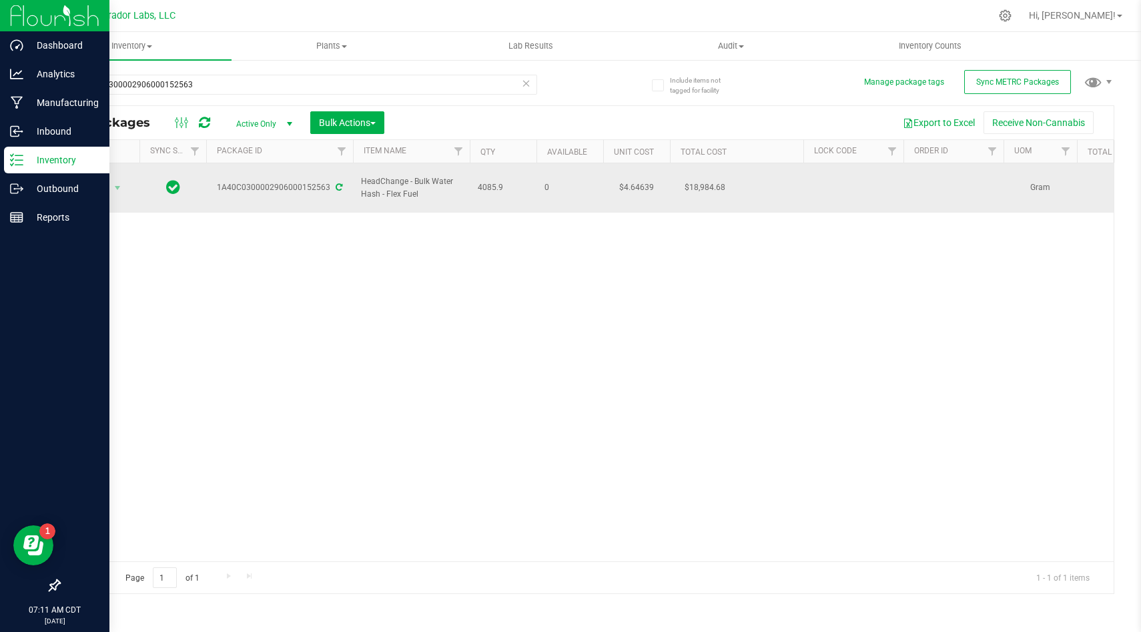
drag, startPoint x: 472, startPoint y: 191, endPoint x: 360, endPoint y: 176, distance: 112.4
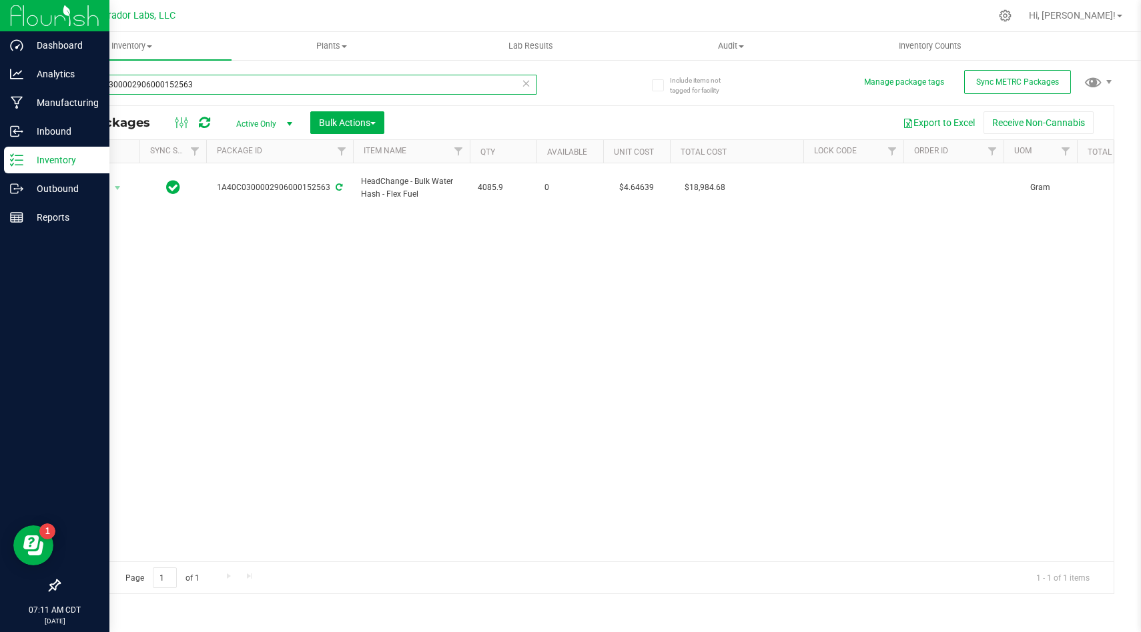
click at [311, 81] on input "1A40C0300002906000152563" at bounding box center [298, 85] width 478 height 20
click at [301, 92] on input "1A40C0300002906000152563" at bounding box center [298, 85] width 478 height 20
paste input "48"
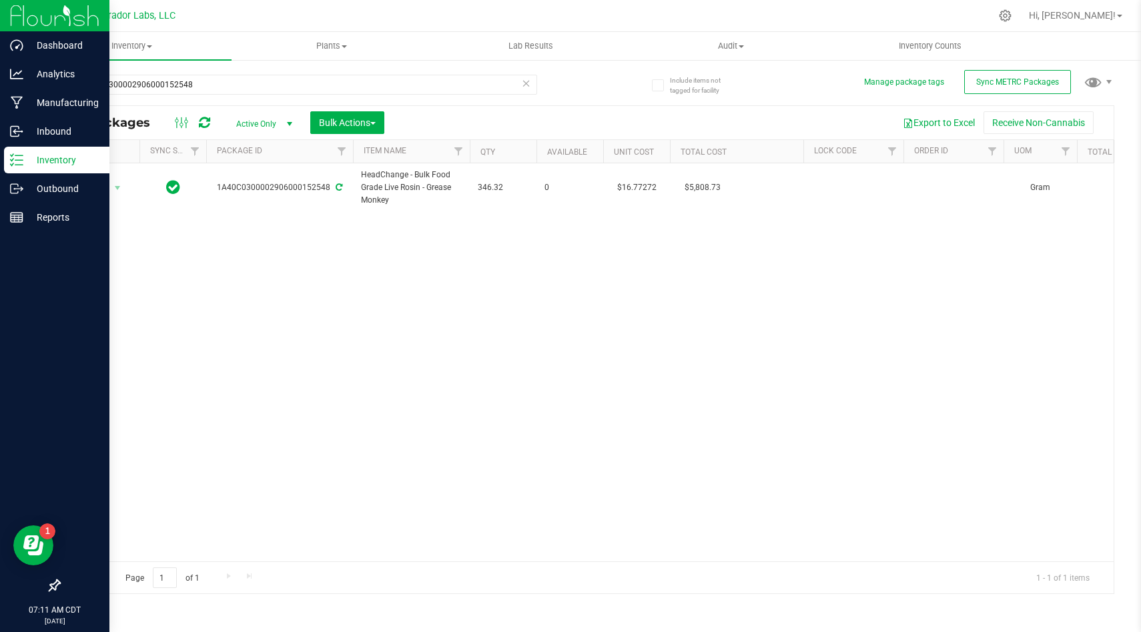
click at [610, 267] on div "Action Action Adjust qty Create package Edit attributes Global inventory Locate…" at bounding box center [586, 362] width 1054 height 398
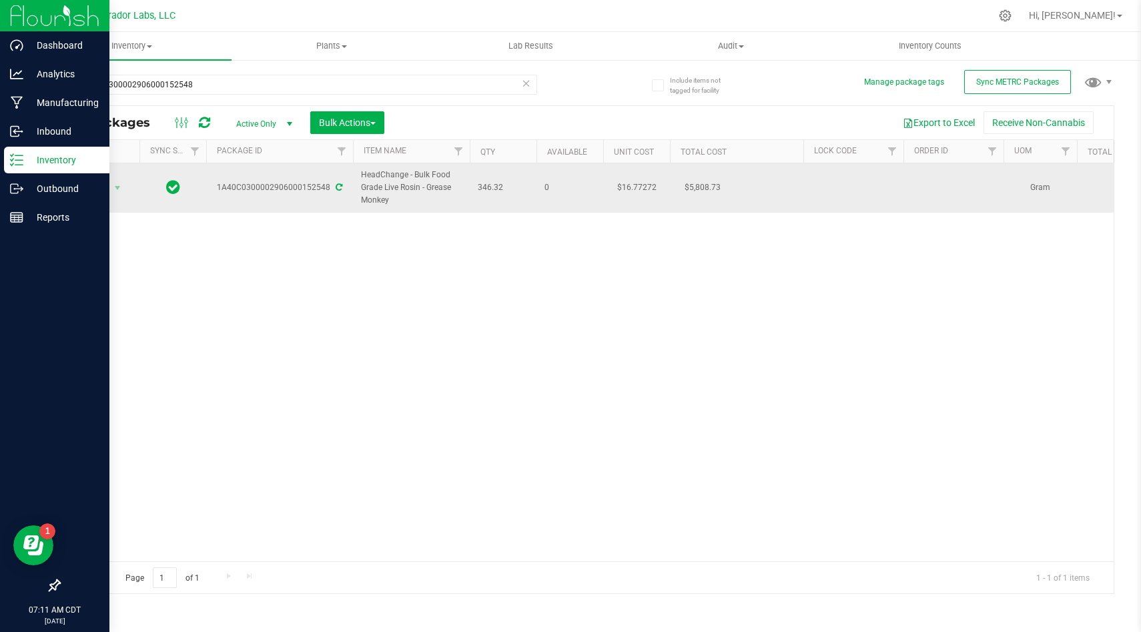
drag, startPoint x: 505, startPoint y: 187, endPoint x: 367, endPoint y: 165, distance: 139.8
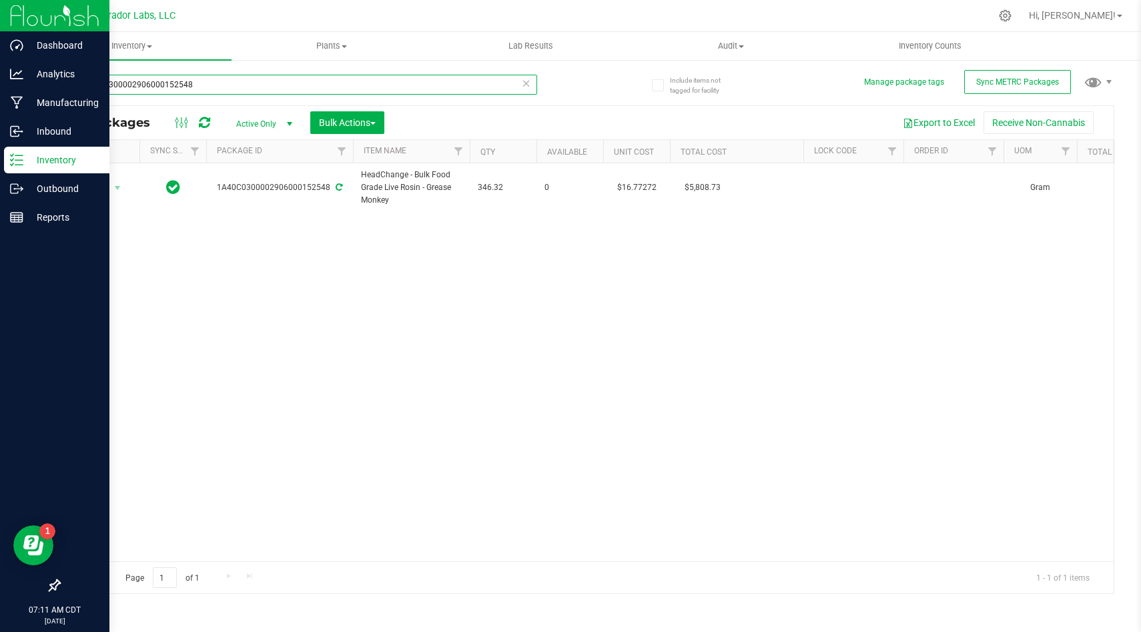
click at [347, 91] on input "1A40C0300002906000152548" at bounding box center [298, 85] width 478 height 20
paste input "9743"
click at [428, 233] on div "Action Action Adjust qty Create package Edit attributes Global inventory Locate…" at bounding box center [586, 362] width 1054 height 398
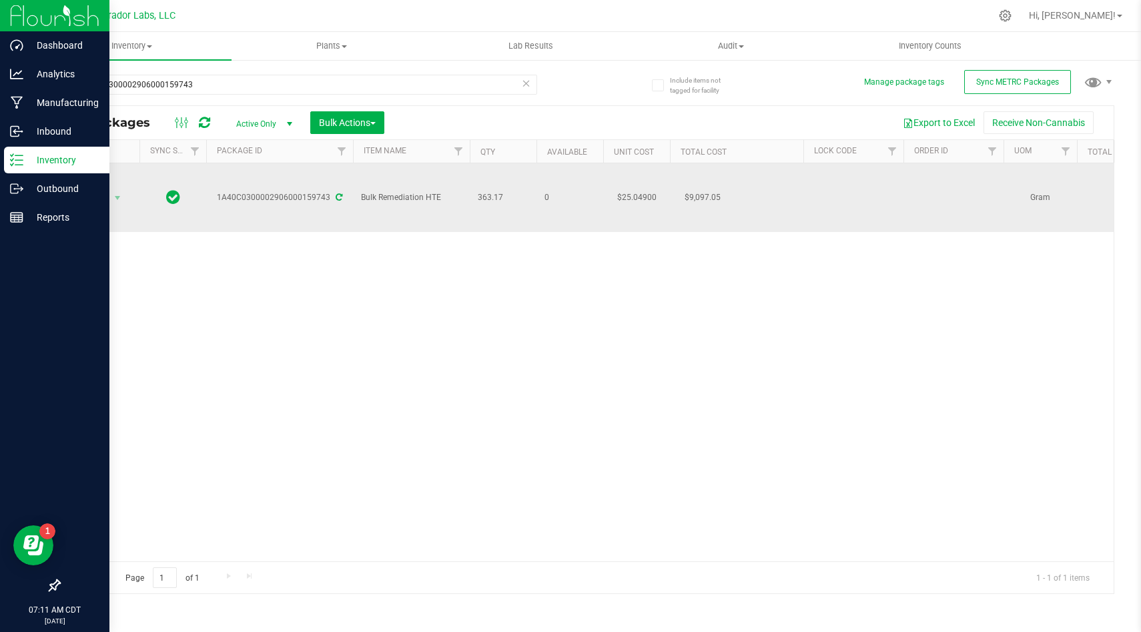
drag, startPoint x: 505, startPoint y: 203, endPoint x: 383, endPoint y: 187, distance: 123.1
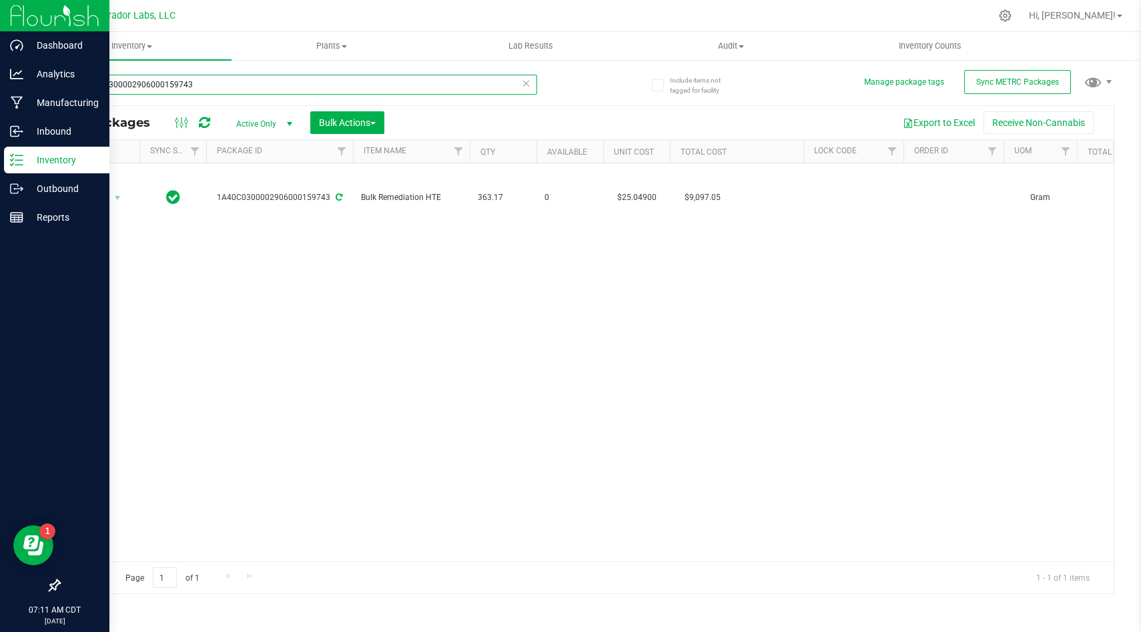
click at [396, 85] on input "1A40C0300002906000159743" at bounding box center [298, 85] width 478 height 20
paste input "18"
click at [450, 290] on div "Action Action Adjust qty Create package Edit attributes Global inventory Locate…" at bounding box center [586, 362] width 1054 height 398
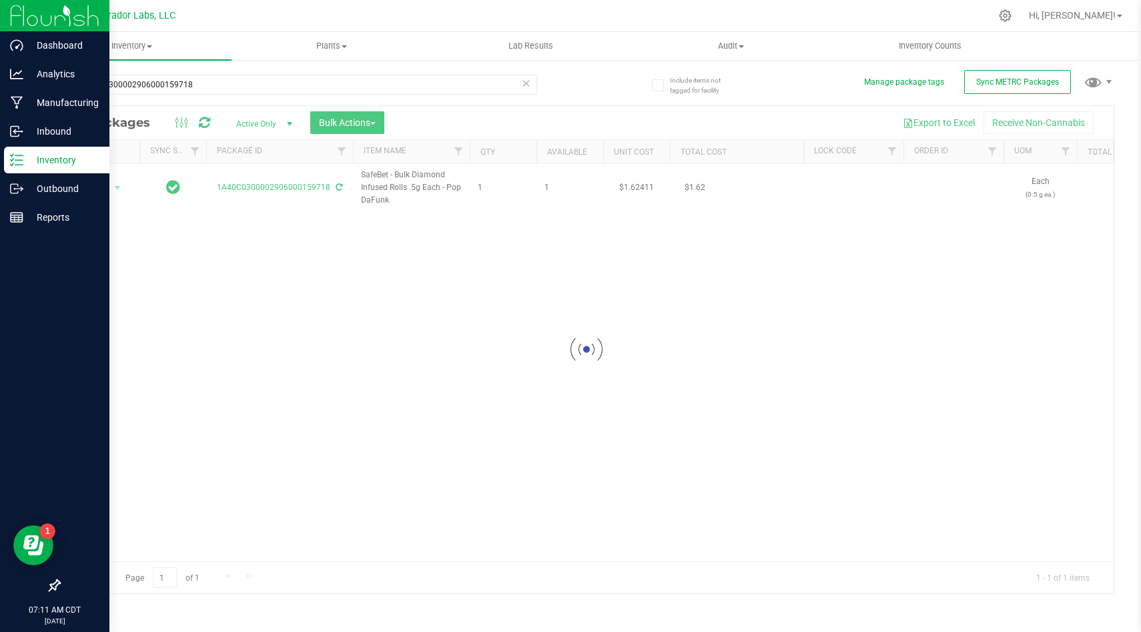
click at [509, 200] on div at bounding box center [586, 350] width 1054 height 488
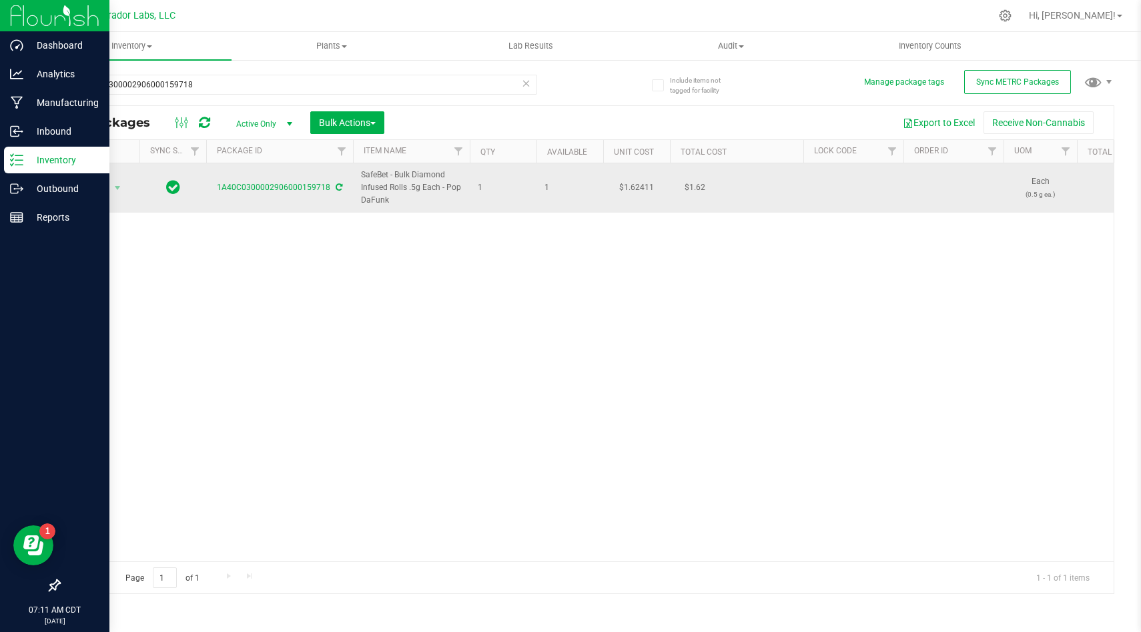
drag, startPoint x: 494, startPoint y: 193, endPoint x: 356, endPoint y: 187, distance: 138.2
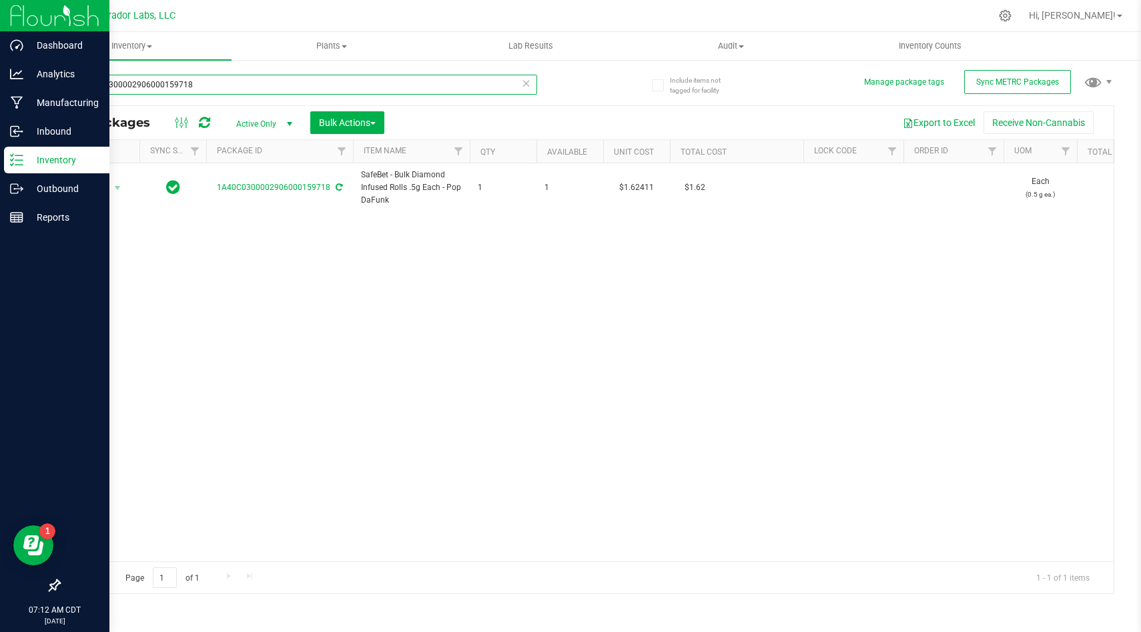
click at [372, 87] on input "1A40C0300002906000159718" at bounding box center [298, 85] width 478 height 20
paste input "2457"
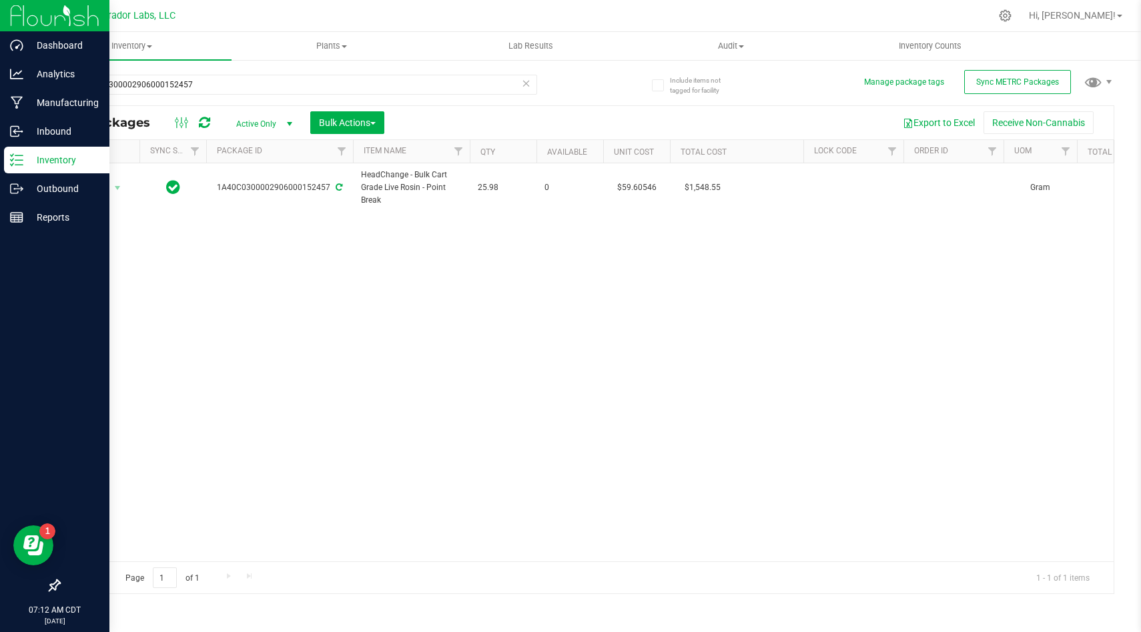
click at [424, 234] on div "Action Action Adjust qty Create package Edit attributes Global inventory Locate…" at bounding box center [586, 362] width 1054 height 398
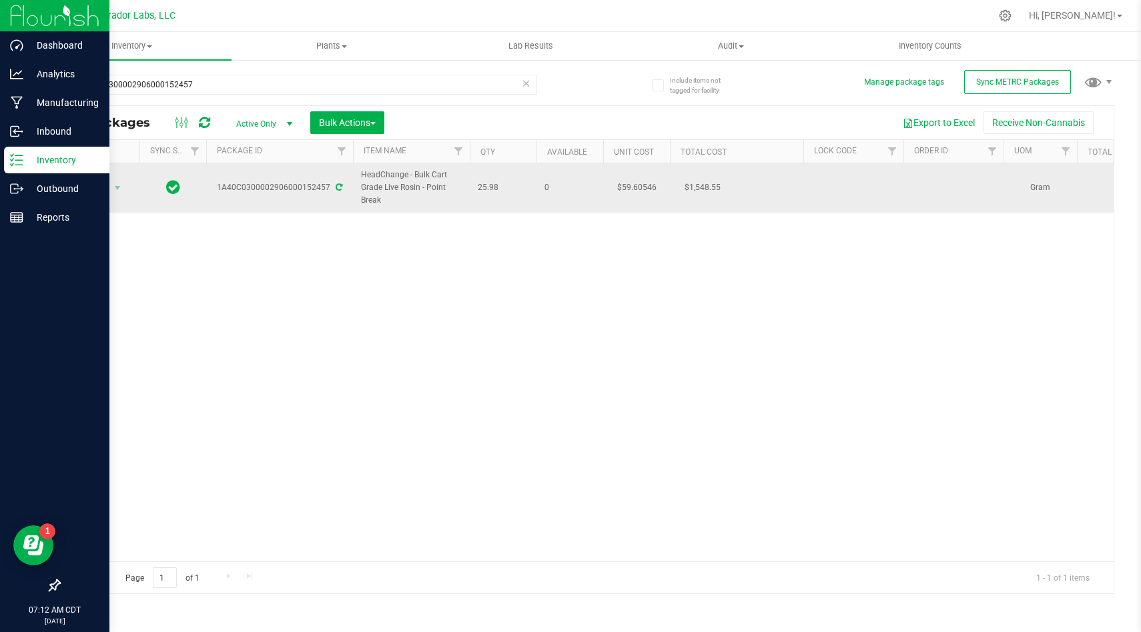
drag, startPoint x: 501, startPoint y: 189, endPoint x: 356, endPoint y: 192, distance: 145.4
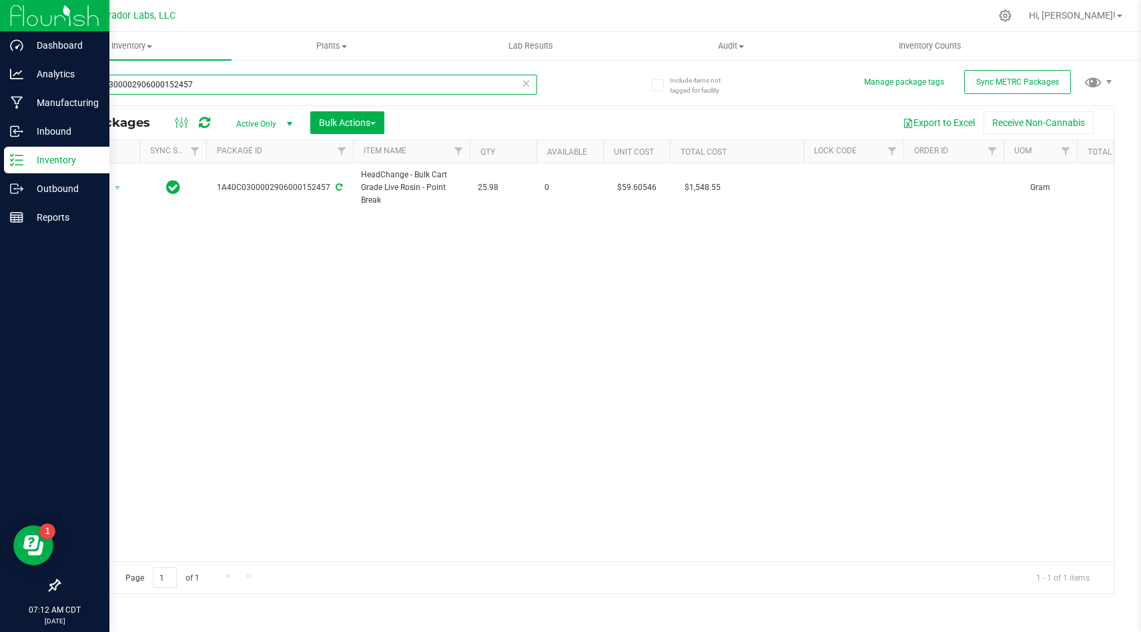
click at [359, 86] on input "1A40C0300002906000152457" at bounding box center [298, 85] width 478 height 20
paste input "4"
click at [459, 219] on div "Action Action Adjust qty Create package Edit attributes Global inventory Locate…" at bounding box center [586, 362] width 1054 height 398
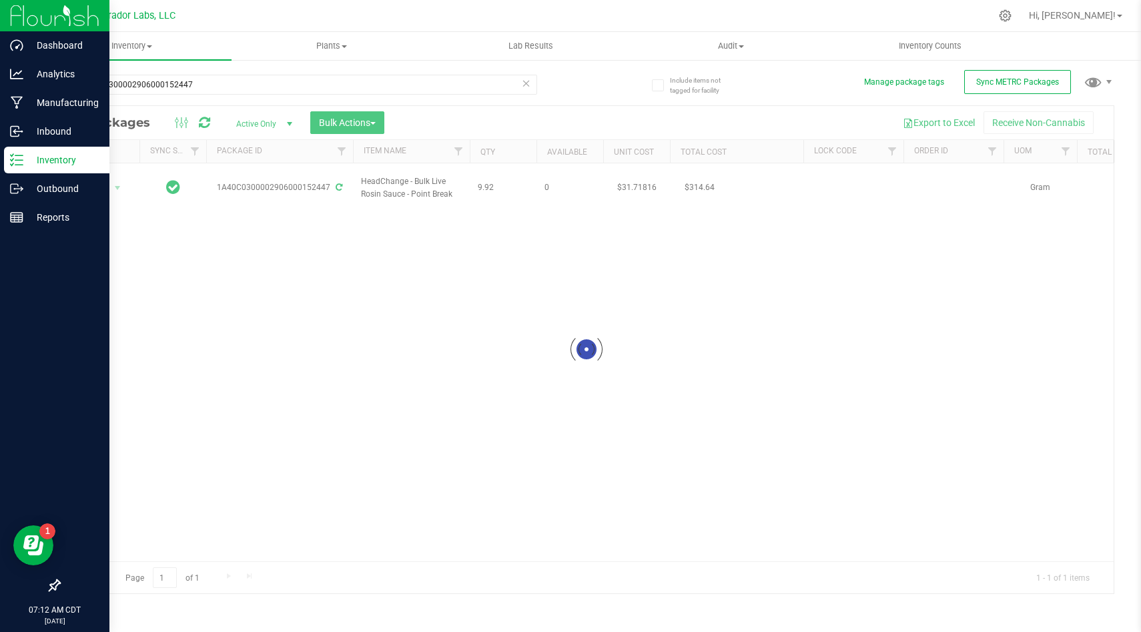
click at [459, 219] on div at bounding box center [586, 350] width 1054 height 488
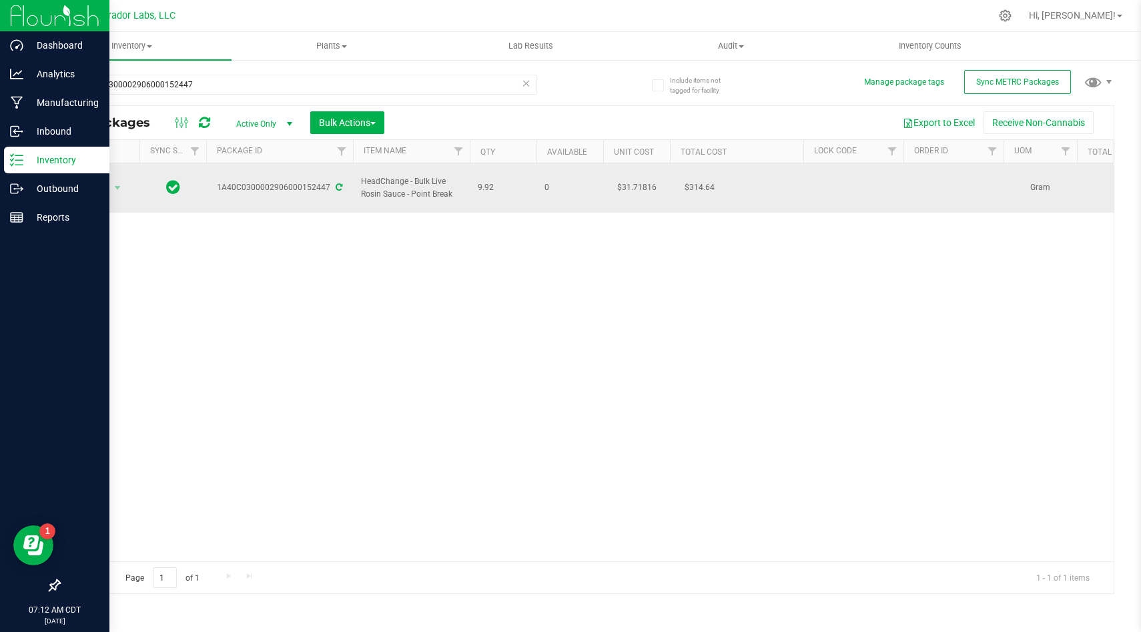
click at [483, 188] on td "9.92" at bounding box center [503, 187] width 67 height 49
drag, startPoint x: 495, startPoint y: 184, endPoint x: 353, endPoint y: 181, distance: 142.1
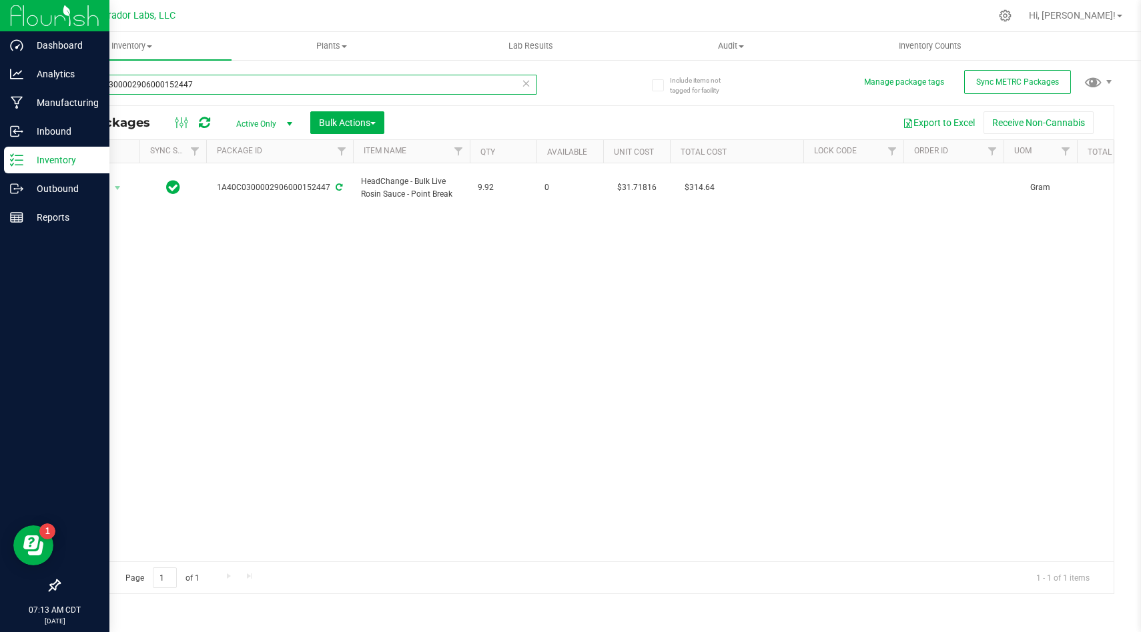
click at [408, 87] on input "1A40C0300002906000152447" at bounding box center [298, 85] width 478 height 20
paste input "55"
click at [440, 219] on div "Action Action Adjust qty Create package Edit attributes Global inventory Locate…" at bounding box center [586, 362] width 1054 height 398
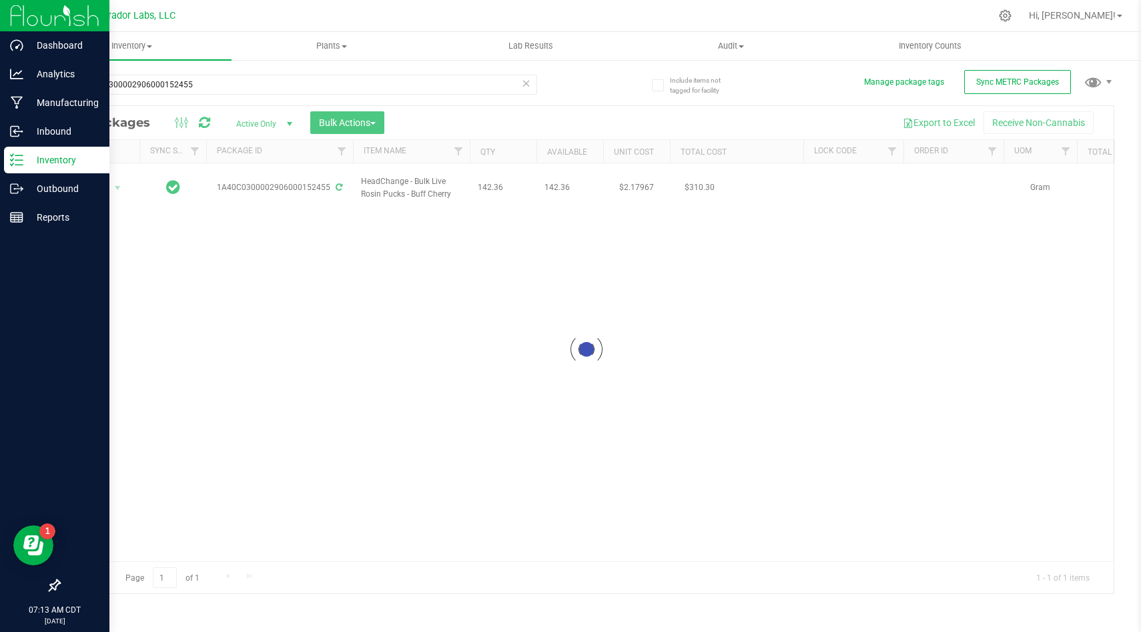
click at [440, 219] on div at bounding box center [586, 350] width 1054 height 488
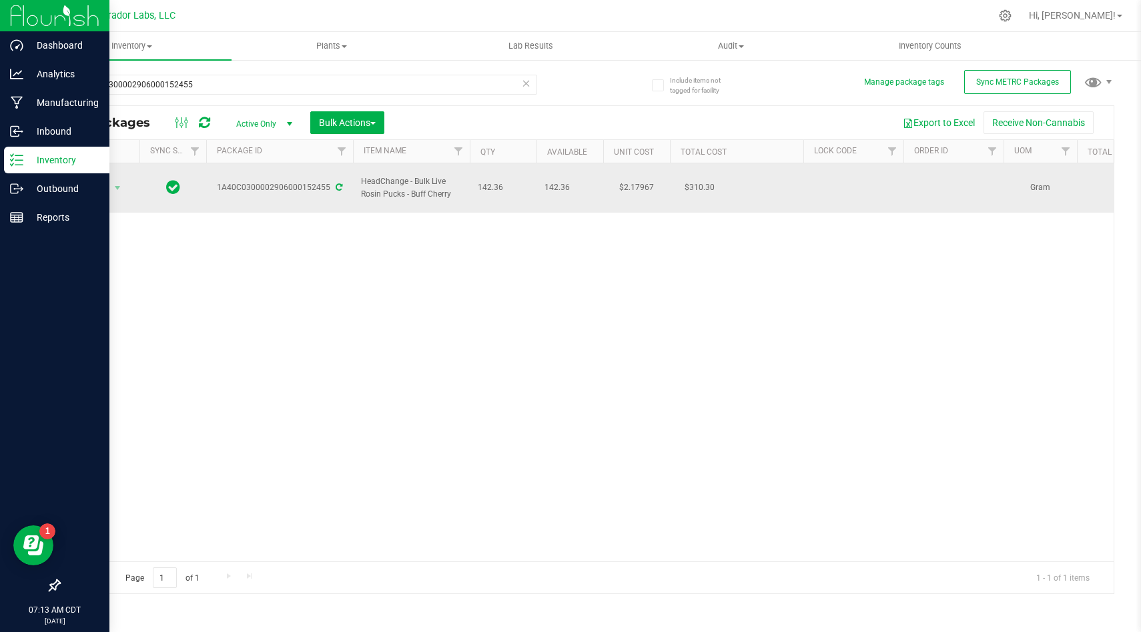
drag, startPoint x: 504, startPoint y: 185, endPoint x: 355, endPoint y: 175, distance: 149.0
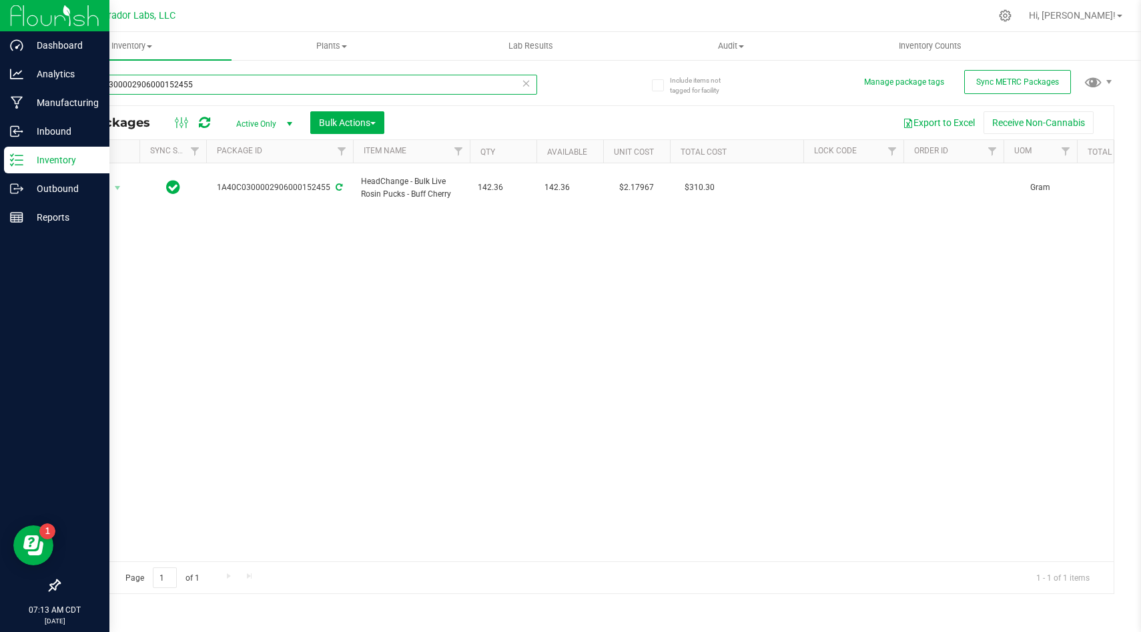
click at [434, 87] on input "1A40C0300002906000152455" at bounding box center [298, 85] width 478 height 20
paste input "6"
click at [509, 249] on div "Action Action Adjust qty Create package Edit attributes Global inventory Locate…" at bounding box center [586, 362] width 1054 height 398
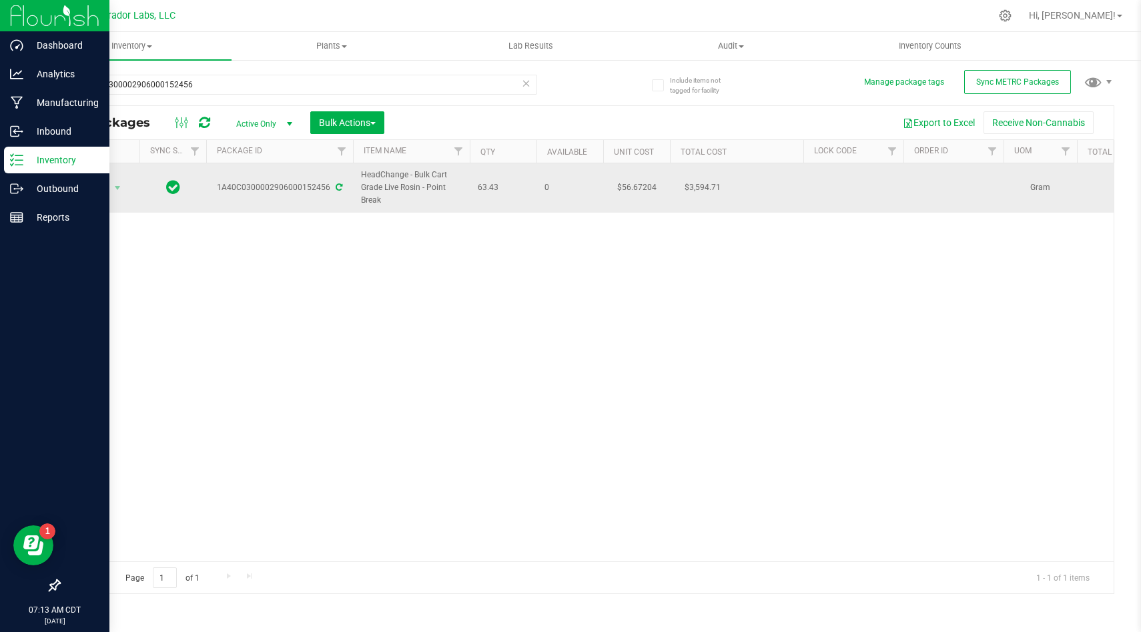
drag, startPoint x: 514, startPoint y: 188, endPoint x: 360, endPoint y: 185, distance: 153.4
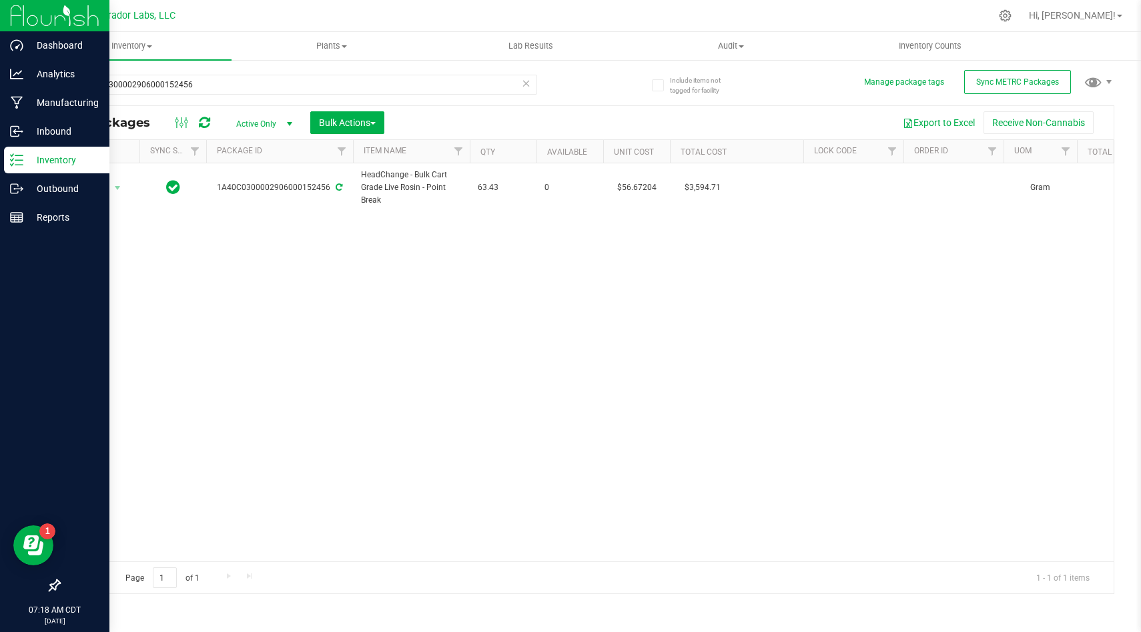
click at [436, 419] on div "Action Action Adjust qty Create package Edit attributes Global inventory Locate…" at bounding box center [586, 362] width 1054 height 398
click at [435, 87] on input "1A40C0300002906000152456" at bounding box center [298, 85] width 478 height 20
paste input "8"
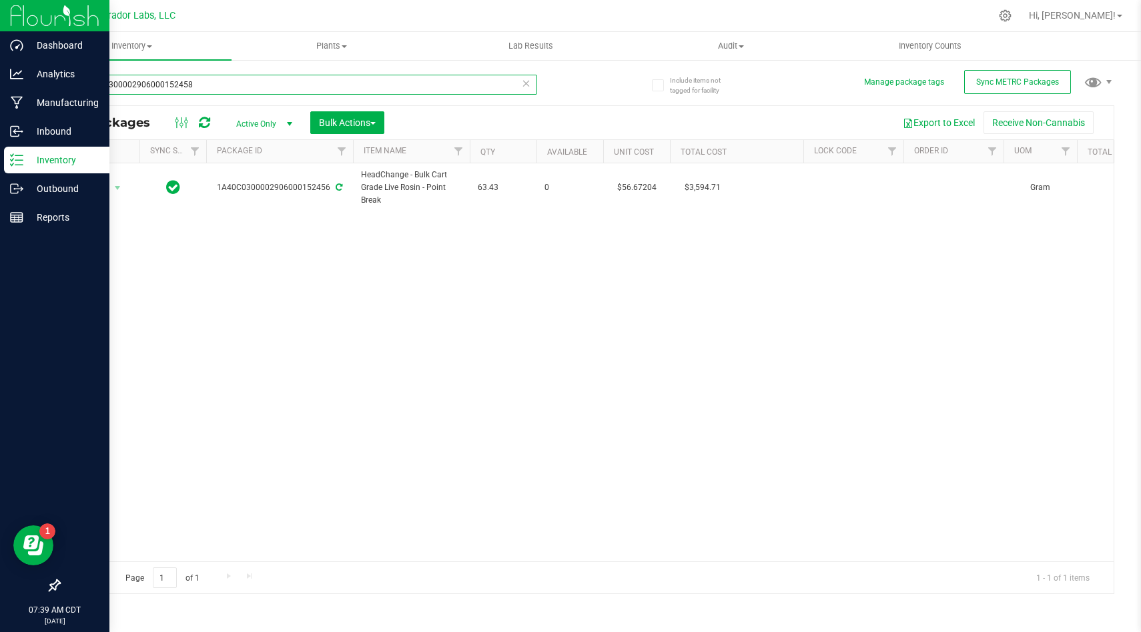
type input "1A40C0300002906000152458"
click at [453, 346] on div "Action Action Adjust qty Create package Edit attributes Global inventory Locate…" at bounding box center [586, 362] width 1054 height 398
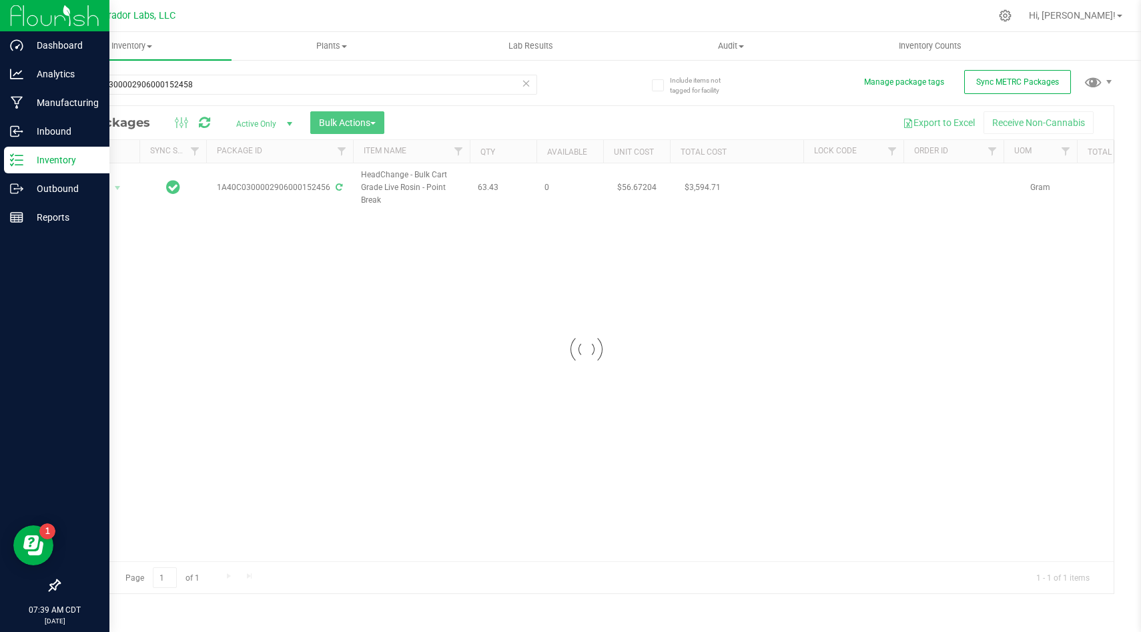
click at [466, 242] on div at bounding box center [586, 350] width 1054 height 488
click at [498, 195] on div at bounding box center [586, 350] width 1054 height 488
click at [504, 190] on span "46.96" at bounding box center [503, 187] width 51 height 13
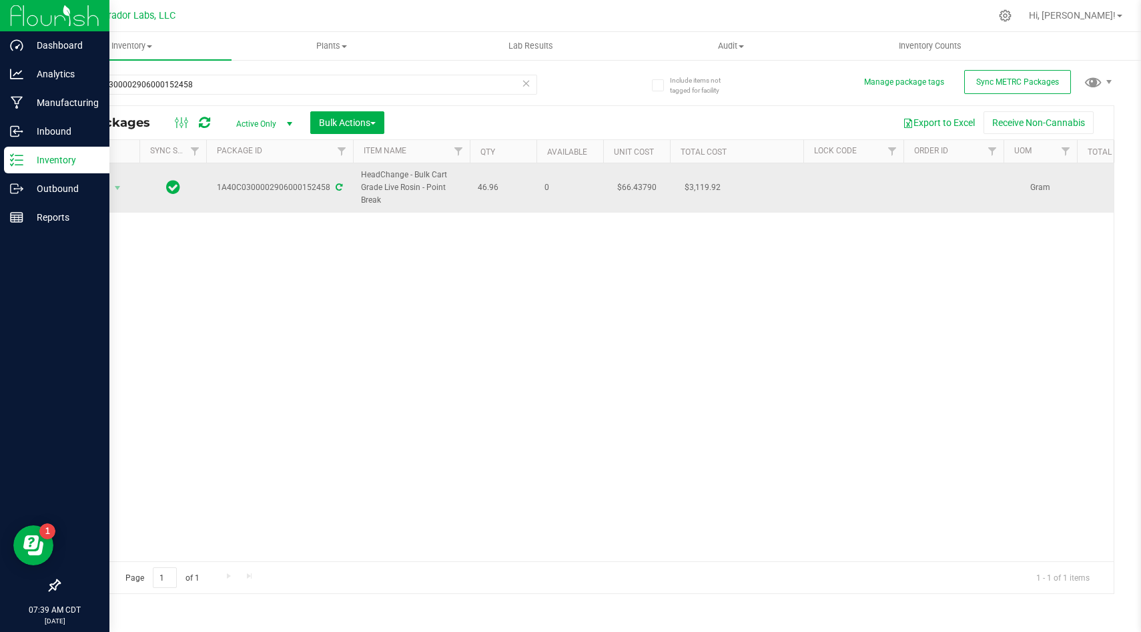
drag, startPoint x: 504, startPoint y: 190, endPoint x: 356, endPoint y: 176, distance: 148.7
click at [373, 176] on span "HeadChange - Bulk Cart Grade Live Rosin - Point Break" at bounding box center [411, 188] width 101 height 39
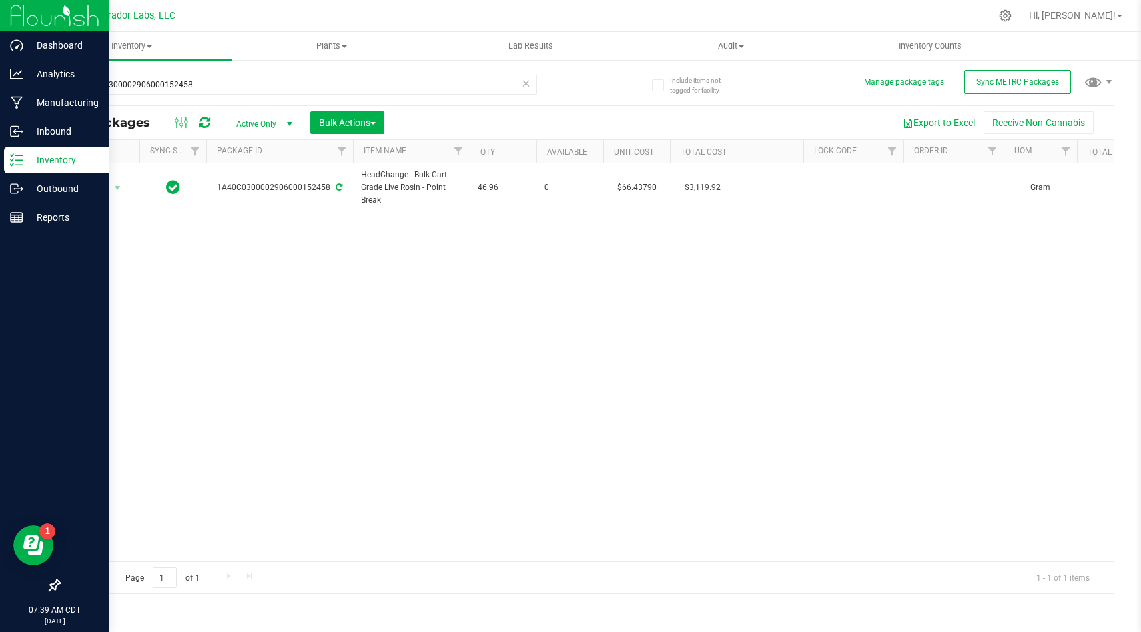
click at [428, 252] on div "Action Action Adjust qty Create package Edit attributes Global inventory Locate…" at bounding box center [586, 362] width 1054 height 398
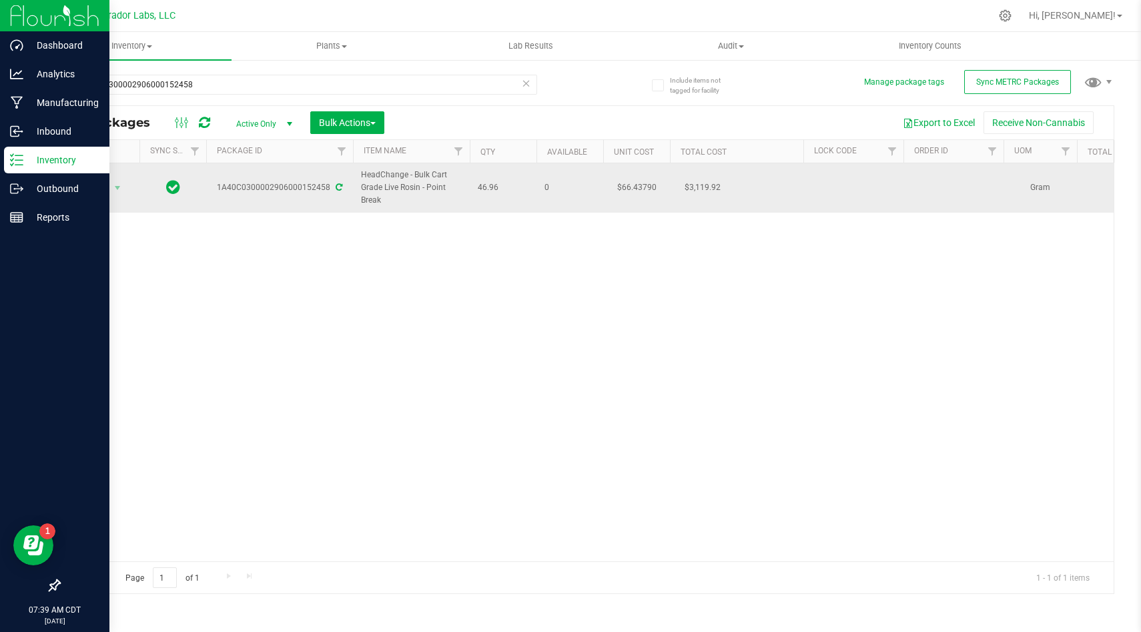
drag, startPoint x: 499, startPoint y: 193, endPoint x: 360, endPoint y: 170, distance: 141.3
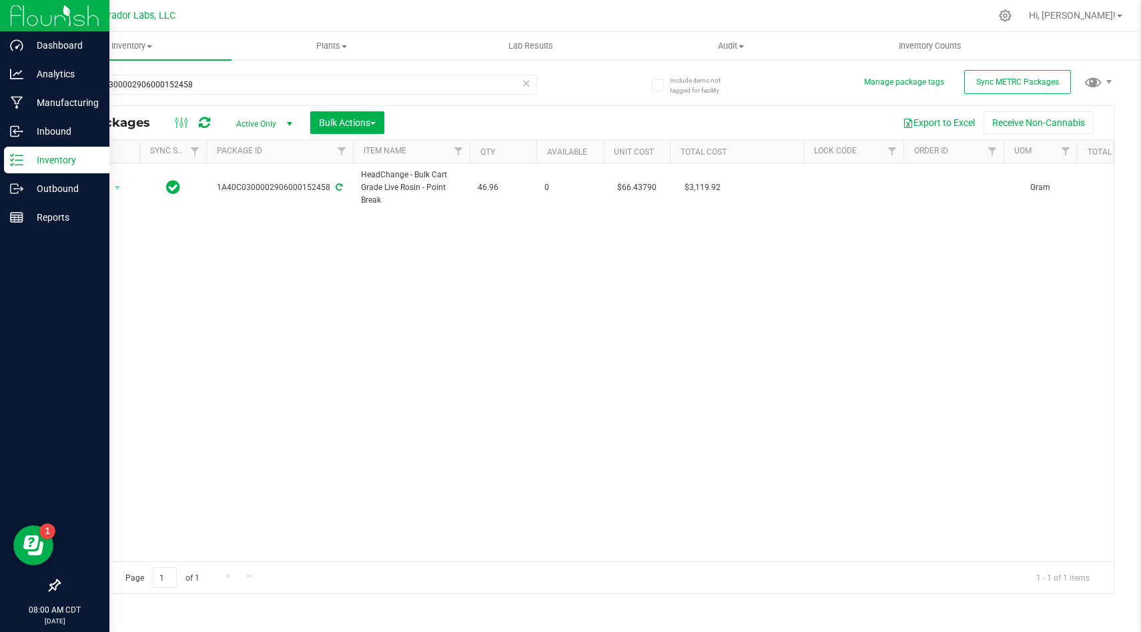
click at [578, 378] on div "Action Action Adjust qty Create package Edit attributes Global inventory Locate…" at bounding box center [586, 362] width 1054 height 398
click at [506, 428] on div "Action Action Adjust qty Create package Edit attributes Global inventory Locate…" at bounding box center [586, 362] width 1054 height 398
click at [21, 9] on img at bounding box center [54, 15] width 89 height 31
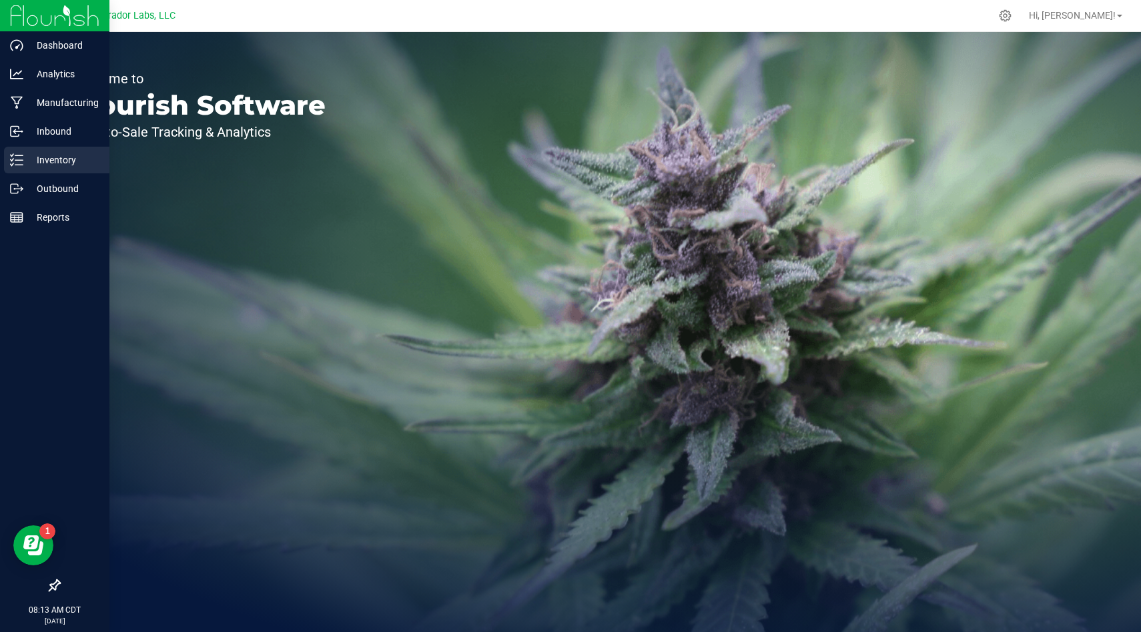
click at [5, 165] on div "Inventory" at bounding box center [56, 160] width 105 height 27
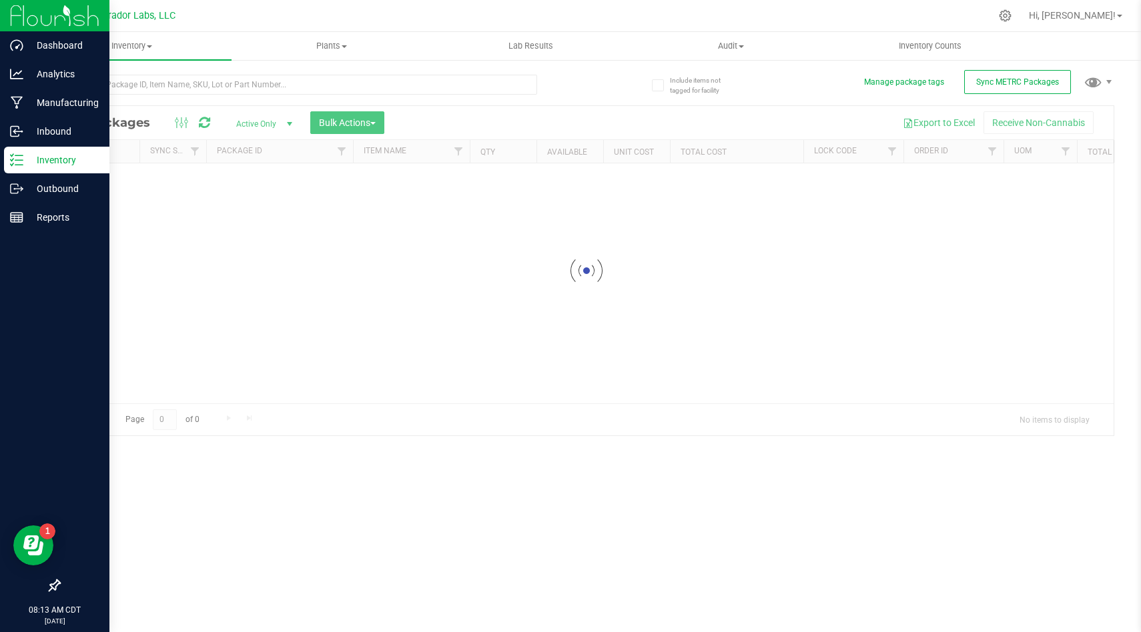
click at [894, 152] on div at bounding box center [586, 271] width 1054 height 330
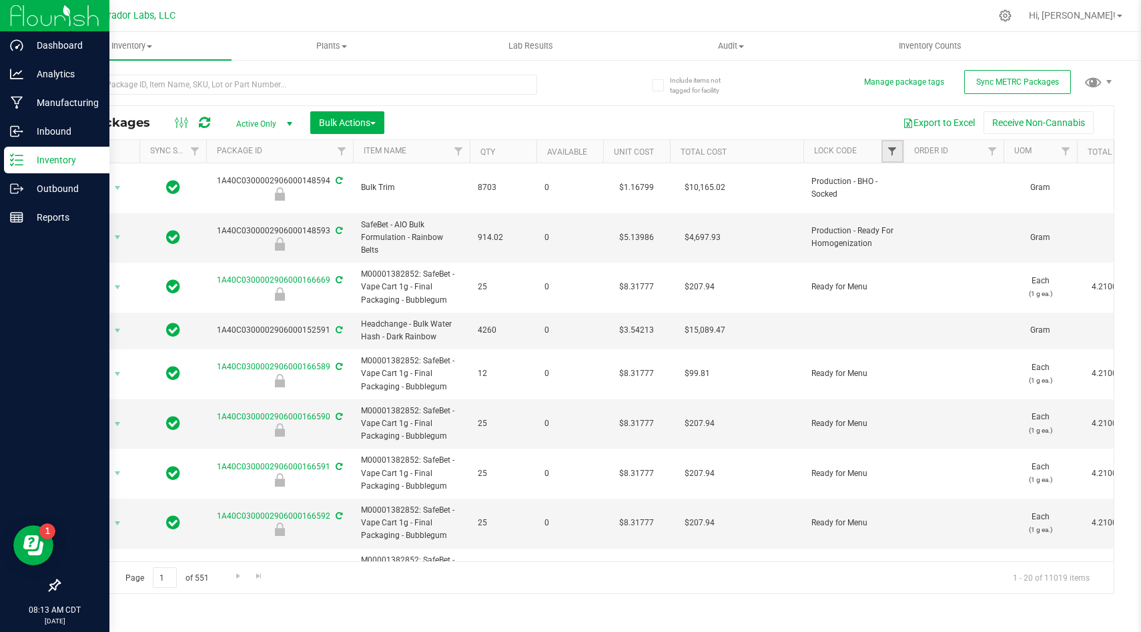
click at [893, 152] on span "Filter" at bounding box center [891, 151] width 11 height 11
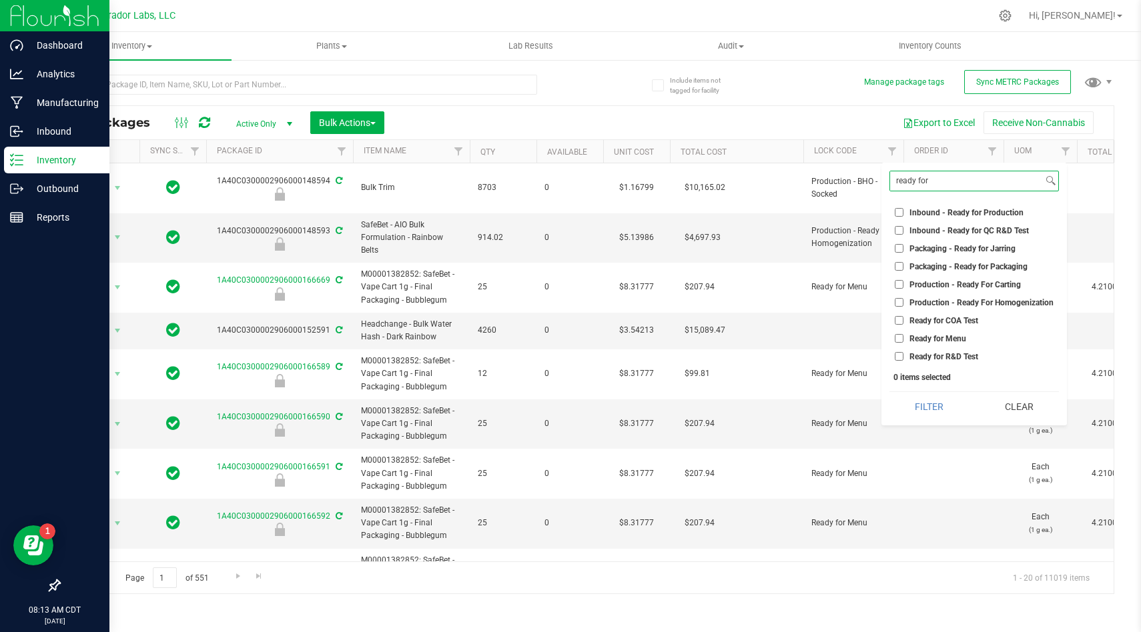
type input "ready for"
click at [895, 320] on input "Ready for COA Test" at bounding box center [898, 320] width 9 height 9
checkbox input "true"
click at [896, 356] on input "Ready for R&D Test" at bounding box center [898, 356] width 9 height 9
checkbox input "true"
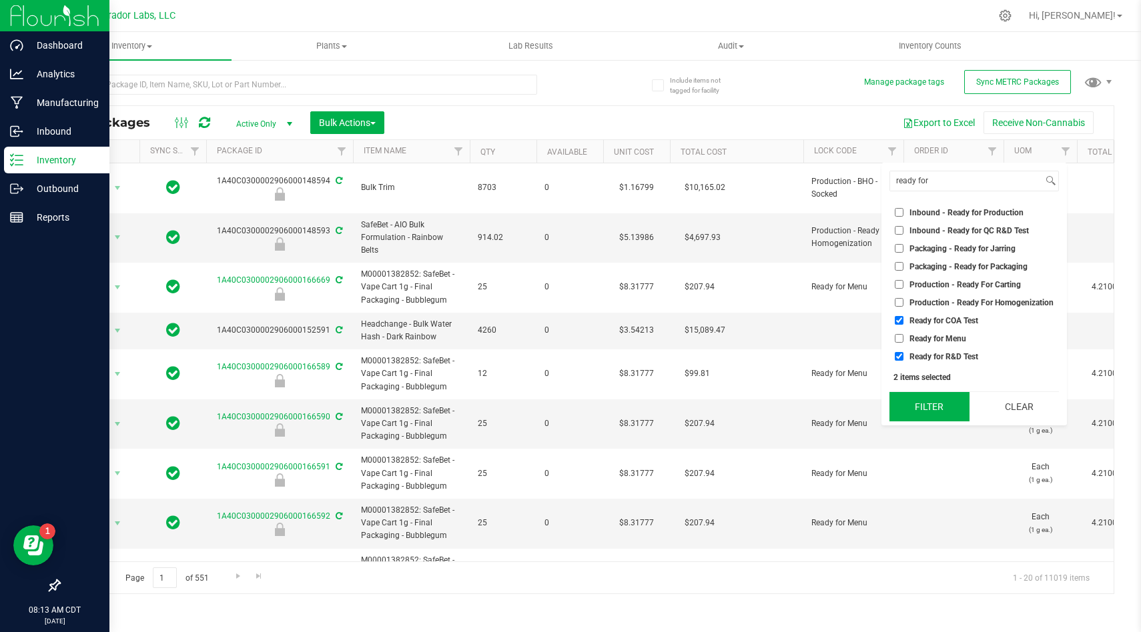
click at [926, 413] on button "Filter" at bounding box center [929, 406] width 80 height 29
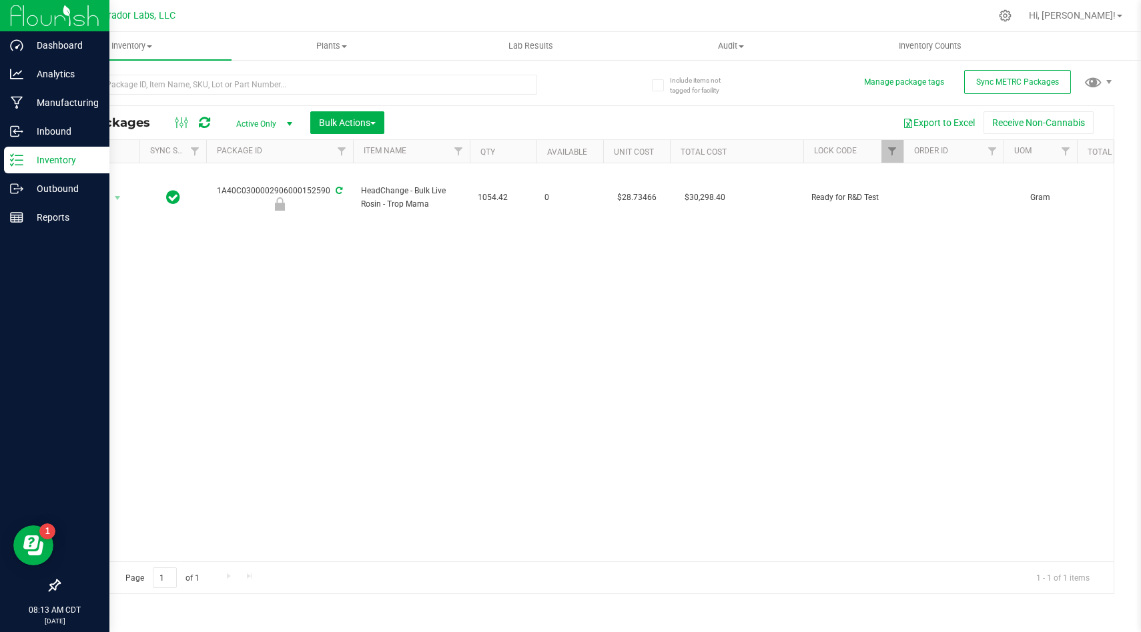
click at [619, 127] on div "Export to Excel Receive Non-Cannabis" at bounding box center [748, 122] width 709 height 23
click at [624, 412] on div "Action Action Edit attributes Global inventory Locate package Package audit log…" at bounding box center [586, 362] width 1054 height 398
click at [598, 338] on div "Action Action Edit attributes Global inventory Locate package Package audit log…" at bounding box center [586, 362] width 1054 height 398
click at [50, 185] on p "Outbound" at bounding box center [63, 189] width 80 height 16
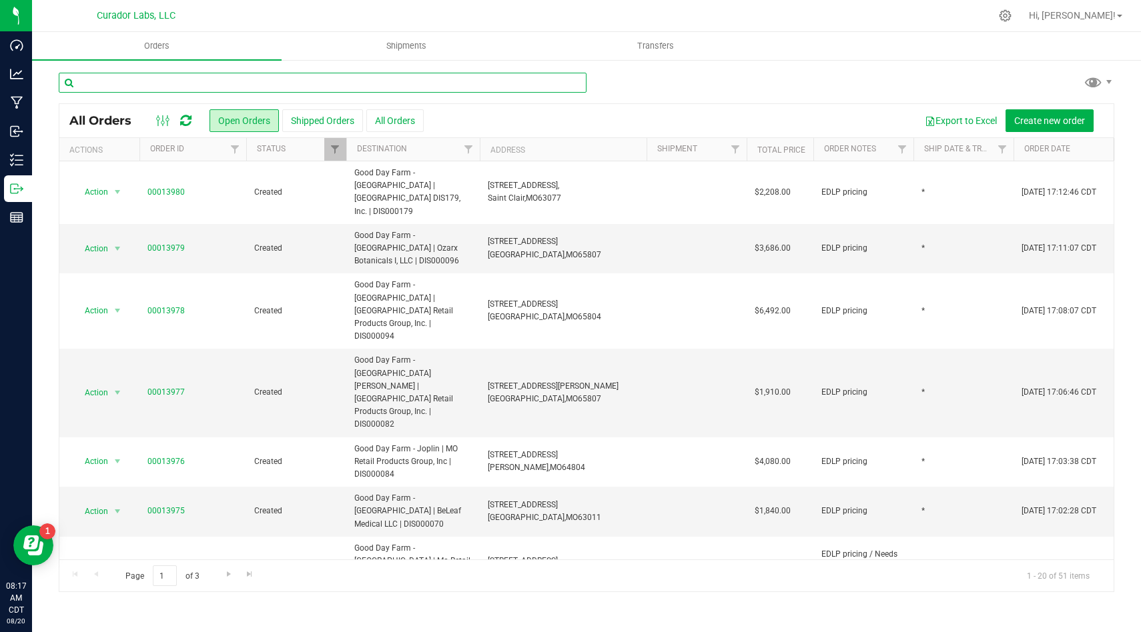
click at [345, 79] on input "text" at bounding box center [323, 83] width 528 height 20
type input "3fifteen"
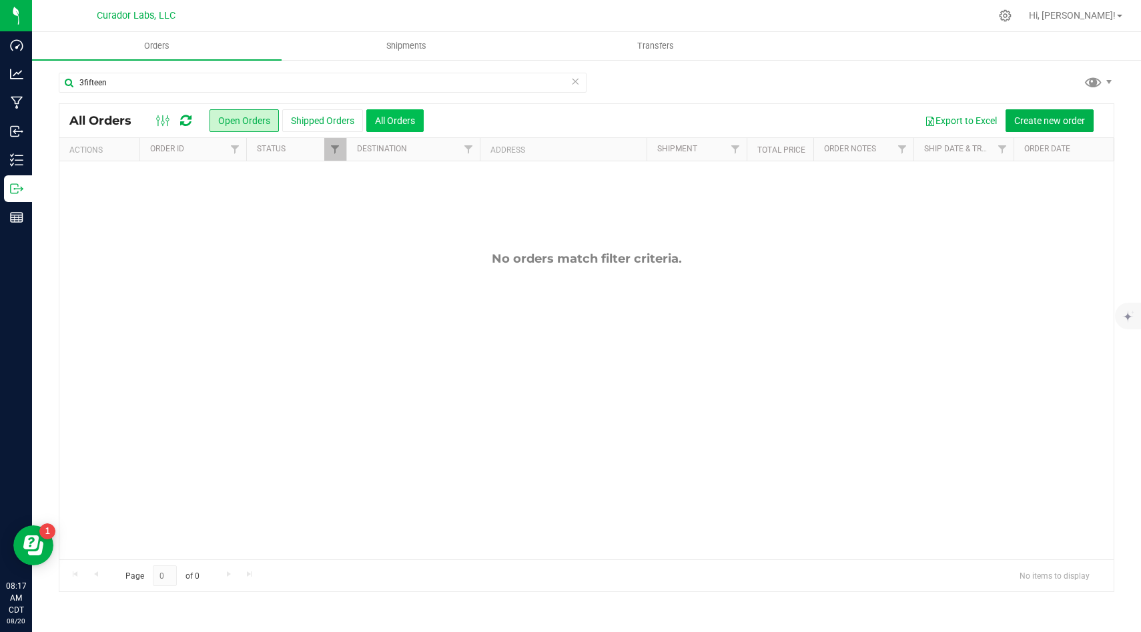
click at [394, 130] on button "All Orders" at bounding box center [394, 120] width 57 height 23
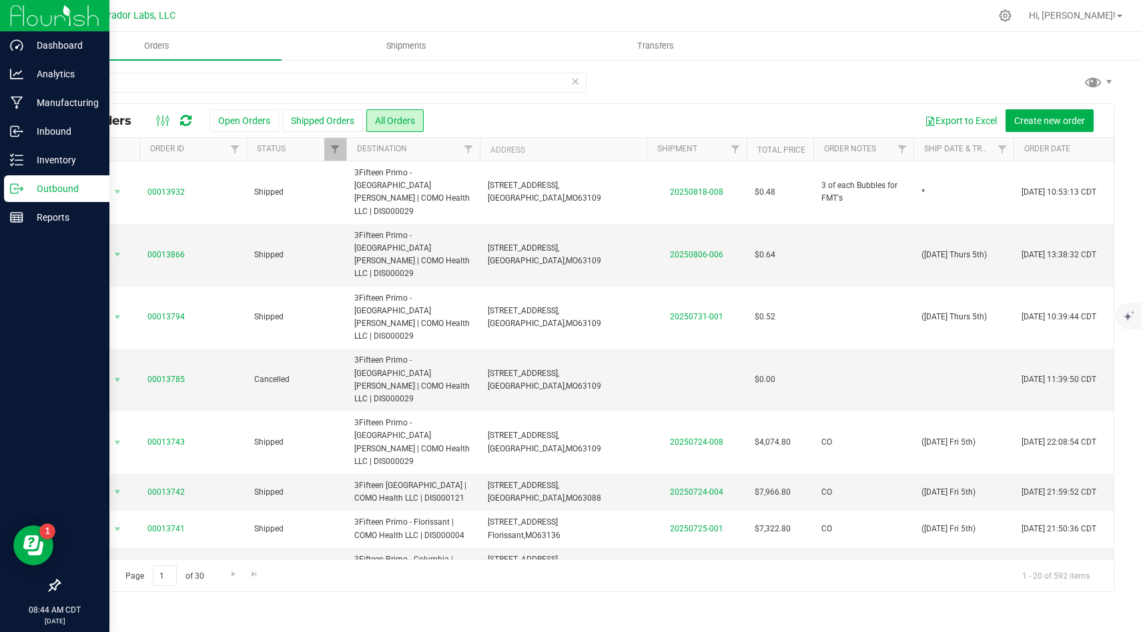
click at [19, 18] on img at bounding box center [54, 15] width 89 height 31
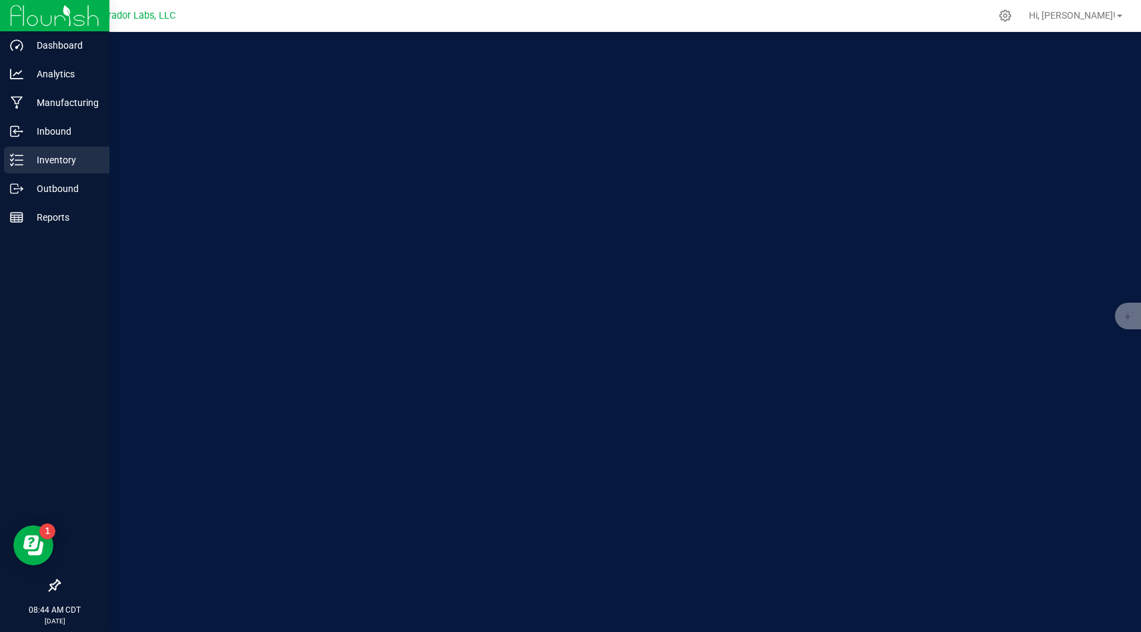
click at [60, 157] on p "Inventory" at bounding box center [63, 160] width 80 height 16
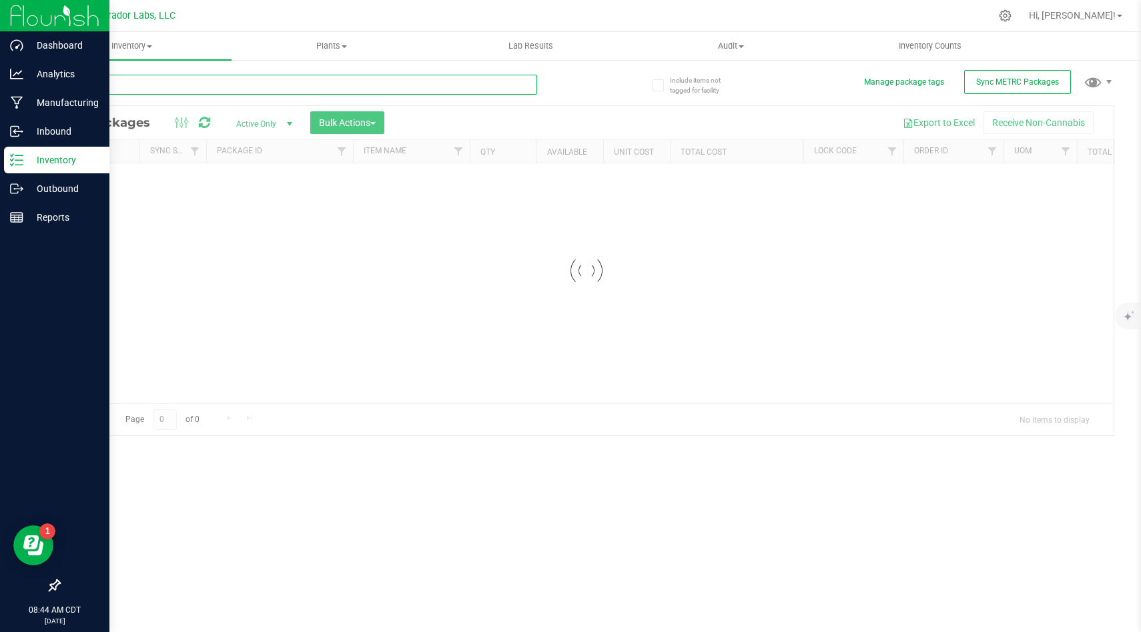
click at [321, 91] on input "text" at bounding box center [298, 85] width 478 height 20
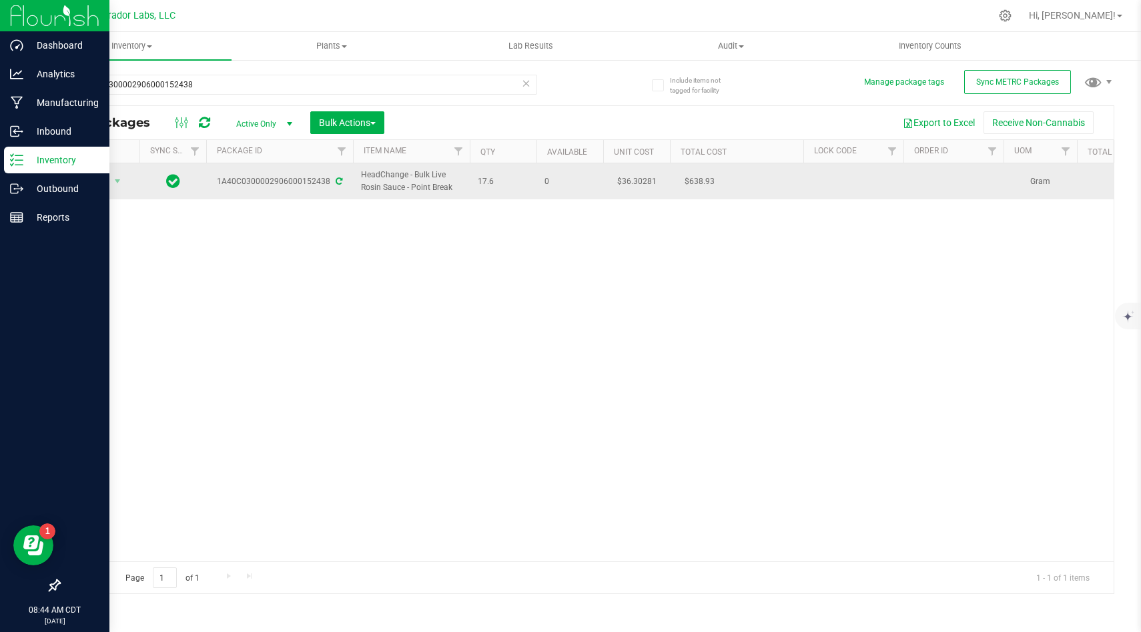
click at [488, 187] on span "17.6" at bounding box center [503, 181] width 51 height 13
drag, startPoint x: 498, startPoint y: 183, endPoint x: 359, endPoint y: 178, distance: 138.8
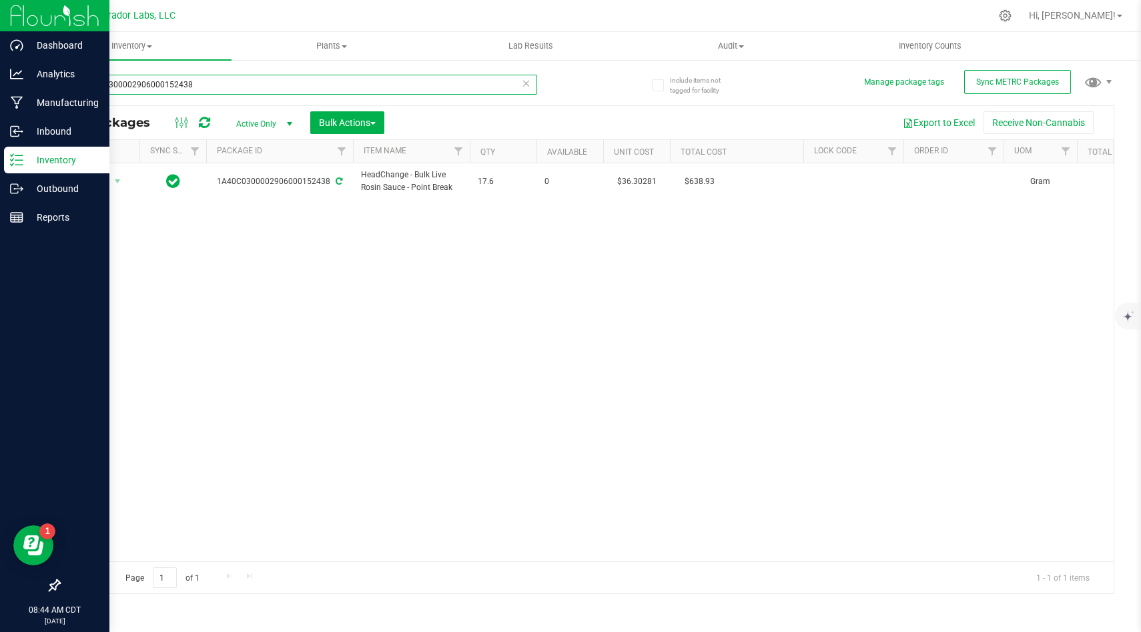
click at [456, 87] on input "1A40C0300002906000152438" at bounding box center [298, 85] width 478 height 20
paste input "9"
click at [536, 280] on div "Inventory All packages All inventory Waste log Create inventory Plants All plan…" at bounding box center [586, 332] width 1109 height 600
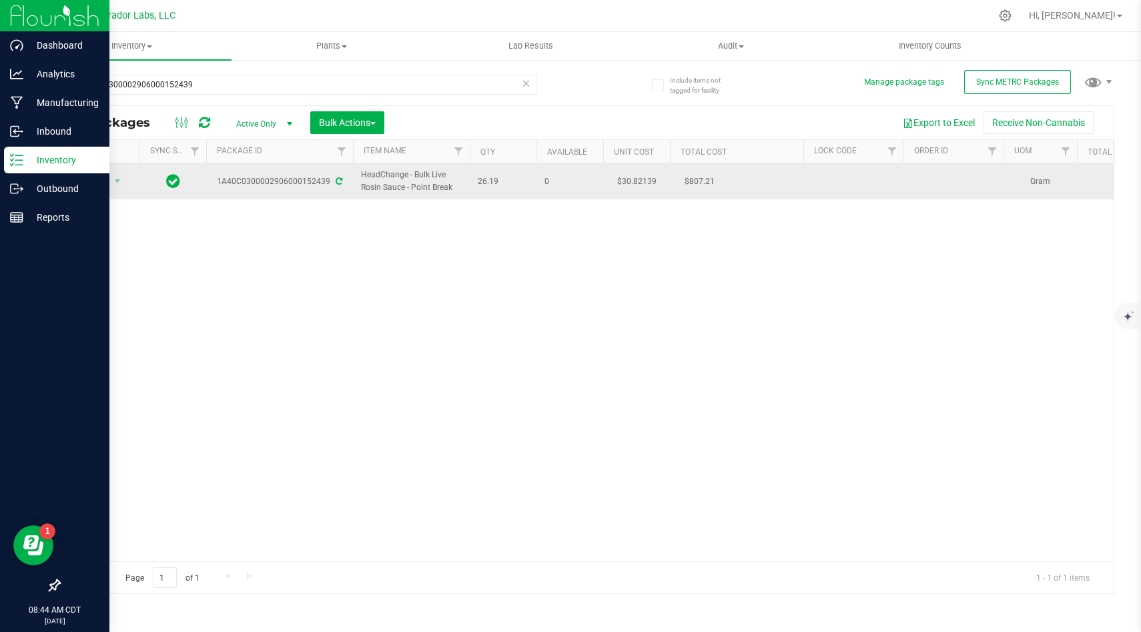
drag, startPoint x: 504, startPoint y: 182, endPoint x: 355, endPoint y: 178, distance: 149.5
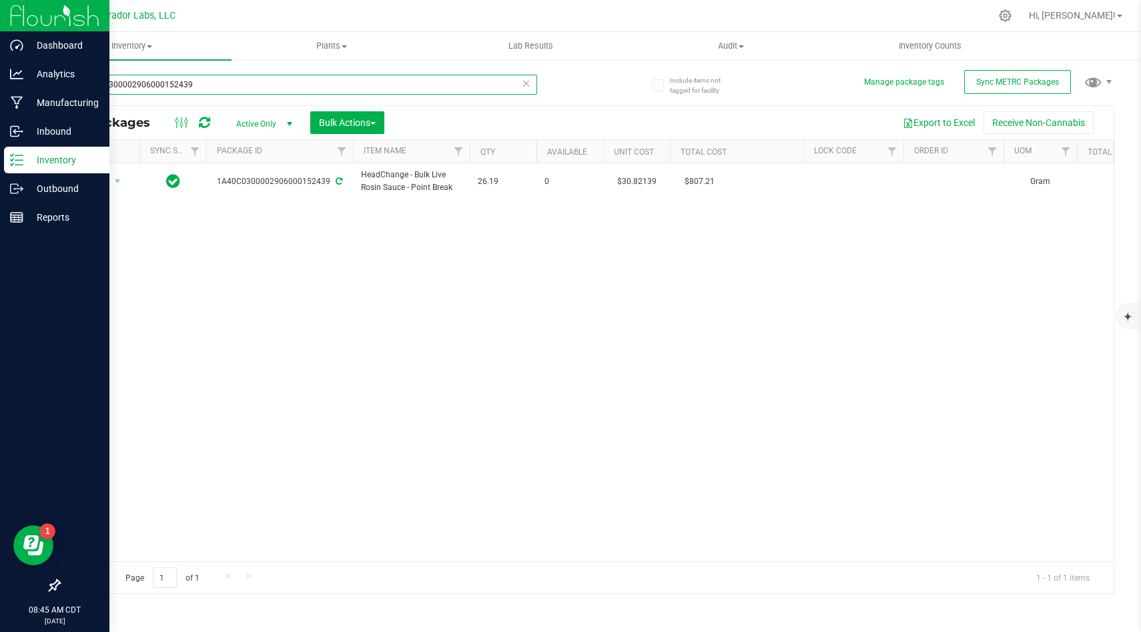
click at [459, 87] on input "1A40C0300002906000152439" at bounding box center [298, 85] width 478 height 20
paste input "25"
click at [501, 271] on div "Action Action Adjust qty Create package Edit attributes Global inventory Locate…" at bounding box center [586, 362] width 1054 height 398
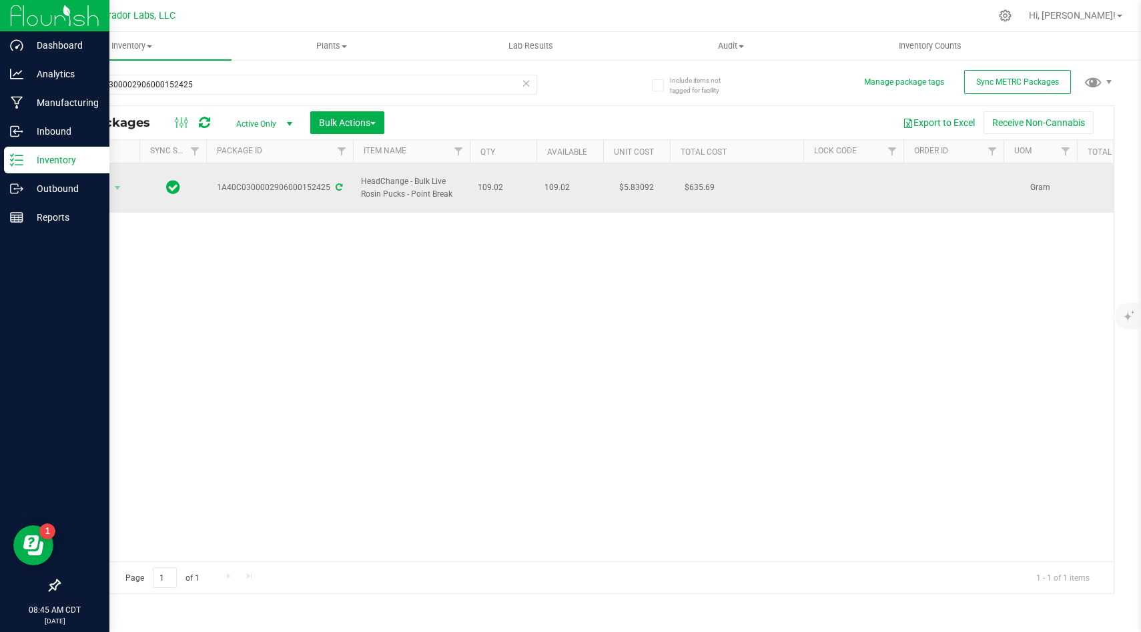
drag, startPoint x: 508, startPoint y: 178, endPoint x: 362, endPoint y: 178, distance: 146.1
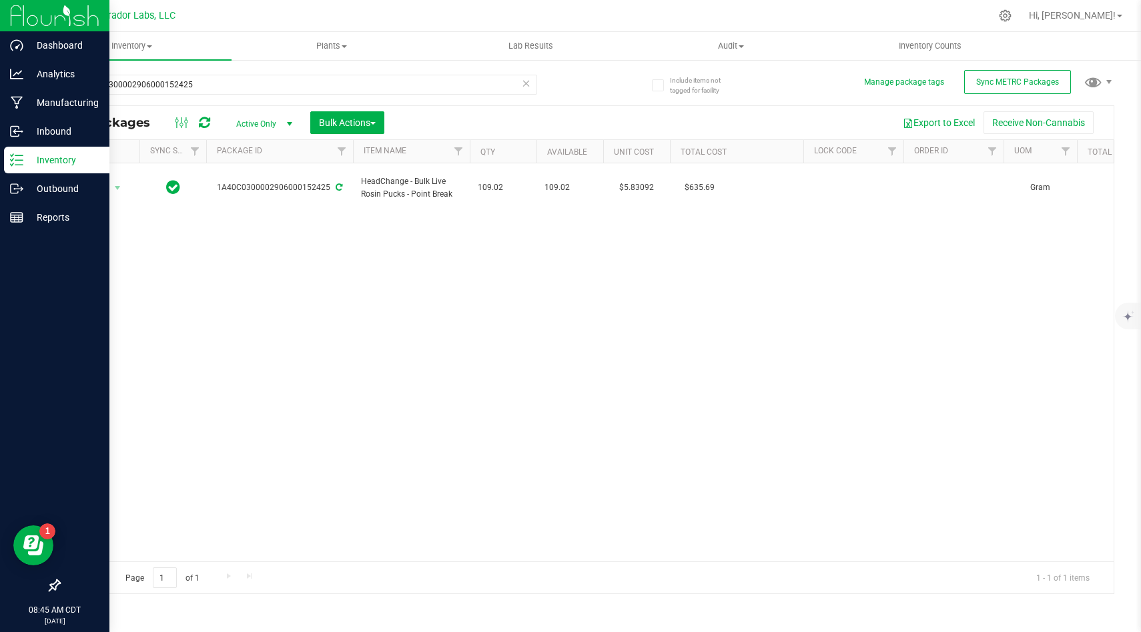
click at [425, 340] on div "Action Action Adjust qty Create package Edit attributes Global inventory Locate…" at bounding box center [586, 362] width 1054 height 398
click at [404, 86] on input "1A40C0300002906000152425" at bounding box center [298, 85] width 478 height 20
paste input "9499"
click at [496, 319] on div at bounding box center [586, 350] width 1054 height 488
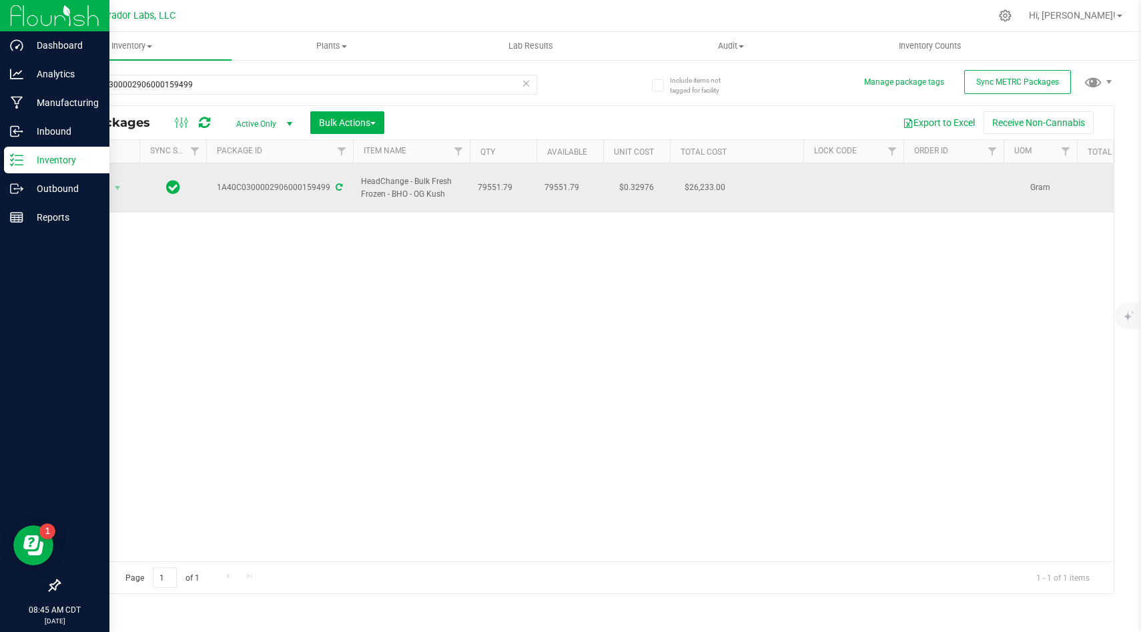
drag, startPoint x: 513, startPoint y: 184, endPoint x: 356, endPoint y: 171, distance: 157.9
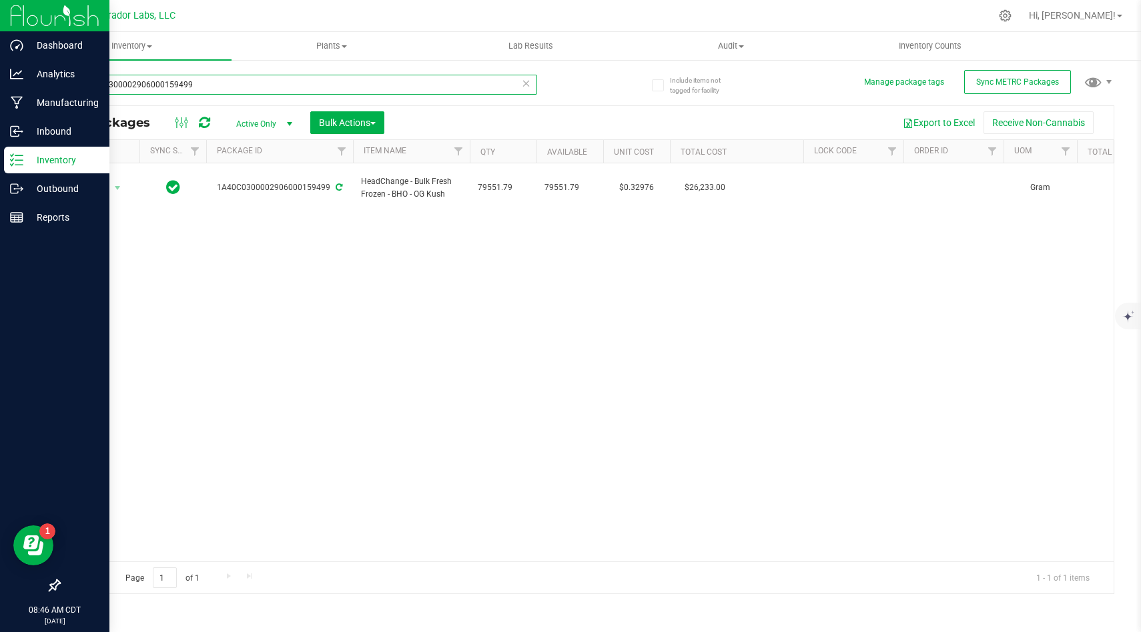
click at [268, 85] on input "1A40C0300002906000159499" at bounding box center [298, 85] width 478 height 20
paste input "502"
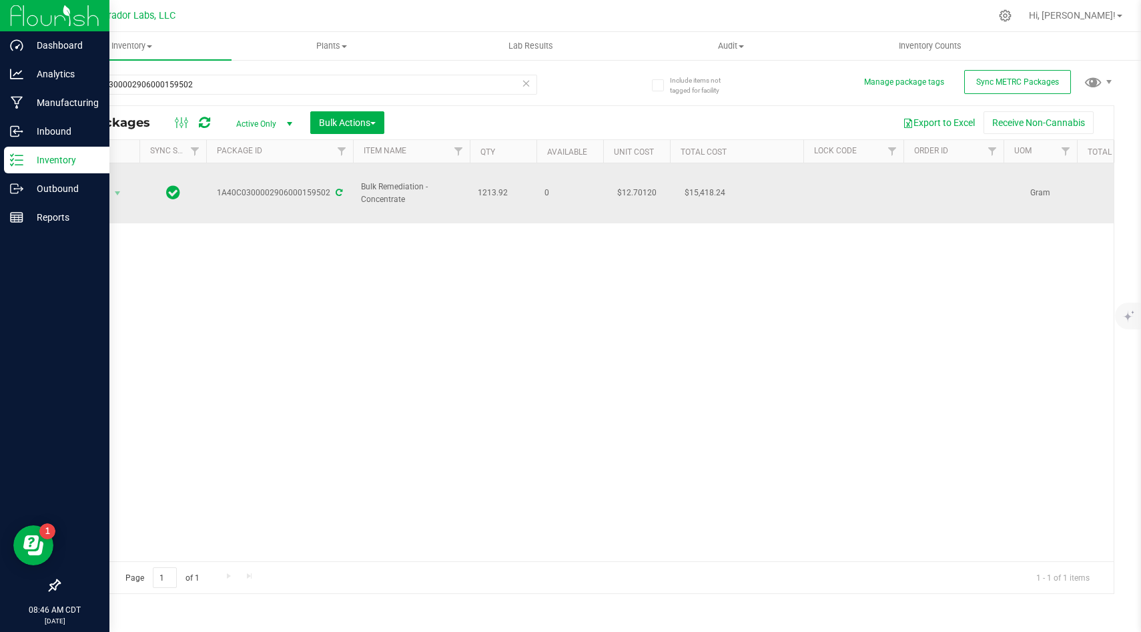
drag, startPoint x: 508, startPoint y: 196, endPoint x: 358, endPoint y: 190, distance: 150.9
click at [372, 190] on span "Bulk Remediation - Concentrate" at bounding box center [411, 193] width 101 height 25
drag, startPoint x: 509, startPoint y: 199, endPoint x: 357, endPoint y: 182, distance: 153.0
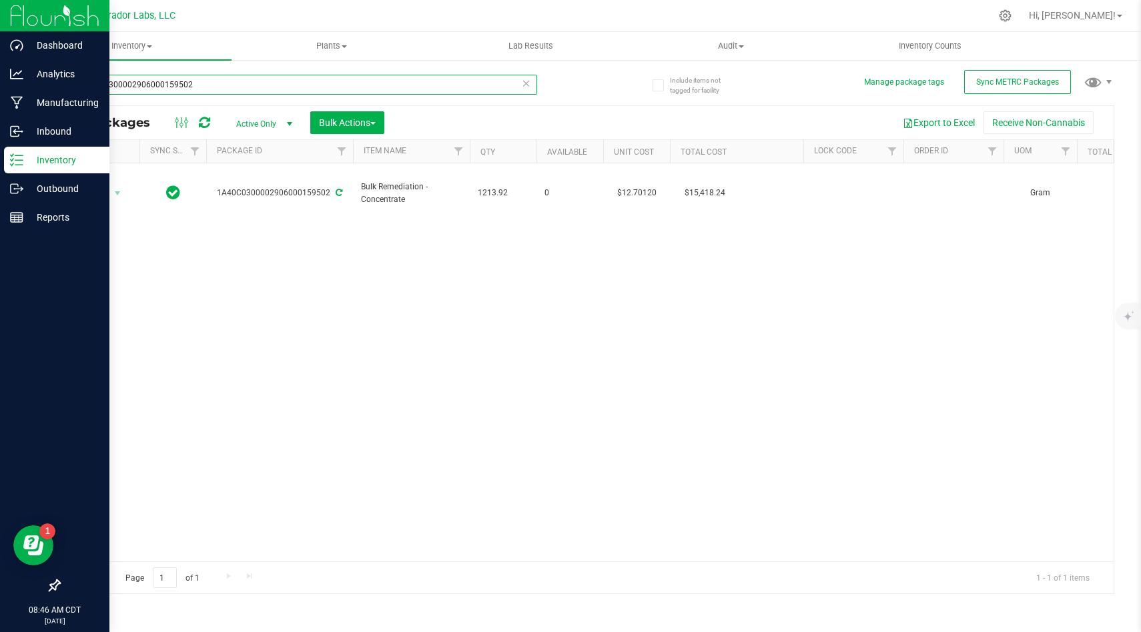
click at [388, 75] on input "1A40C0300002906000159502" at bounding box center [298, 85] width 478 height 20
paste input "0914"
click at [492, 291] on div "Action Action Adjust qty Create package Edit attributes Global inventory Locate…" at bounding box center [586, 362] width 1054 height 398
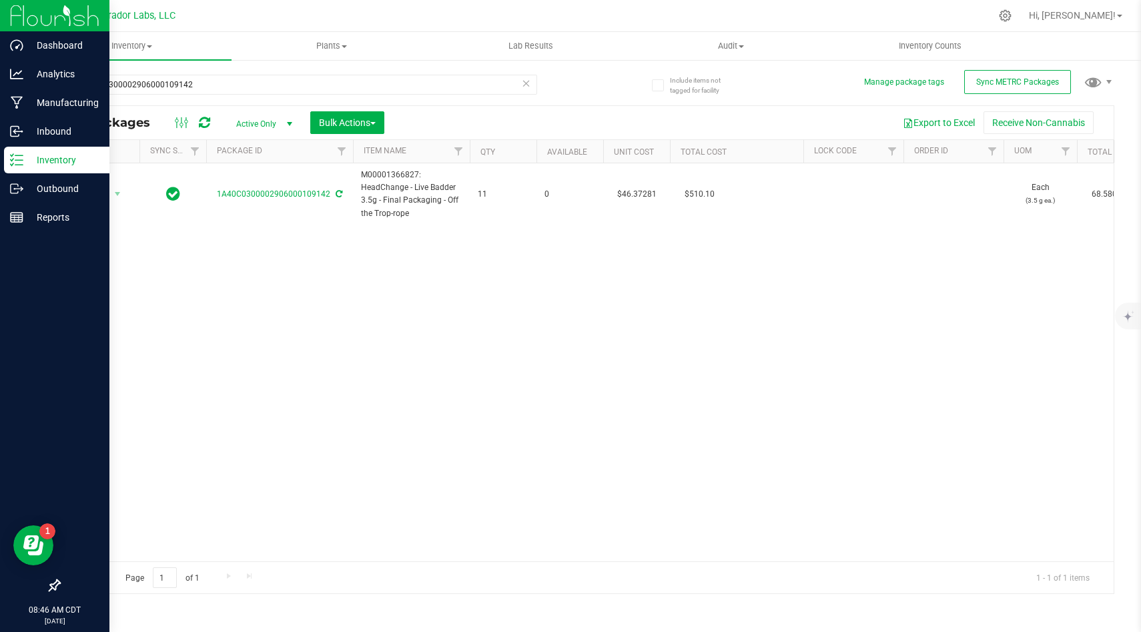
click at [446, 289] on div "Action Action Adjust qty Create package Edit attributes Global inventory Locate…" at bounding box center [586, 362] width 1054 height 398
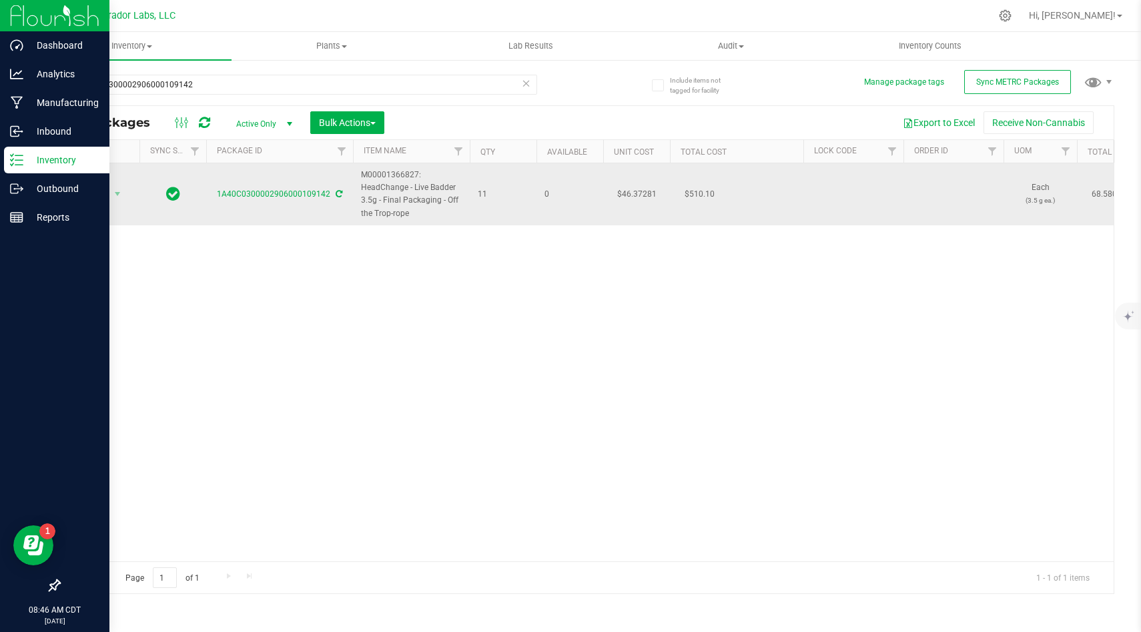
drag, startPoint x: 494, startPoint y: 194, endPoint x: 363, endPoint y: 178, distance: 132.4
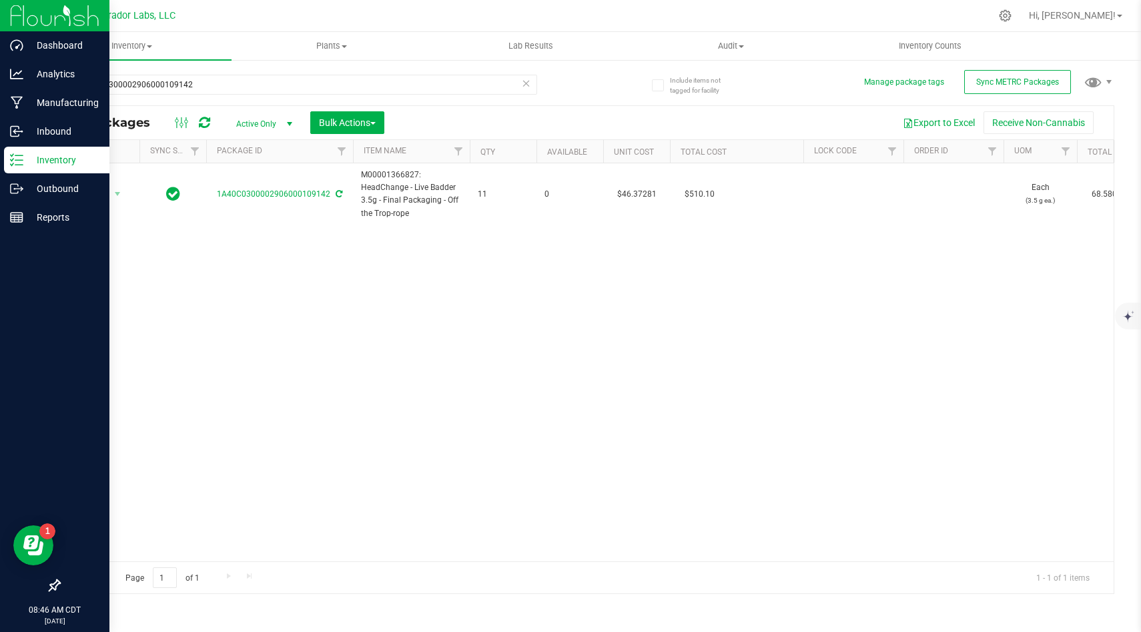
click at [483, 95] on div "1A40C0300002906000109142" at bounding box center [298, 90] width 478 height 31
click at [494, 85] on input "1A40C0300002906000109142" at bounding box center [298, 85] width 478 height 20
click at [414, 89] on input "1A40C0300002906000109142" at bounding box center [298, 85] width 478 height 20
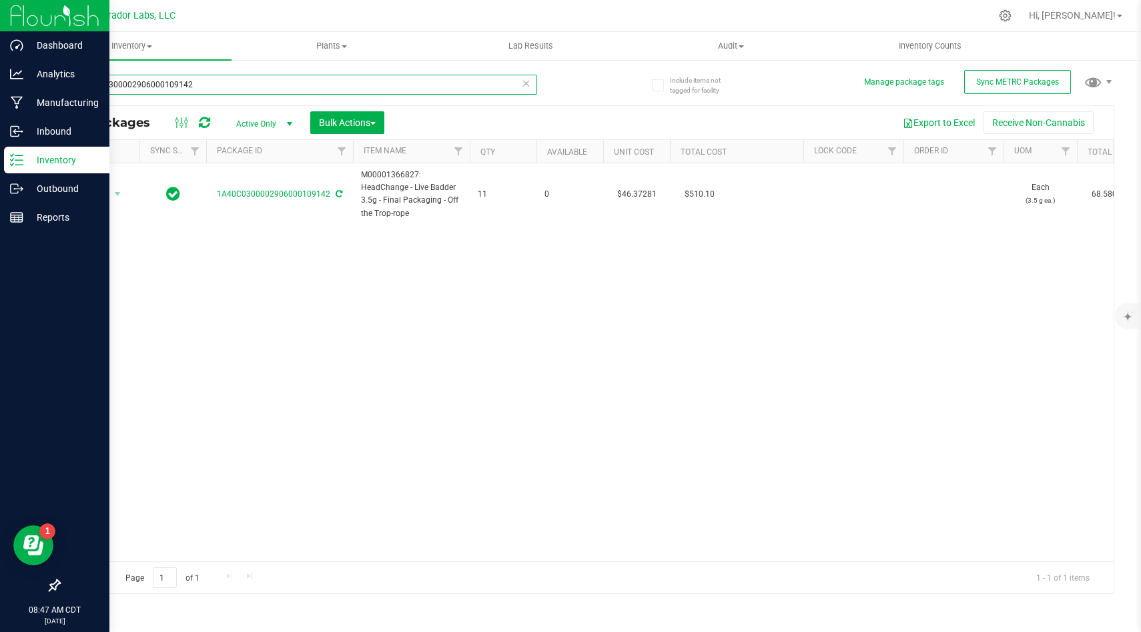
click at [414, 89] on input "1A40C0300002906000109142" at bounding box center [298, 85] width 478 height 20
paste input "8068"
click at [465, 270] on div "Action Action Adjust qty Create package Edit attributes Global inventory Locate…" at bounding box center [586, 362] width 1054 height 398
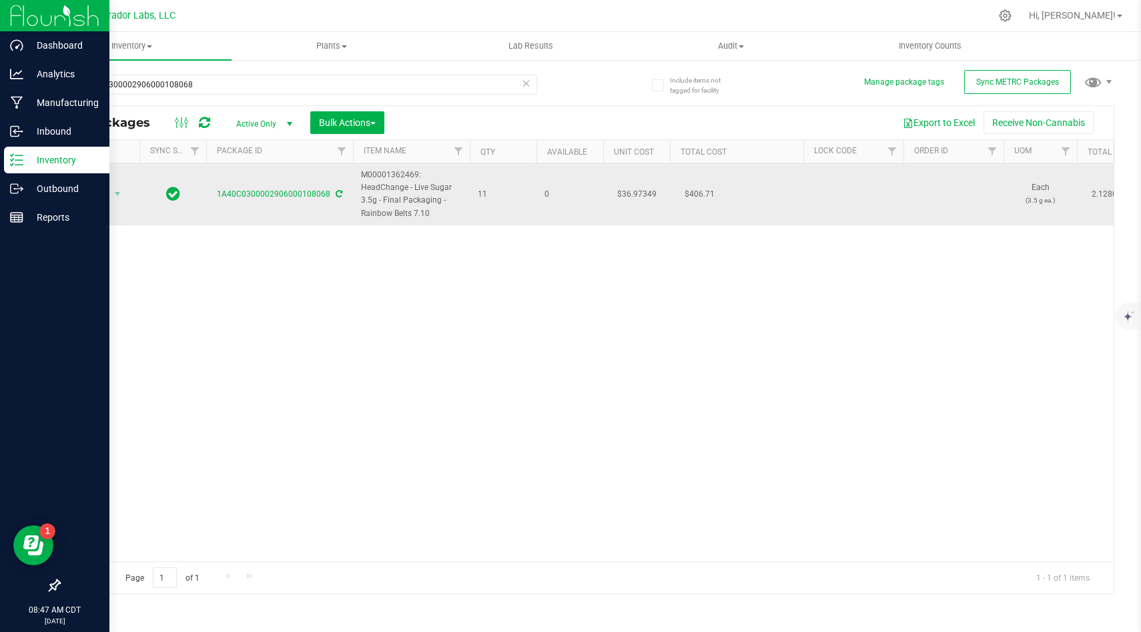
drag, startPoint x: 493, startPoint y: 193, endPoint x: 360, endPoint y: 182, distance: 133.8
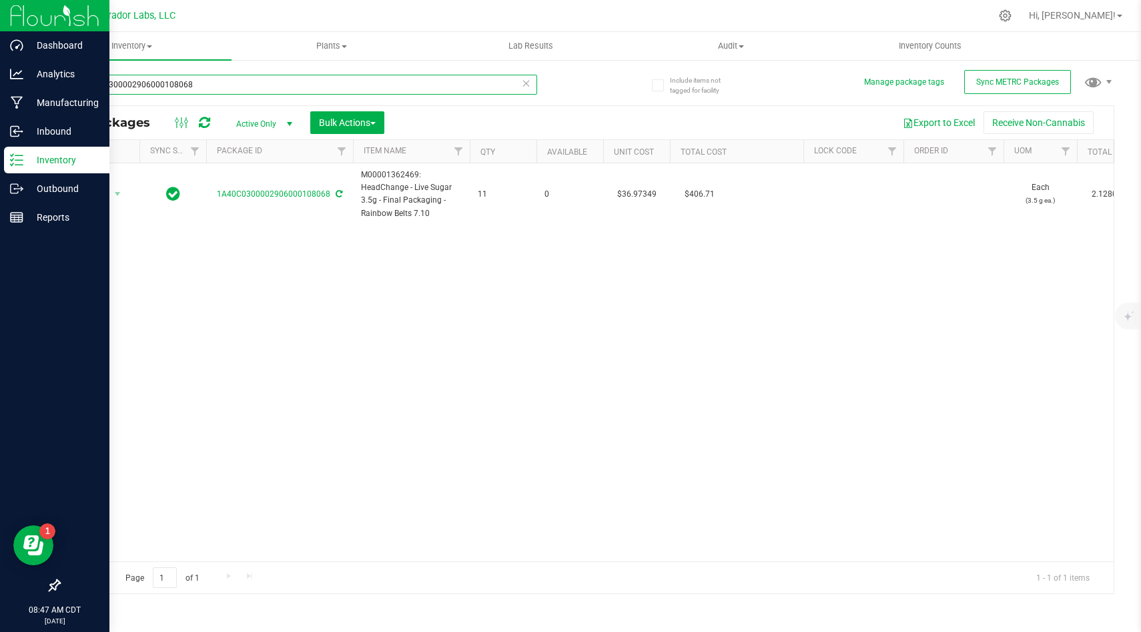
click at [268, 89] on input "1A40C0300002906000108068" at bounding box center [298, 85] width 478 height 20
paste input "095225"
click at [469, 406] on div "Action Action Adjust qty Create package Edit attributes Global inventory Locate…" at bounding box center [586, 362] width 1054 height 398
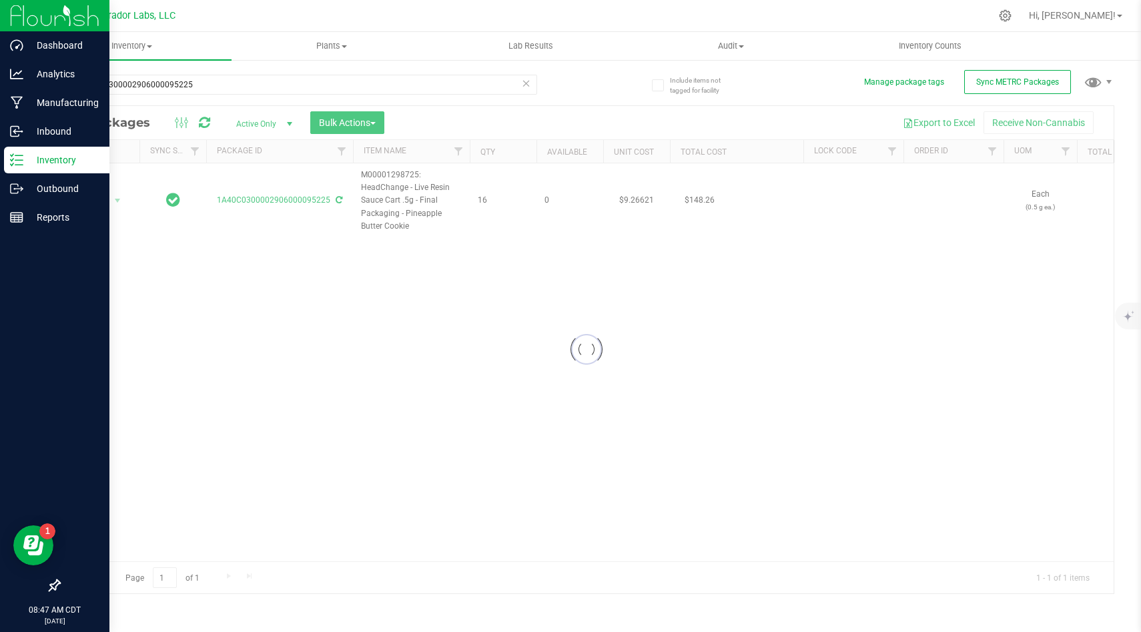
click at [432, 221] on div at bounding box center [586, 350] width 1054 height 488
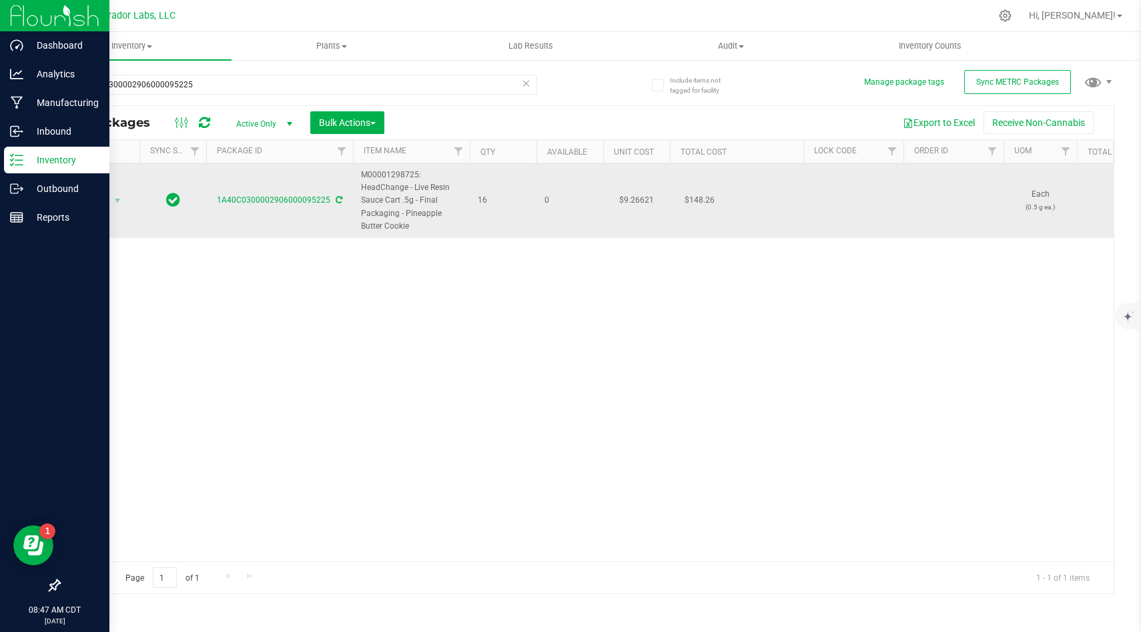
drag, startPoint x: 502, startPoint y: 203, endPoint x: 350, endPoint y: 175, distance: 154.0
click at [477, 219] on td "16" at bounding box center [503, 200] width 67 height 75
drag, startPoint x: 498, startPoint y: 197, endPoint x: 370, endPoint y: 166, distance: 131.7
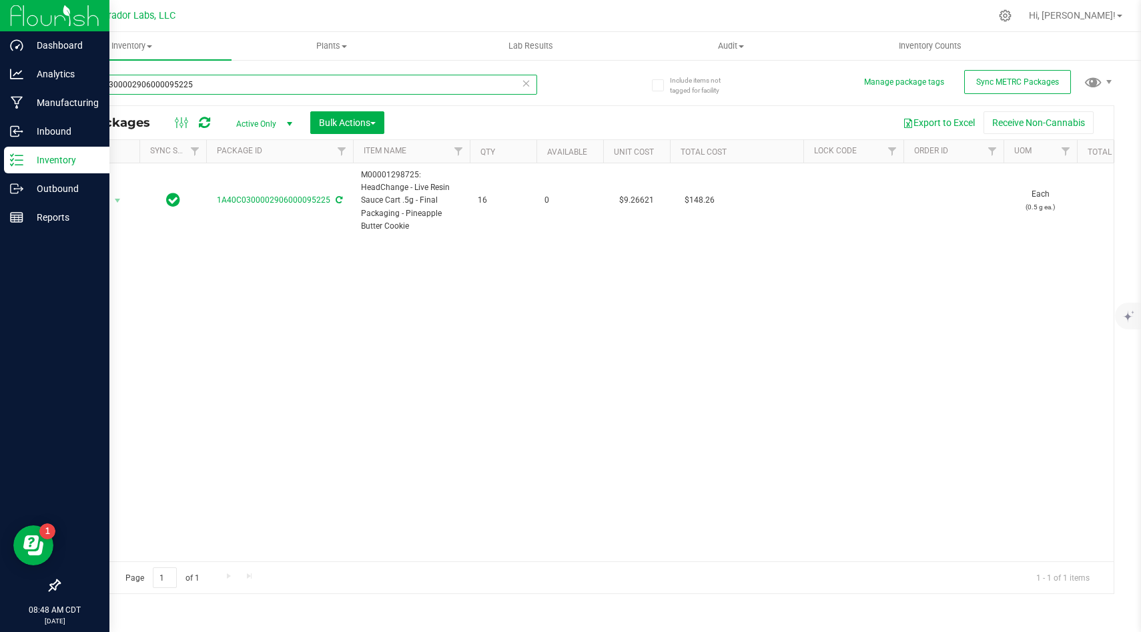
click at [426, 86] on input "1A40C0300002906000095225" at bounding box center [298, 85] width 478 height 20
paste input "6"
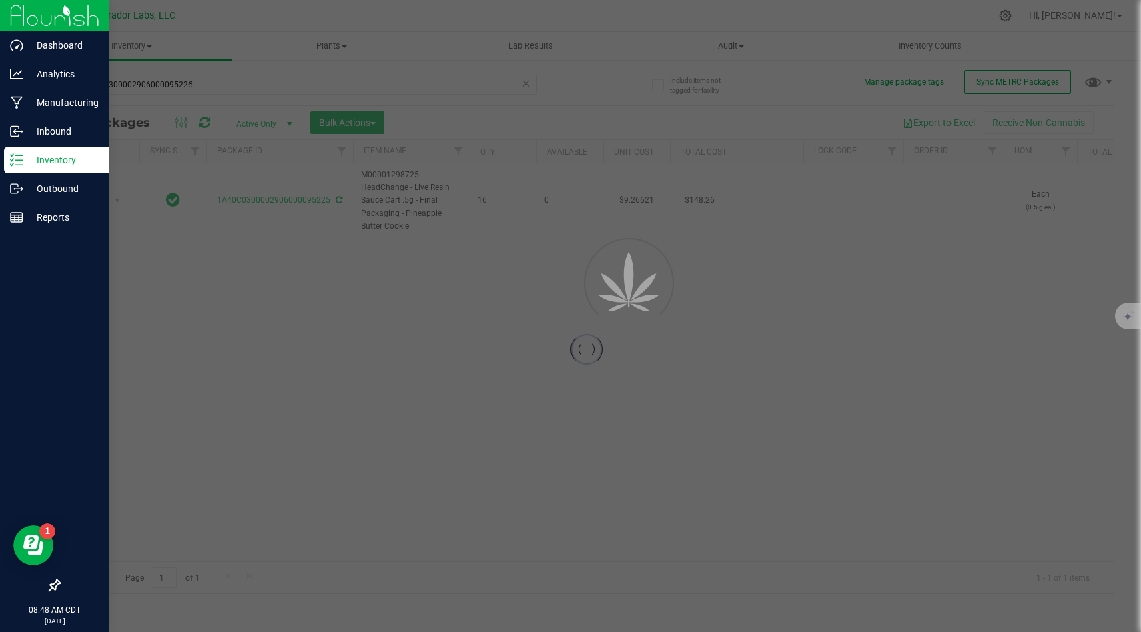
click at [530, 229] on div at bounding box center [586, 350] width 1054 height 488
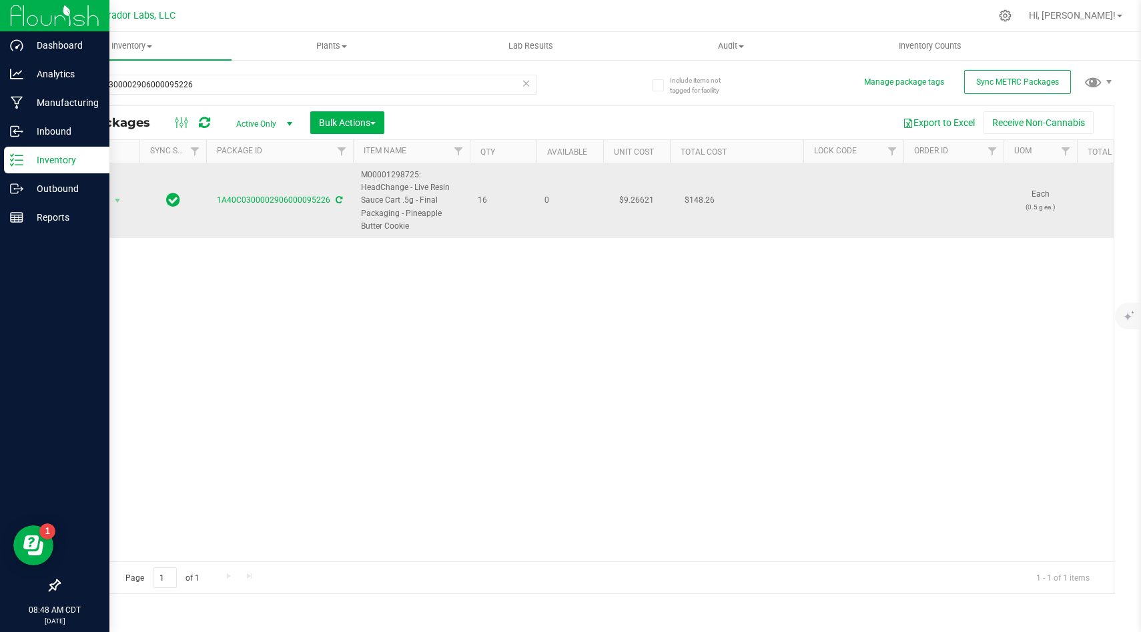
drag, startPoint x: 490, startPoint y: 203, endPoint x: 354, endPoint y: 181, distance: 138.5
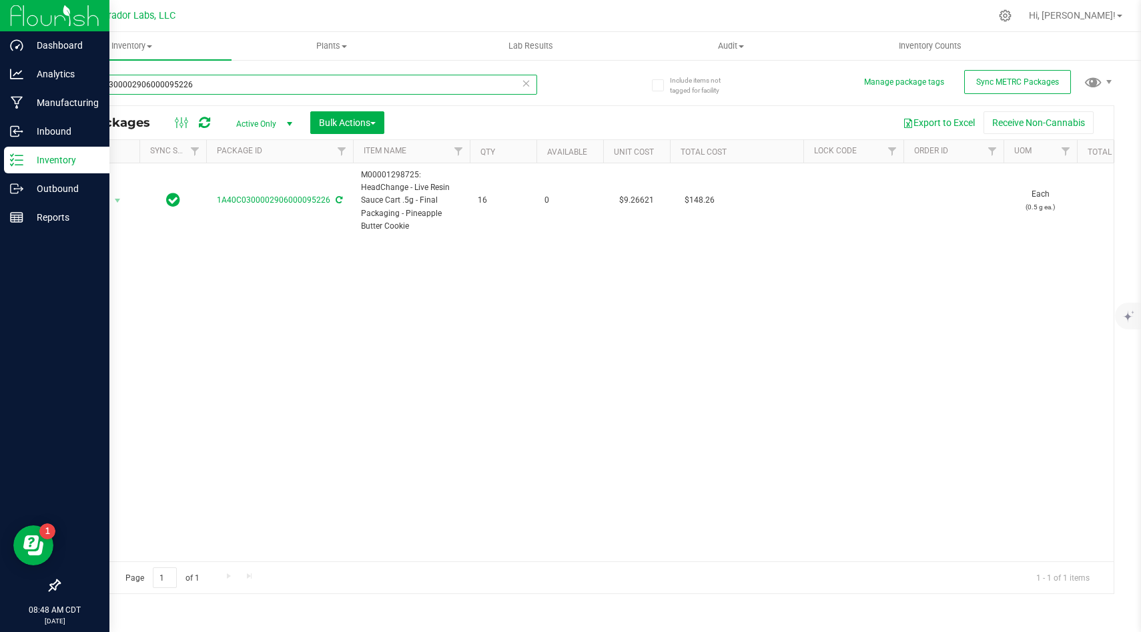
click at [401, 89] on input "1A40C0300002906000095226" at bounding box center [298, 85] width 478 height 20
paste input "32"
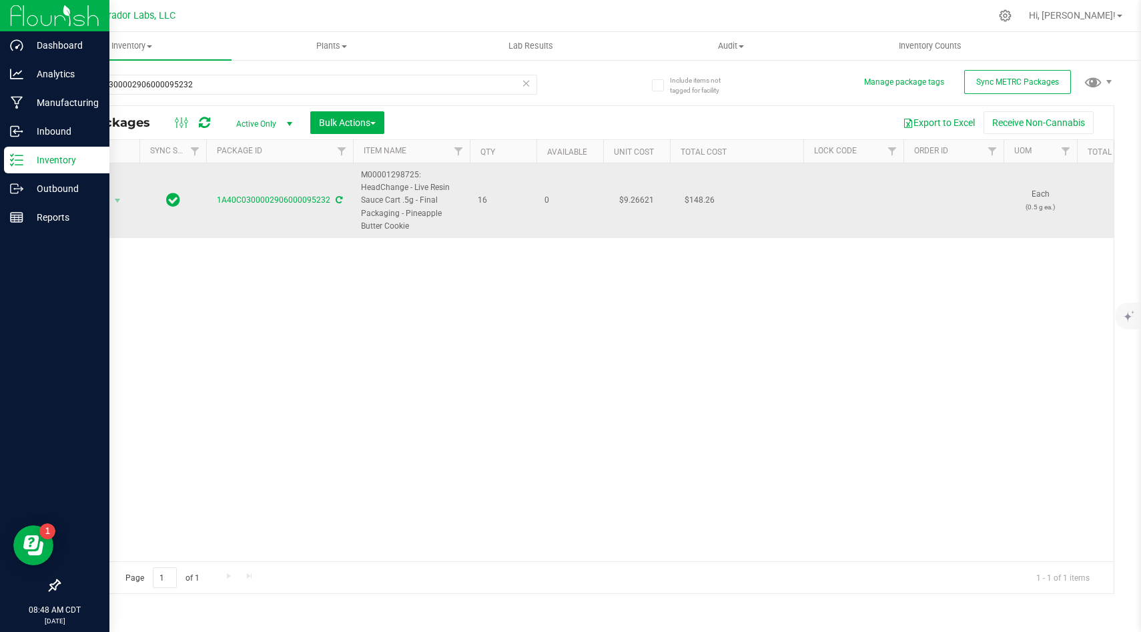
click at [496, 201] on span "16" at bounding box center [503, 200] width 51 height 13
drag, startPoint x: 496, startPoint y: 201, endPoint x: 359, endPoint y: 175, distance: 139.8
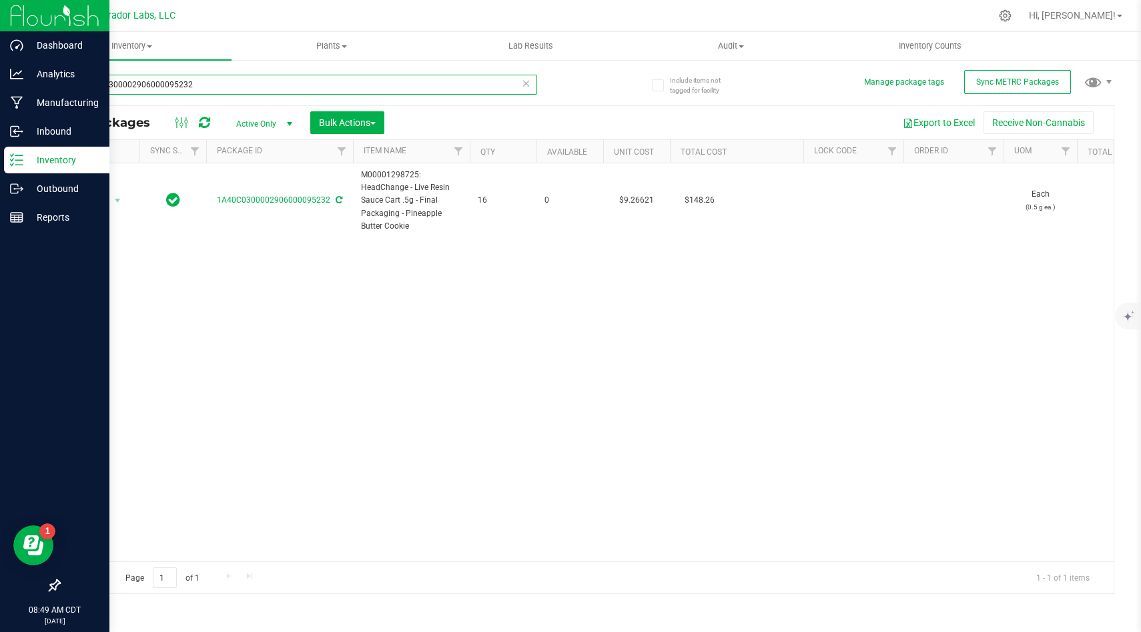
click at [375, 89] on input "1A40C0300002906000095232" at bounding box center [298, 85] width 478 height 20
paste input "88005"
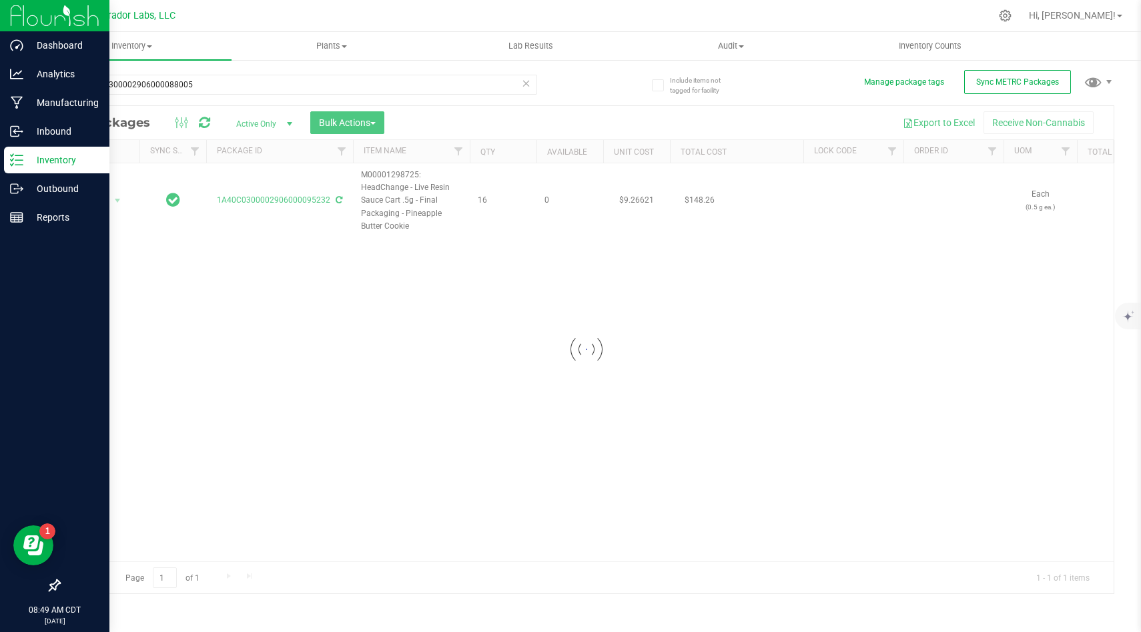
click at [480, 329] on div at bounding box center [586, 350] width 1054 height 488
click at [500, 207] on div at bounding box center [586, 350] width 1054 height 488
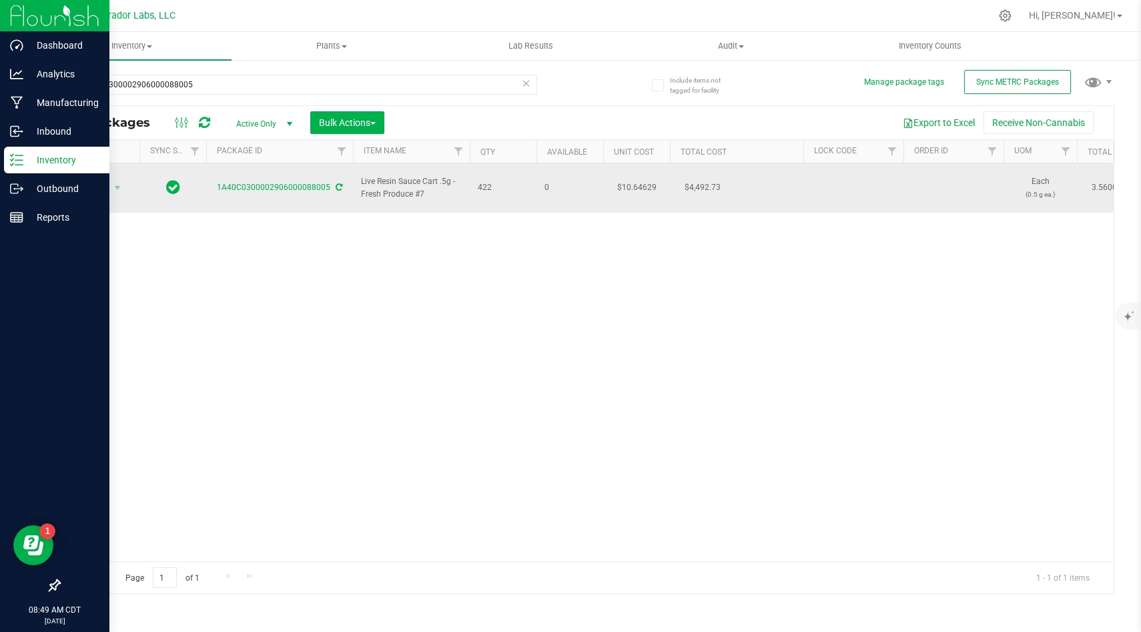
drag, startPoint x: 502, startPoint y: 179, endPoint x: 354, endPoint y: 175, distance: 148.8
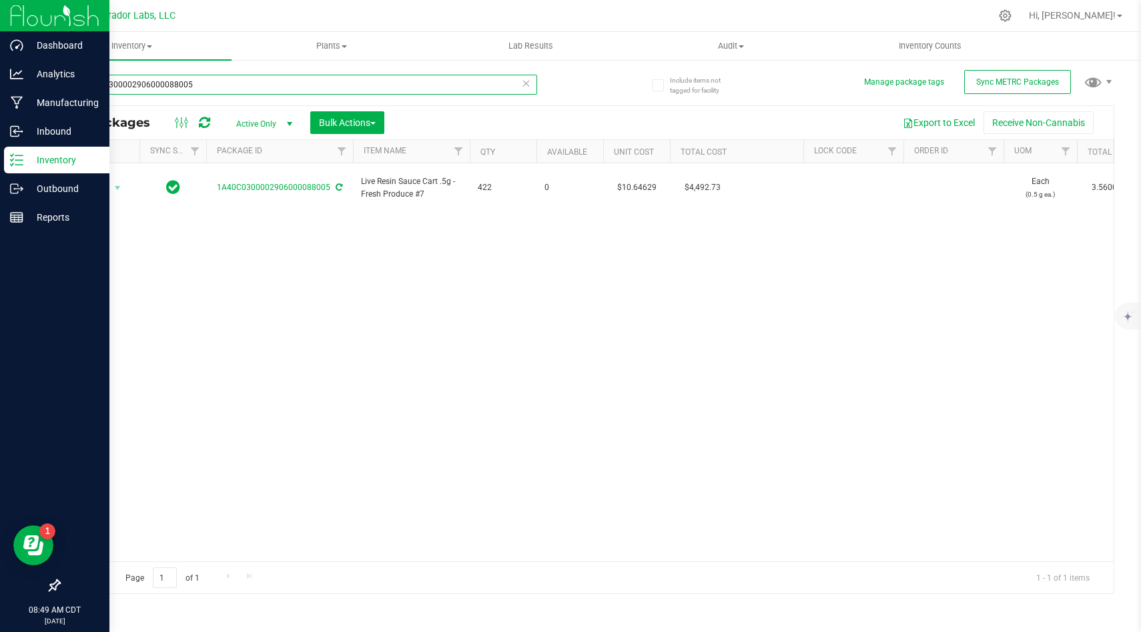
click at [413, 92] on input "1A40C0300002906000088005" at bounding box center [298, 85] width 478 height 20
paste input "100002906000007562"
type input "1A40C0100002906000007562"
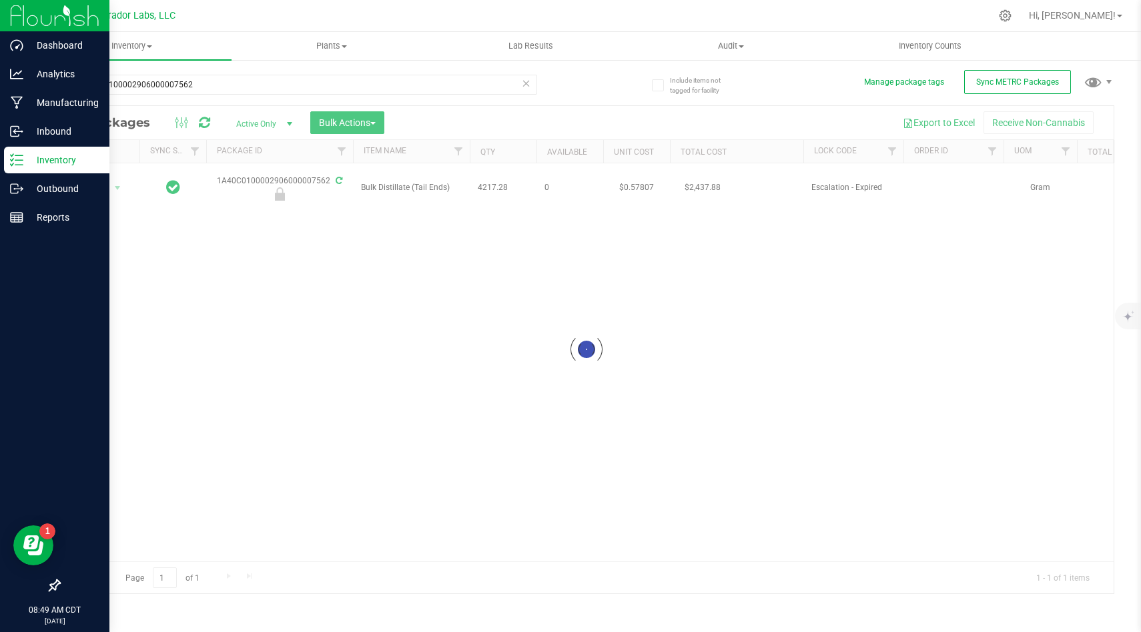
click at [458, 235] on div at bounding box center [586, 350] width 1054 height 488
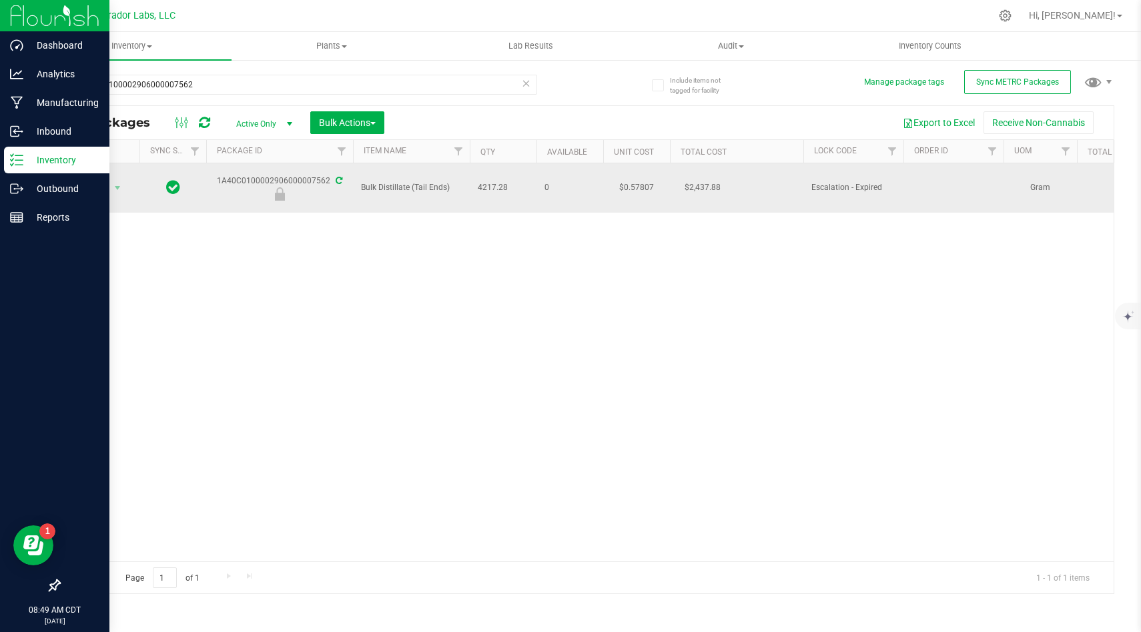
drag, startPoint x: 508, startPoint y: 183, endPoint x: 354, endPoint y: 180, distance: 154.1
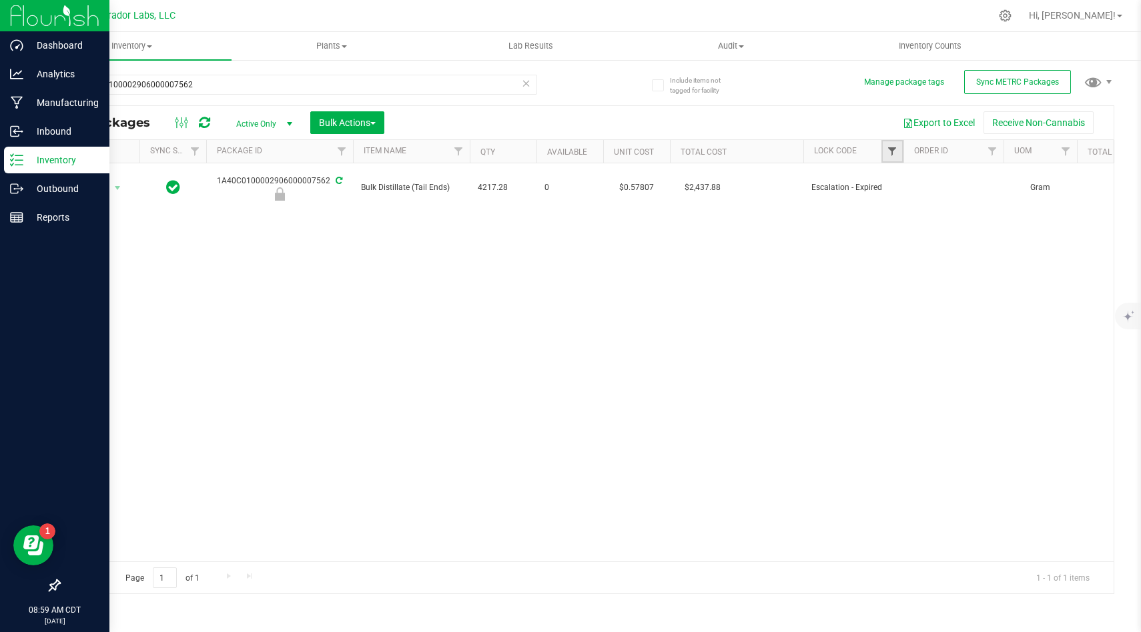
click at [888, 152] on span "Filter" at bounding box center [891, 151] width 11 height 11
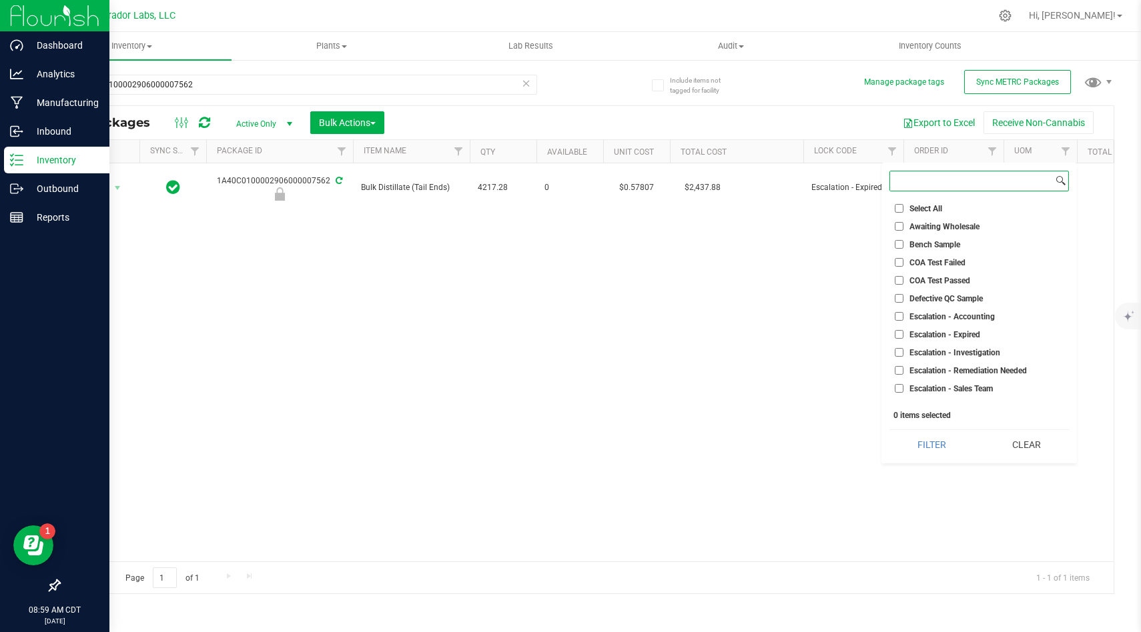
click at [959, 183] on input at bounding box center [971, 180] width 163 height 19
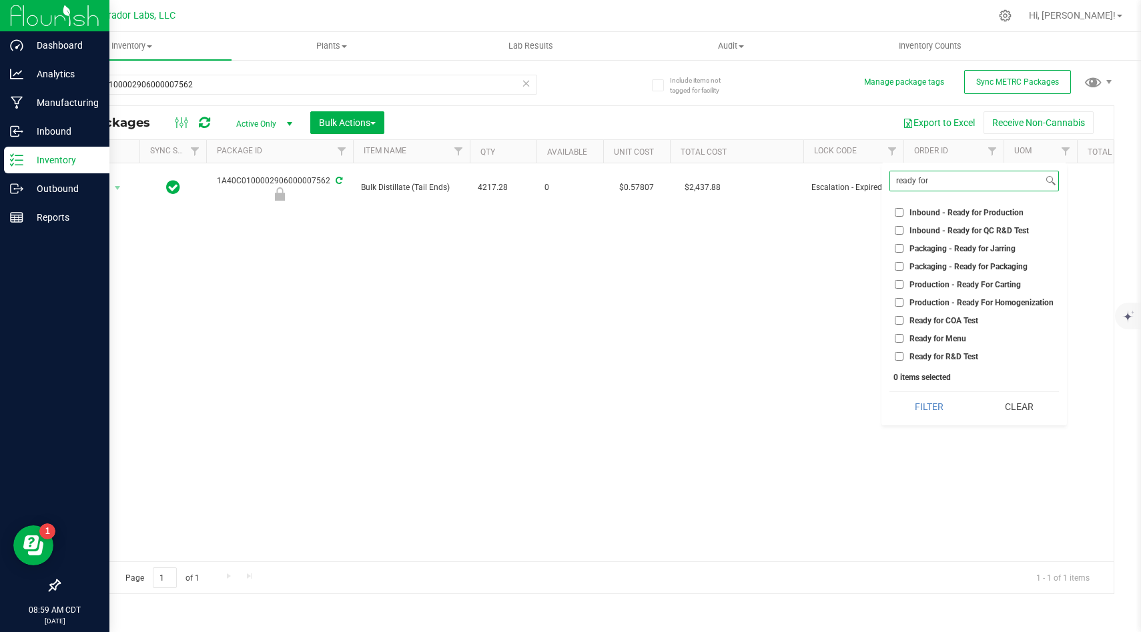
type input "ready for"
click at [899, 358] on input "Ready for R&D Test" at bounding box center [898, 356] width 9 height 9
checkbox input "true"
click at [905, 408] on button "Filter" at bounding box center [929, 406] width 80 height 29
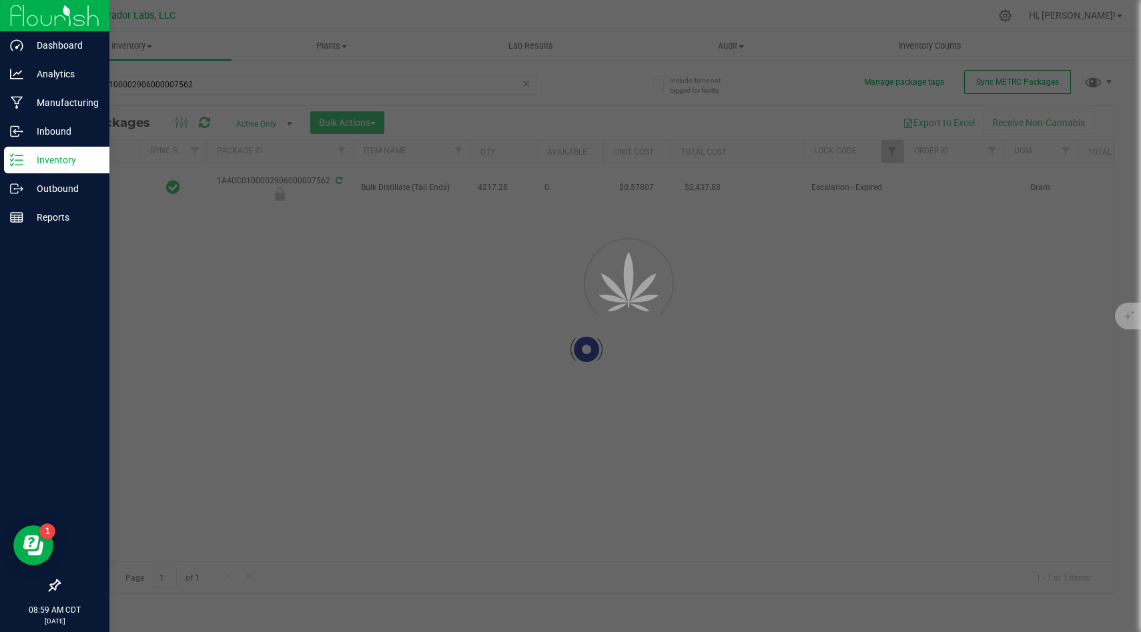
click at [522, 85] on div "Inventory All packages All inventory Waste log Create inventory Plants All plan…" at bounding box center [586, 332] width 1109 height 600
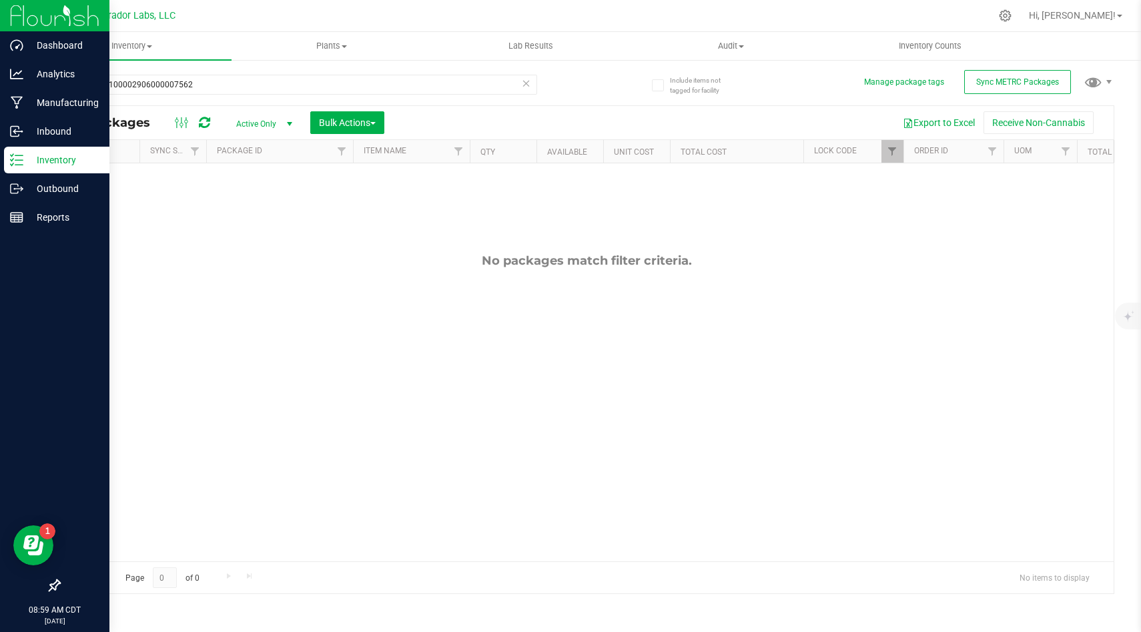
click at [525, 85] on icon at bounding box center [526, 83] width 9 height 16
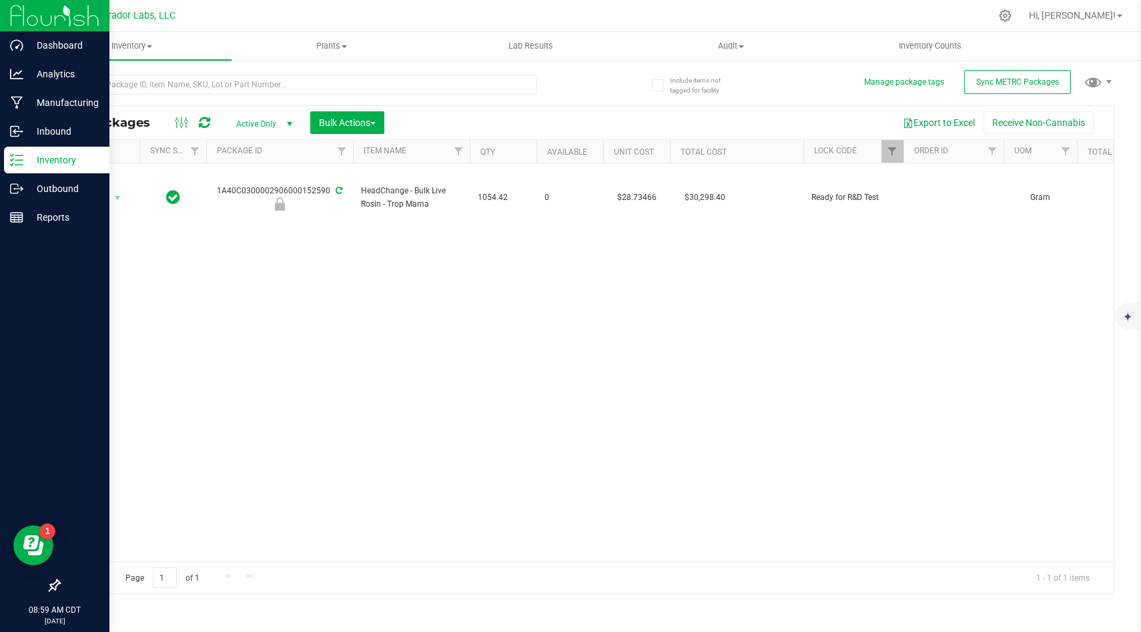
click at [697, 288] on div "Action Action Edit attributes Global inventory Locate package Package audit log…" at bounding box center [586, 362] width 1054 height 398
click at [840, 309] on div "Action Action Edit attributes Global inventory Locate package Package audit log…" at bounding box center [586, 362] width 1054 height 398
click at [455, 358] on div "Action Action Edit attributes Global inventory Locate package Package audit log…" at bounding box center [586, 362] width 1054 height 398
click at [14, 17] on img at bounding box center [54, 15] width 89 height 31
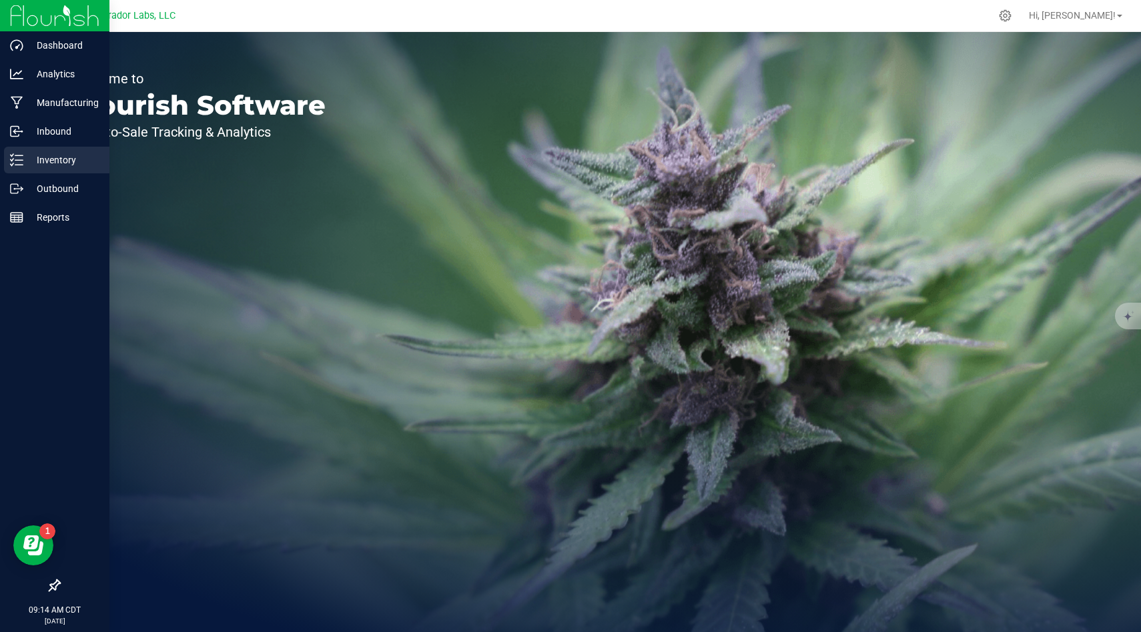
click at [45, 152] on p "Inventory" at bounding box center [63, 160] width 80 height 16
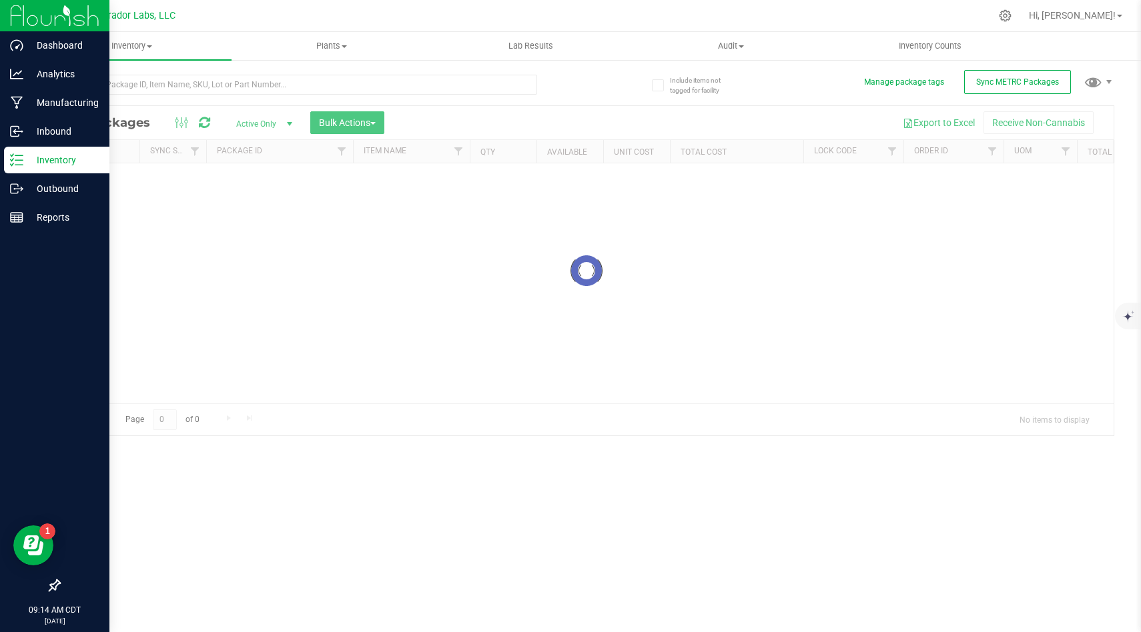
click at [889, 152] on div at bounding box center [586, 271] width 1054 height 330
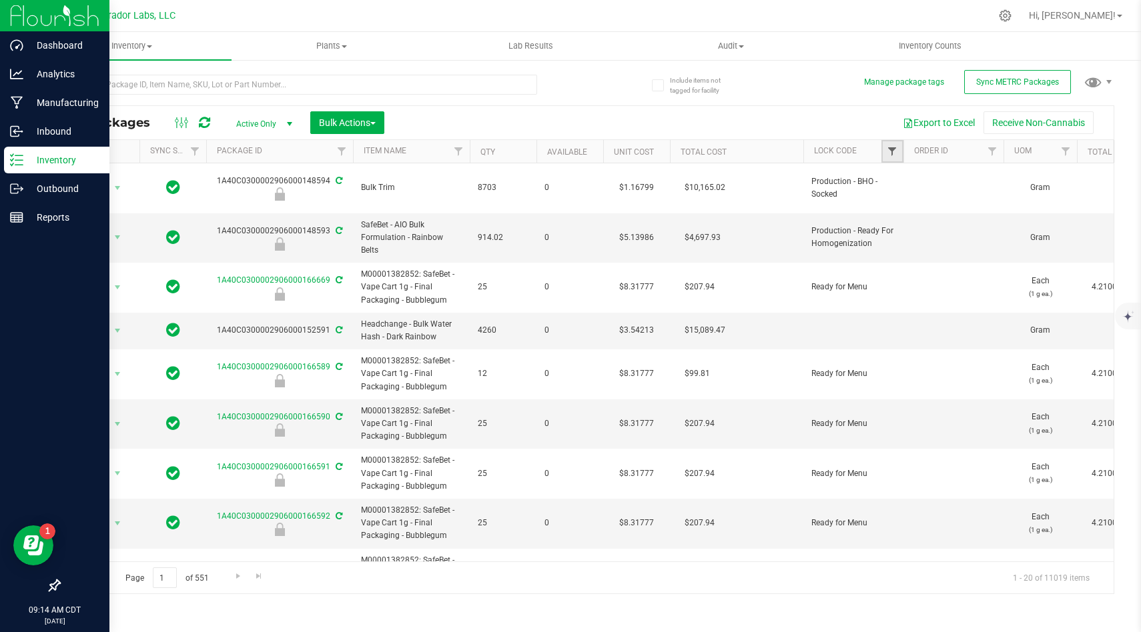
click at [892, 151] on span "Filter" at bounding box center [891, 151] width 11 height 11
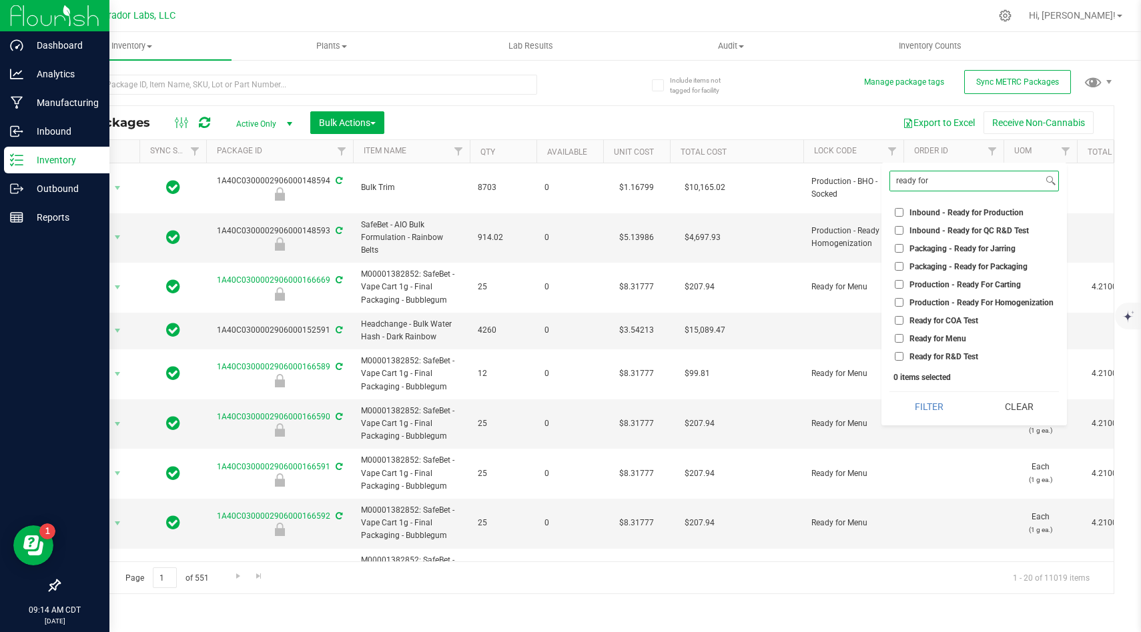
type input "ready for"
click at [898, 320] on input "Ready for COA Test" at bounding box center [898, 320] width 9 height 9
checkbox input "true"
click at [896, 359] on input "Ready for R&D Test" at bounding box center [898, 356] width 9 height 9
checkbox input "true"
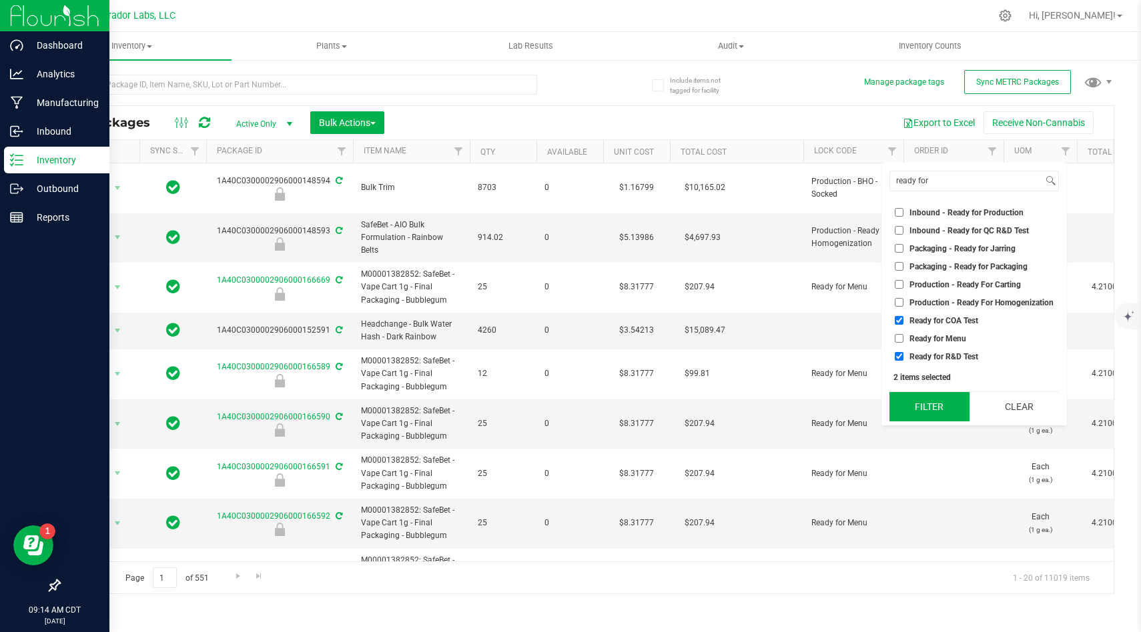
click at [913, 398] on button "Filter" at bounding box center [929, 406] width 80 height 29
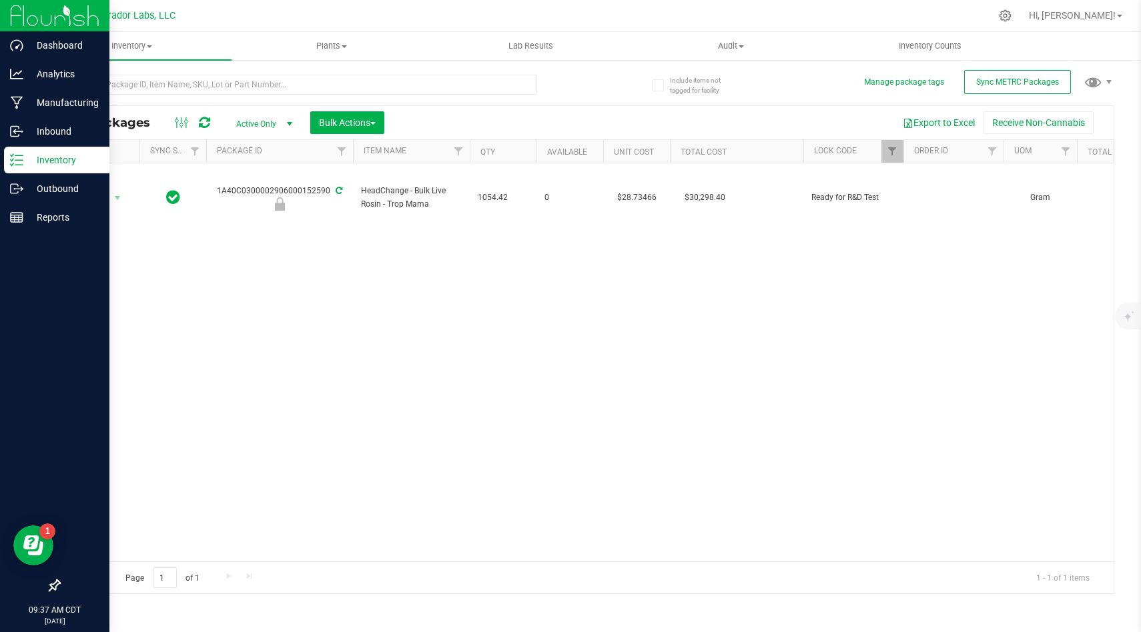
click at [342, 407] on div "Action Action Edit attributes Global inventory Locate package Package audit log…" at bounding box center [586, 362] width 1054 height 398
click at [23, 157] on p "Inventory" at bounding box center [63, 160] width 80 height 16
click at [41, 18] on img at bounding box center [54, 15] width 89 height 31
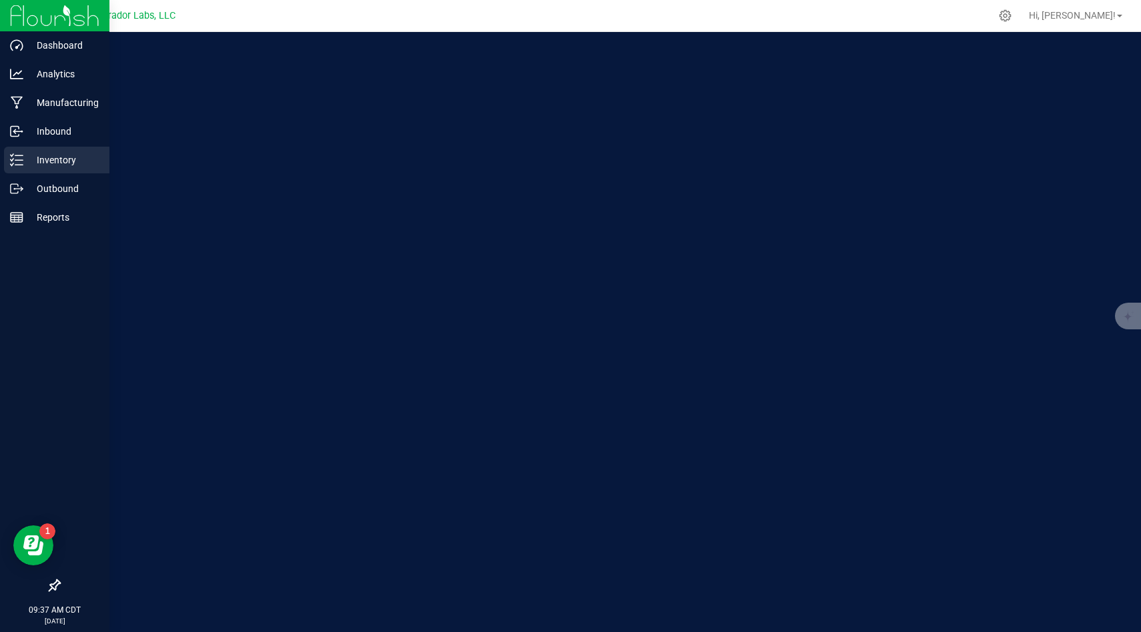
click at [67, 169] on div "Inventory" at bounding box center [56, 160] width 105 height 27
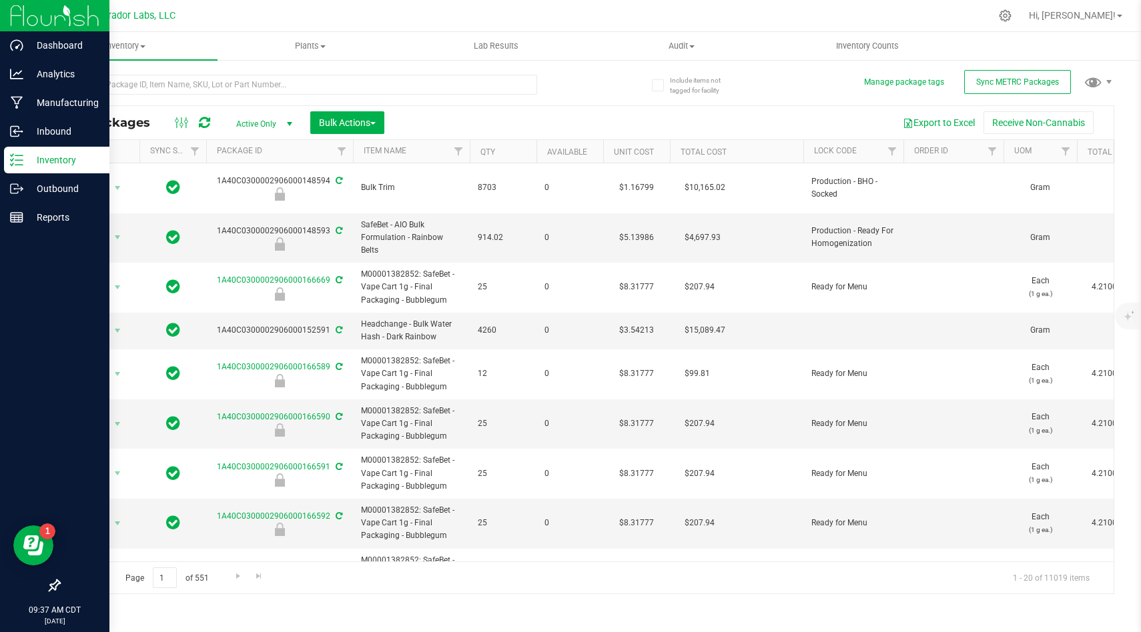
click at [43, 327] on div at bounding box center [54, 403] width 109 height 340
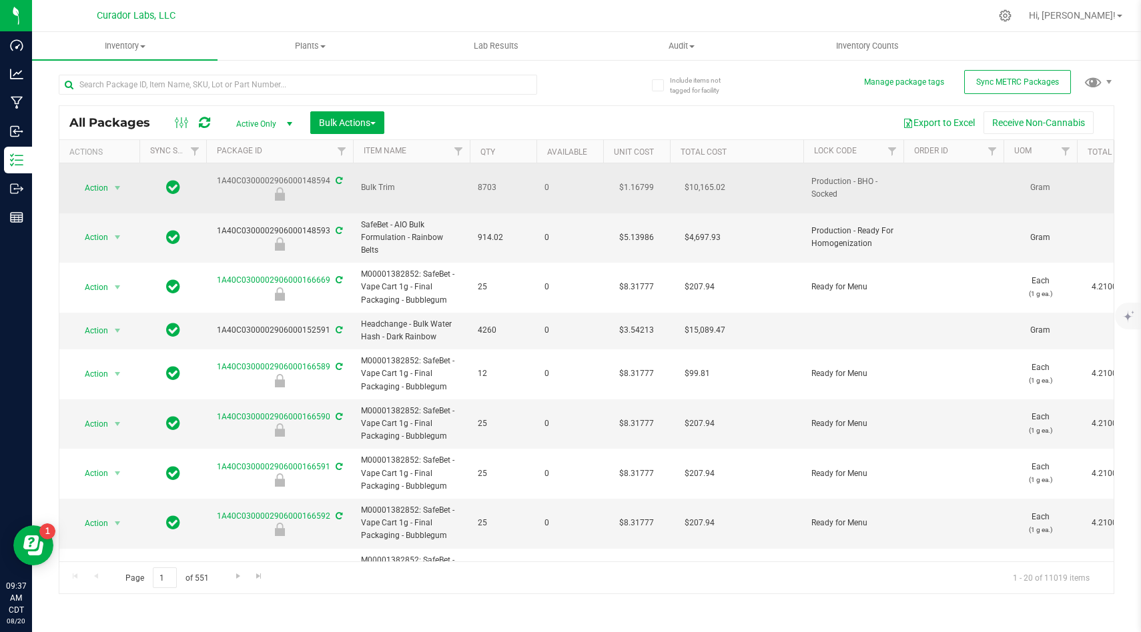
click at [522, 188] on span "8703" at bounding box center [503, 187] width 51 height 13
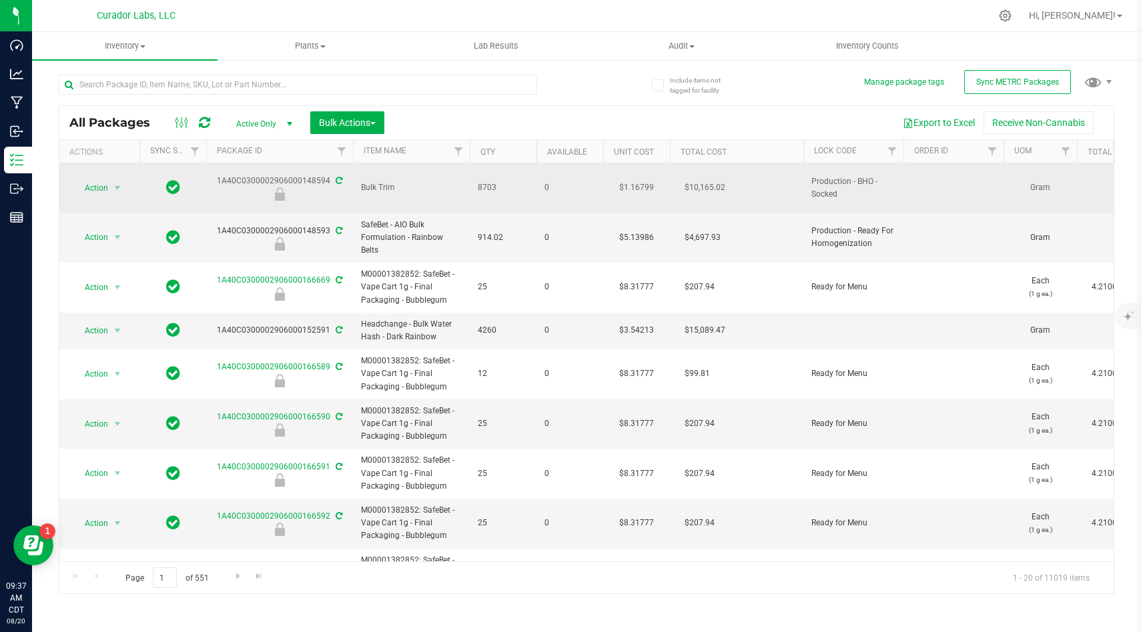
click at [522, 188] on span "8703" at bounding box center [503, 187] width 51 height 13
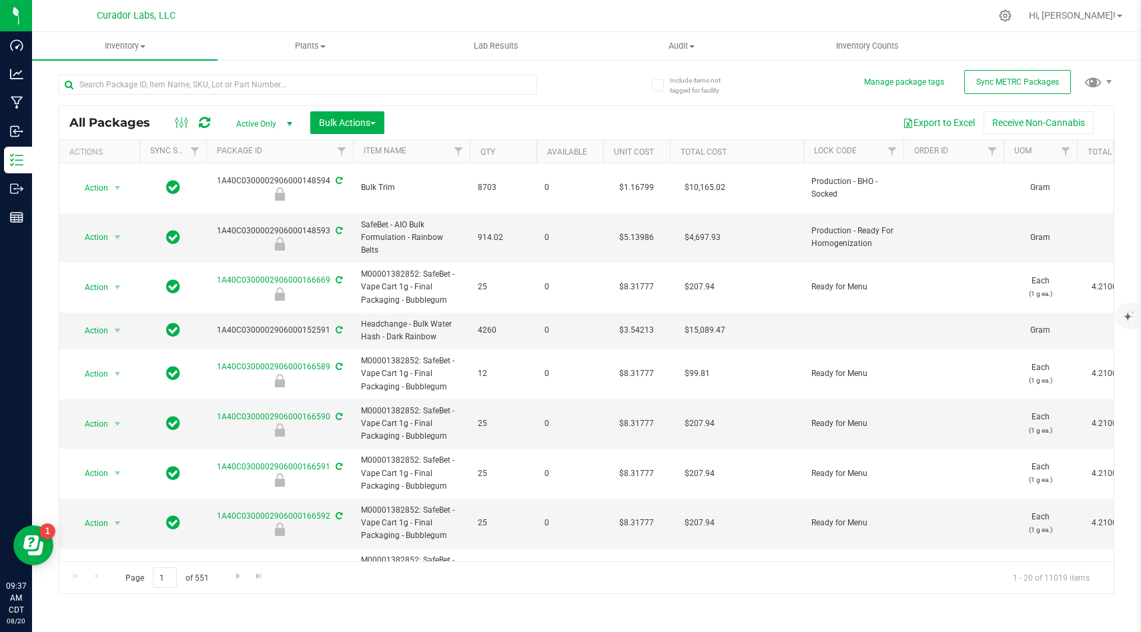
click at [567, 123] on div "Export to Excel Receive Non-Cannabis" at bounding box center [748, 122] width 709 height 23
